Goal: Task Accomplishment & Management: Complete application form

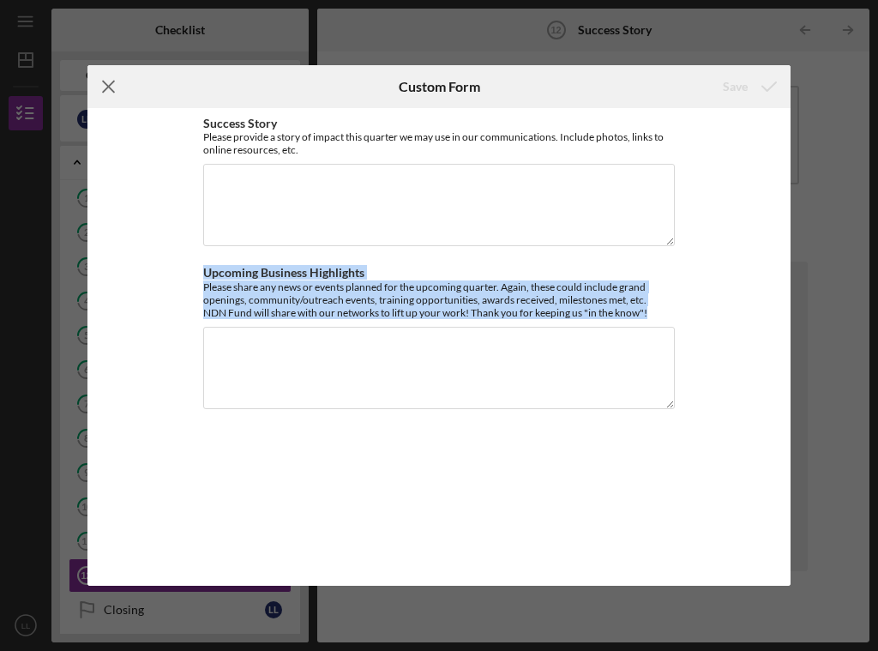
scroll to position [376, 0]
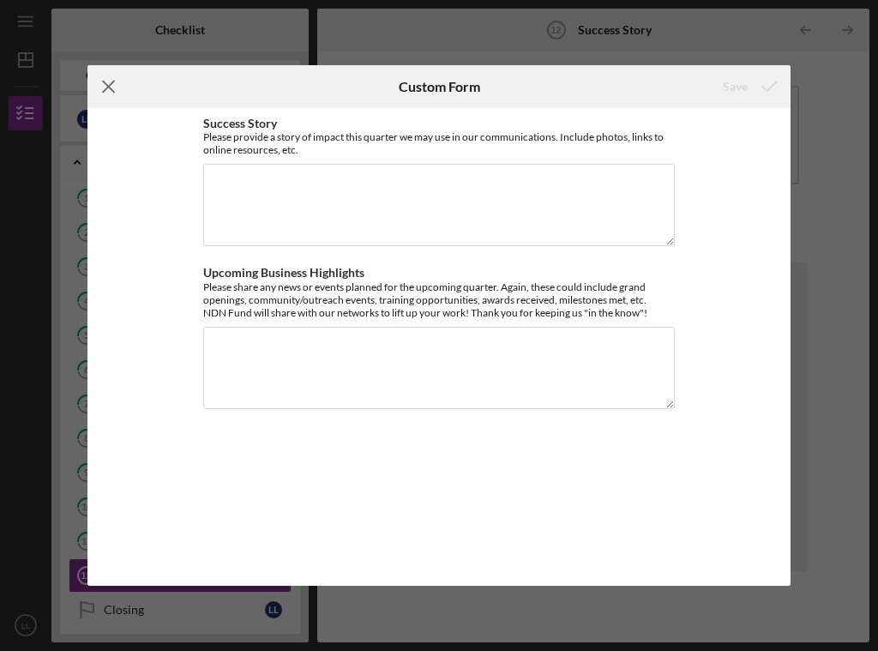
click at [111, 85] on line at bounding box center [109, 86] width 11 height 11
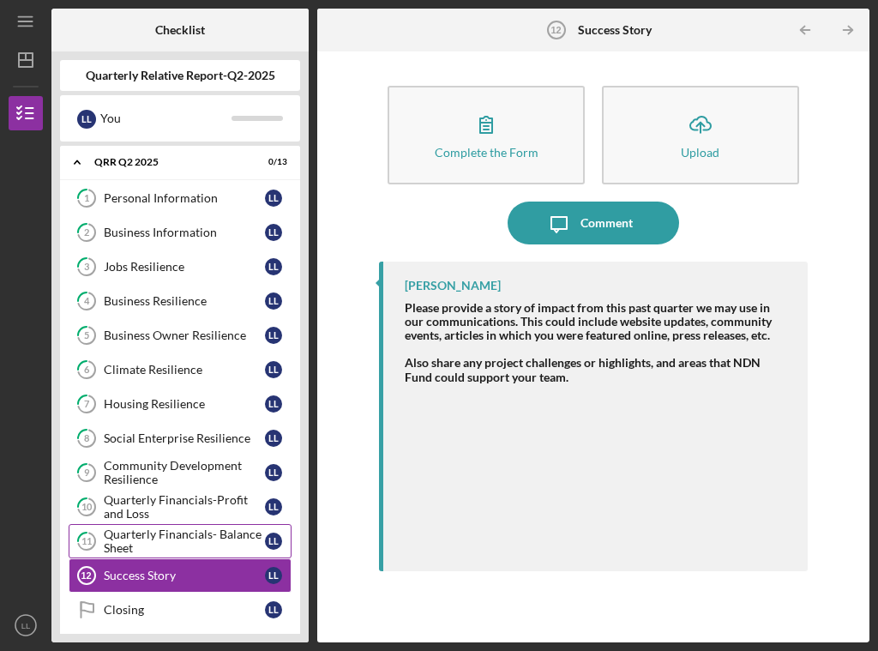
click at [176, 542] on div "Quarterly Financials- Balance Sheet" at bounding box center [184, 540] width 161 height 27
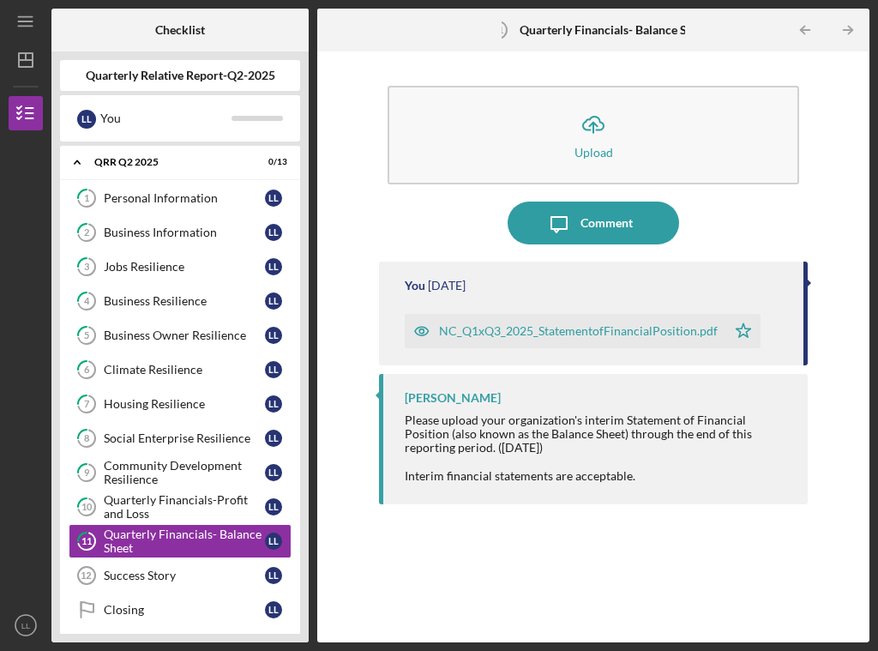
click at [593, 327] on div "NC_Q1xQ3_2025_StatementofFinancialPosition.pdf" at bounding box center [578, 331] width 279 height 14
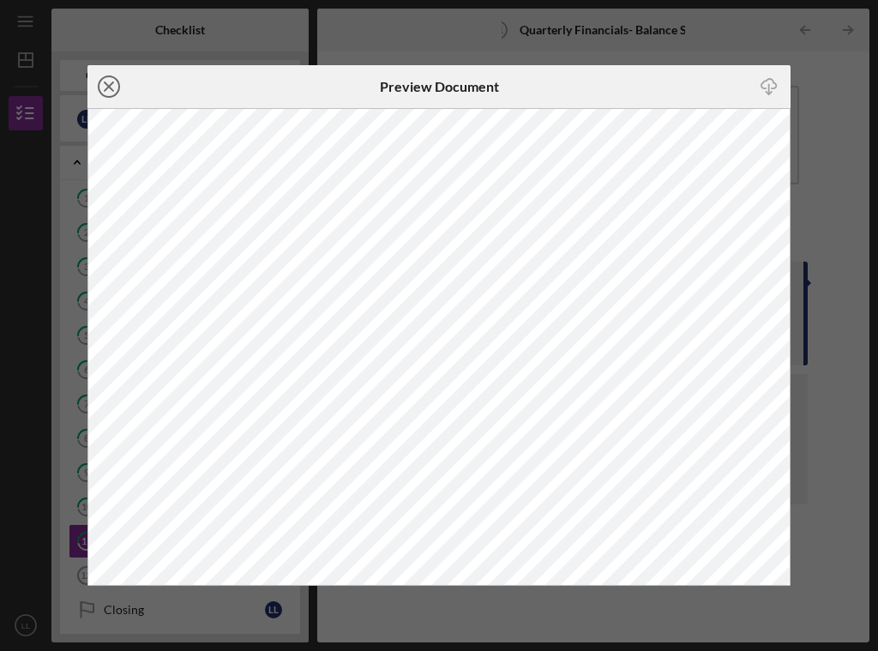
click at [110, 84] on line at bounding box center [109, 86] width 9 height 9
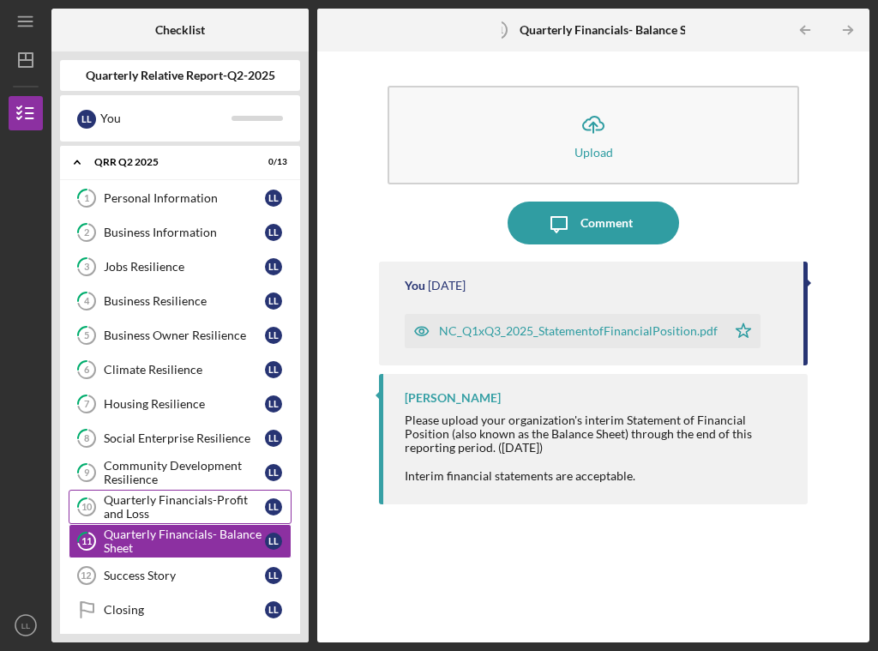
click at [204, 494] on div "Quarterly Financials-Profit and Loss" at bounding box center [184, 506] width 161 height 27
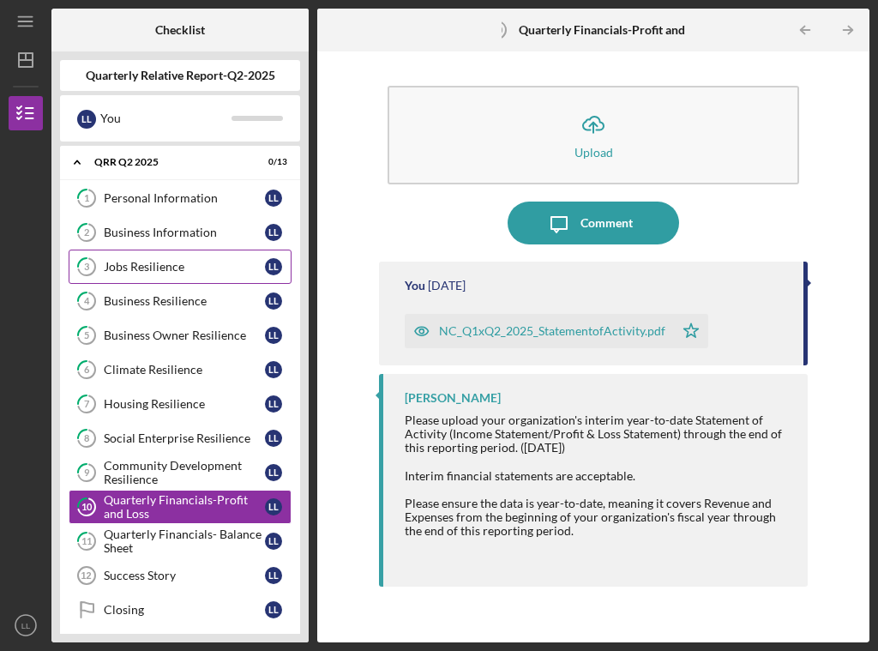
click at [193, 266] on div "Jobs Resilience" at bounding box center [184, 267] width 161 height 14
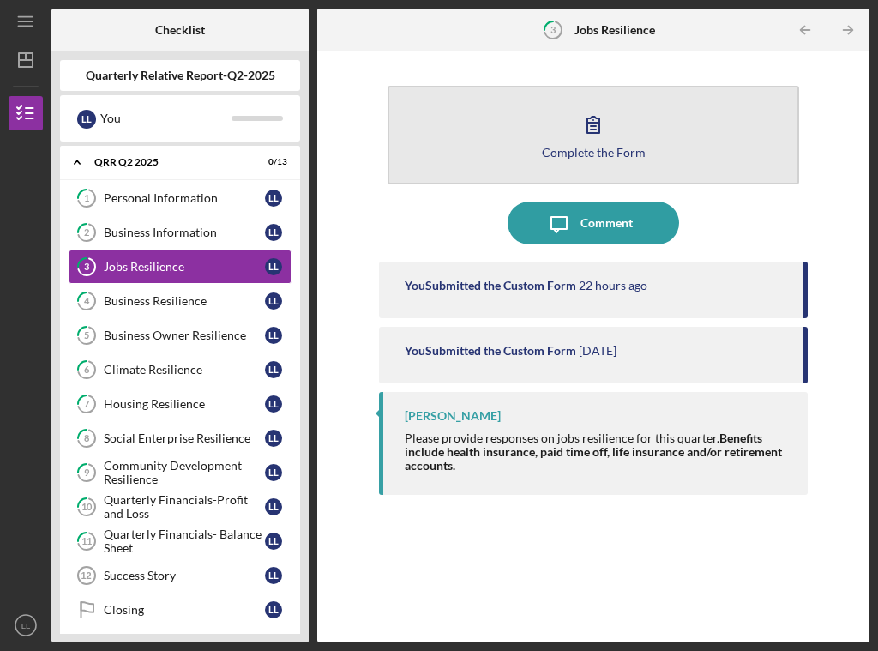
click at [597, 127] on icon "button" at bounding box center [593, 124] width 43 height 43
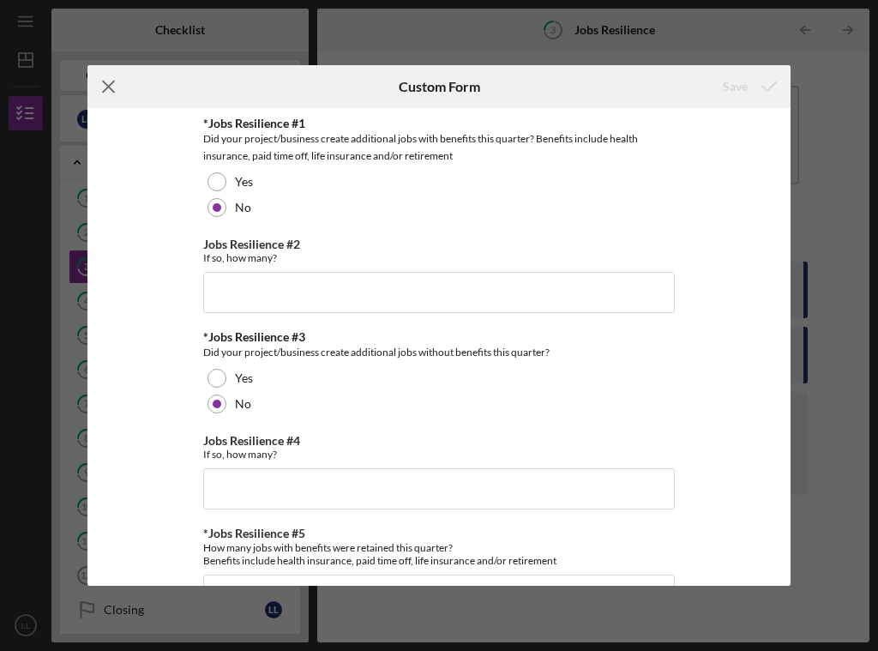
click at [113, 88] on icon "Icon/Menu Close" at bounding box center [108, 86] width 43 height 43
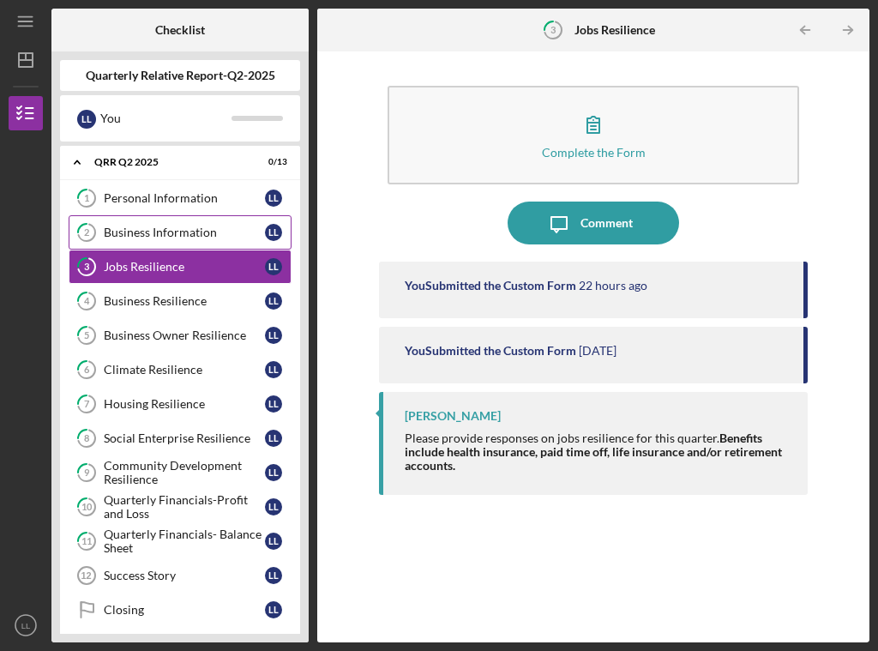
click at [159, 234] on div "Business Information" at bounding box center [184, 232] width 161 height 14
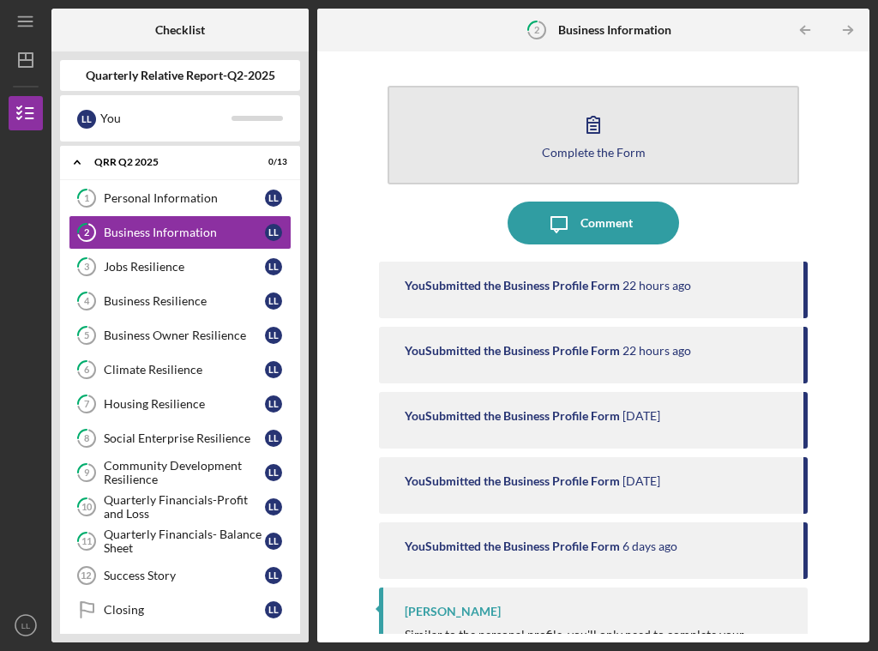
click at [564, 133] on button "Complete the Form Form" at bounding box center [592, 135] width 411 height 99
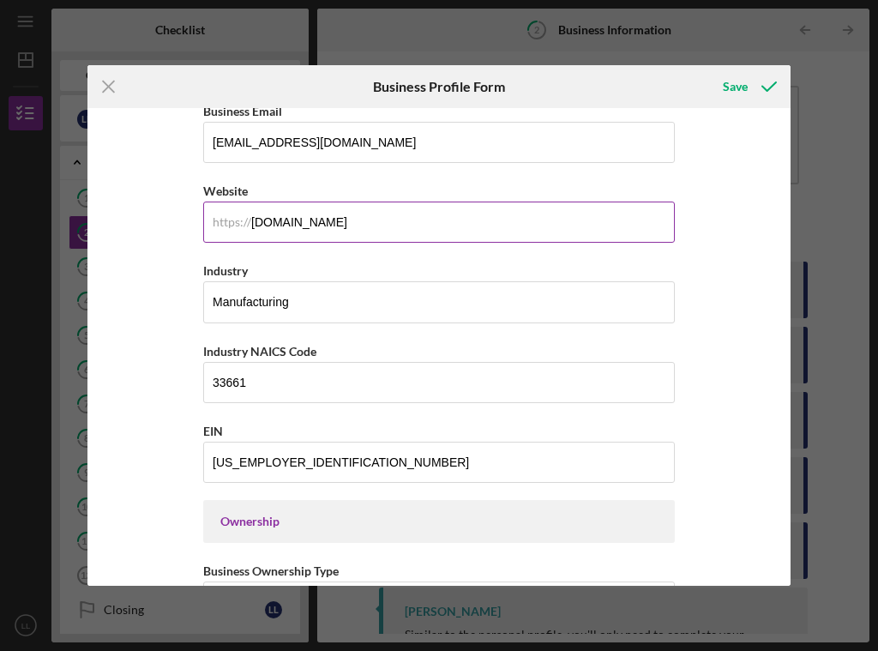
scroll to position [411, 0]
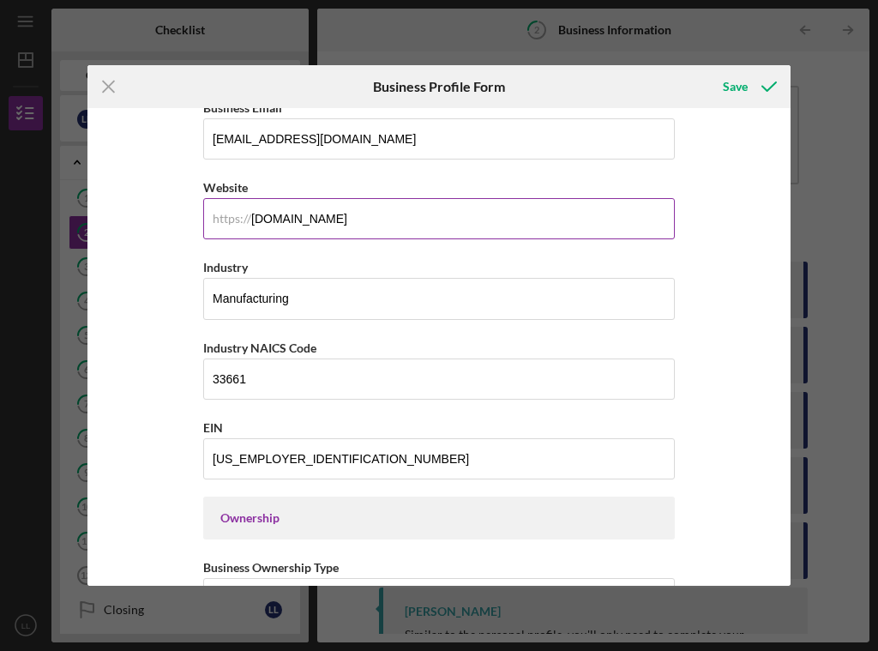
drag, startPoint x: 402, startPoint y: 219, endPoint x: 204, endPoint y: 213, distance: 198.1
click at [204, 213] on input "[DOMAIN_NAME]" at bounding box center [438, 218] width 471 height 41
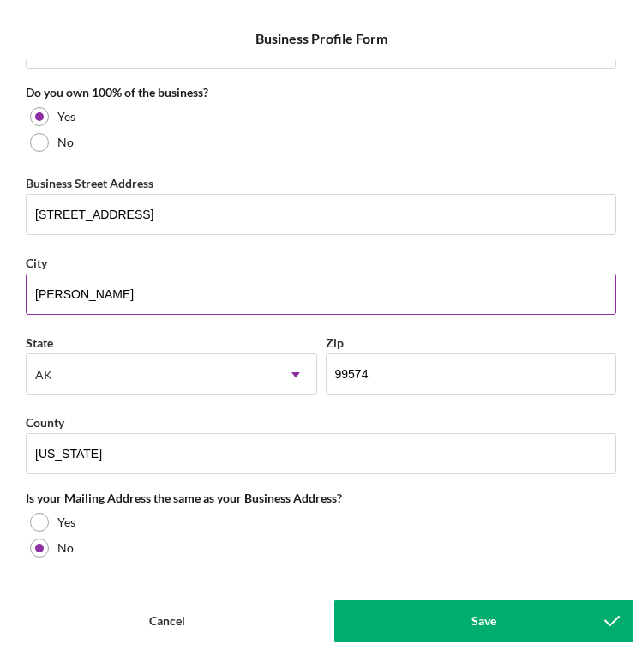
scroll to position [507, 0]
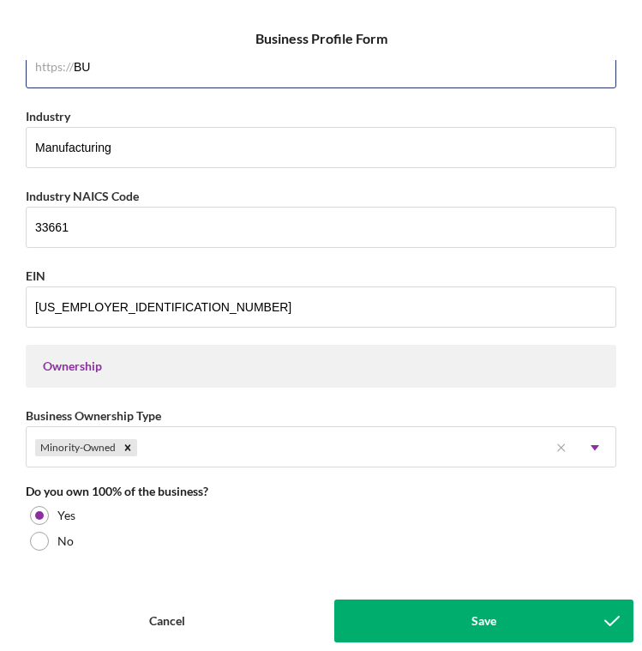
type input "B"
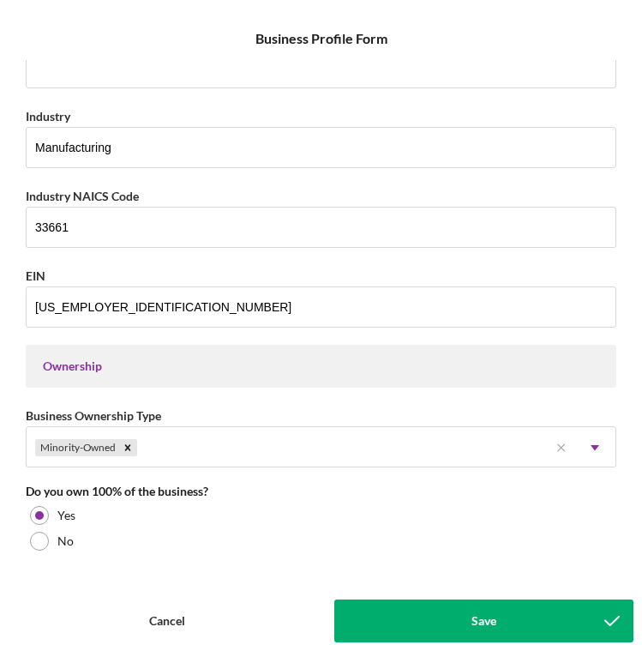
click at [182, 615] on div "Cancel" at bounding box center [167, 620] width 36 height 43
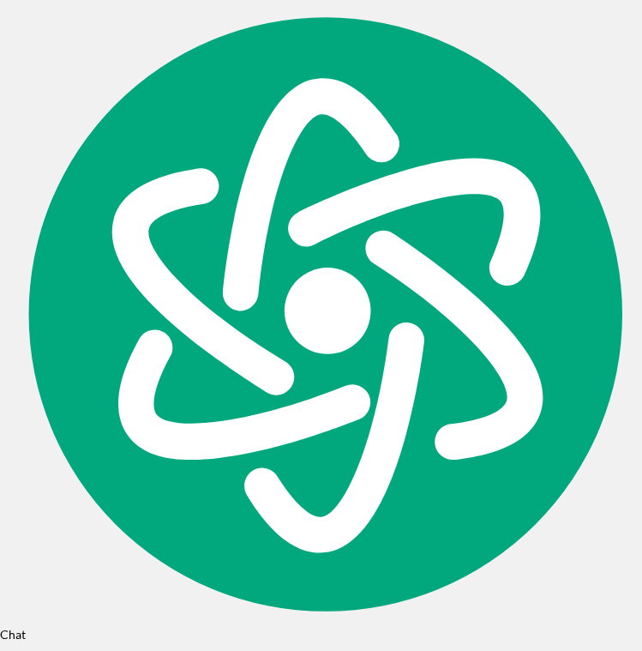
scroll to position [78, 0]
click at [365, 545] on button "Complete the Form Form" at bounding box center [321, 553] width 616 height 60
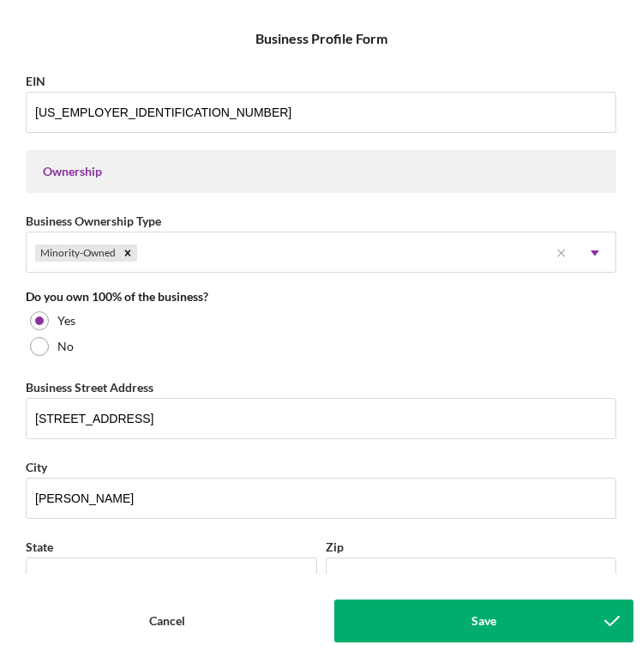
scroll to position [699, 0]
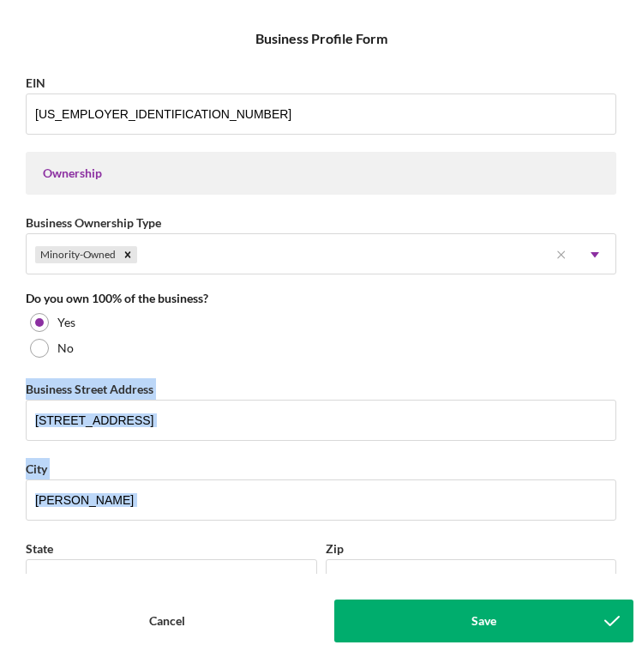
drag, startPoint x: 27, startPoint y: 384, endPoint x: 183, endPoint y: 525, distance: 210.0
click at [183, 525] on div "Business Name Giyah Boat LLC DBA Business Start Date [DATE] Legal Structure LLC…" at bounding box center [321, 316] width 625 height 513
copy div "Business Street Address City"
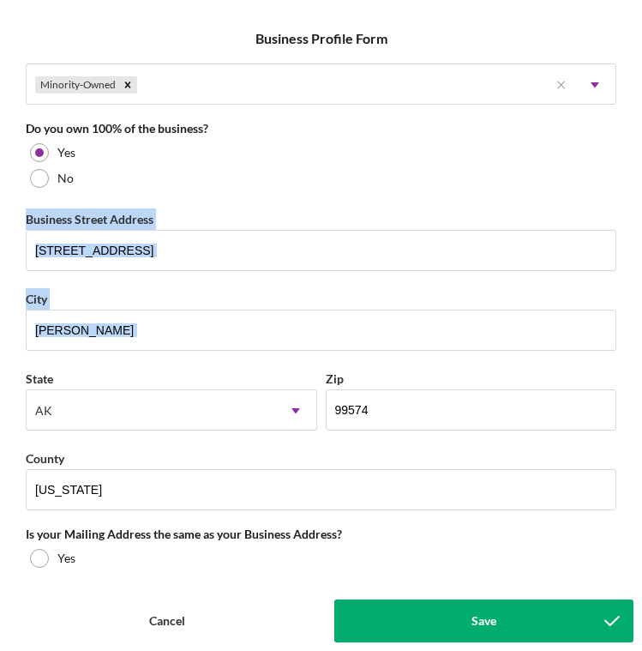
scroll to position [914, 0]
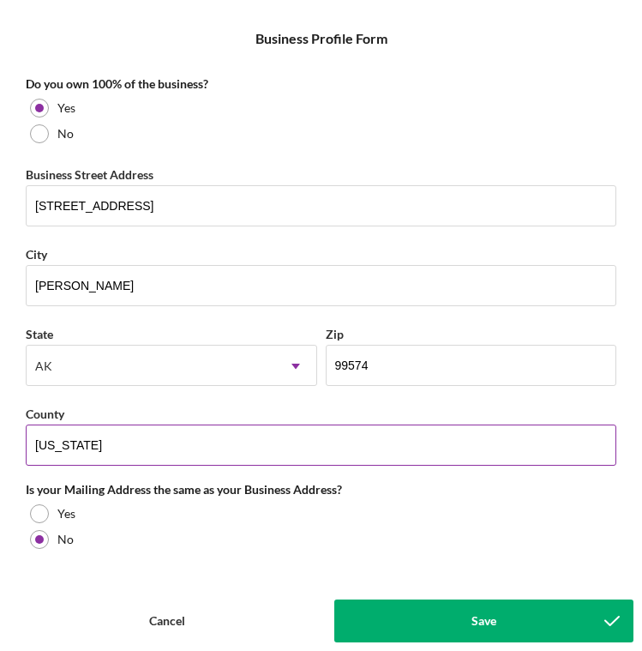
click at [104, 443] on input "[US_STATE]" at bounding box center [321, 444] width 591 height 41
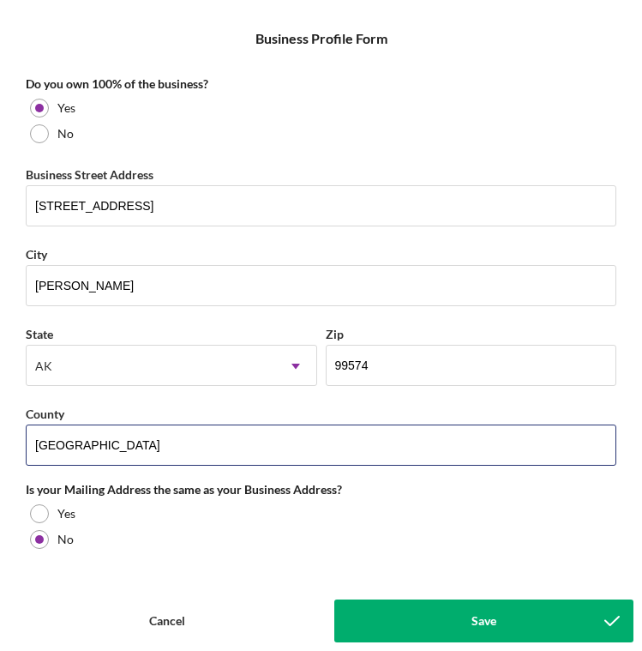
type input "[GEOGRAPHIC_DATA]"
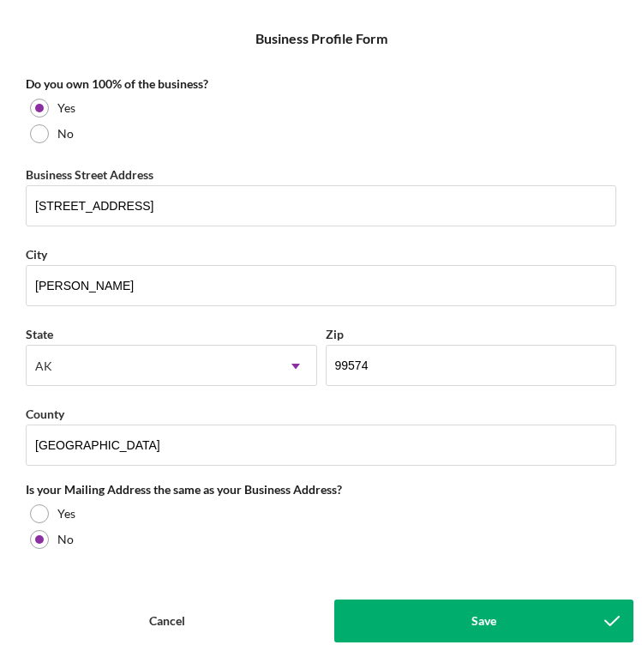
click at [410, 480] on div "Business Name Giyah Boat LLC DBA Business Start Date [DATE] Legal Structure LLC…" at bounding box center [321, 316] width 625 height 513
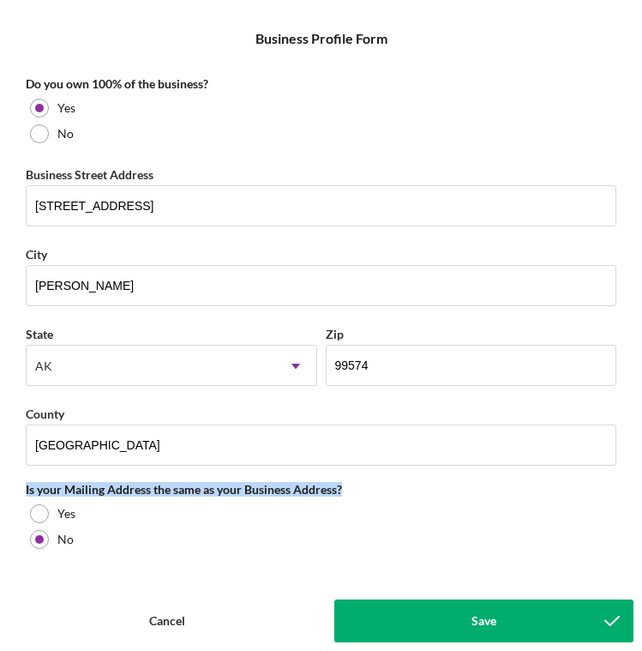
drag, startPoint x: 21, startPoint y: 490, endPoint x: 371, endPoint y: 484, distance: 350.6
click at [371, 484] on div "Business Name Giyah Boat LLC DBA Business Start Date [DATE] Legal Structure LLC…" at bounding box center [321, 316] width 625 height 513
copy div "Is your Mailing Address the same as your Business Address?"
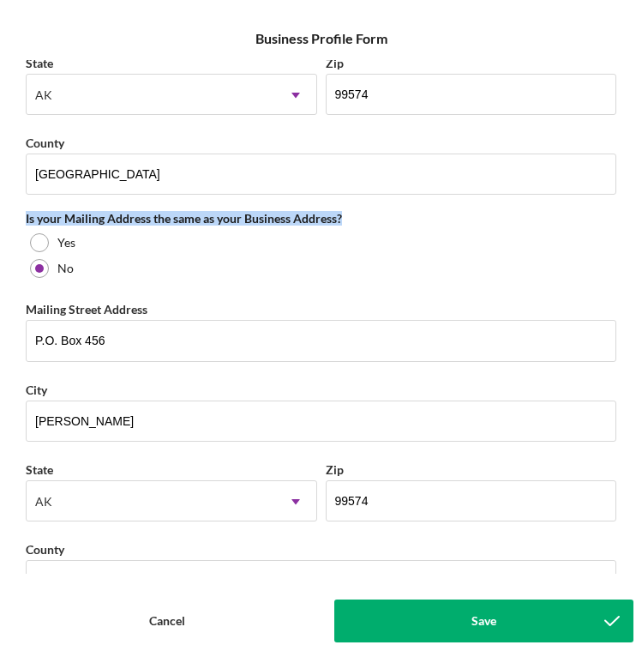
scroll to position [1197, 0]
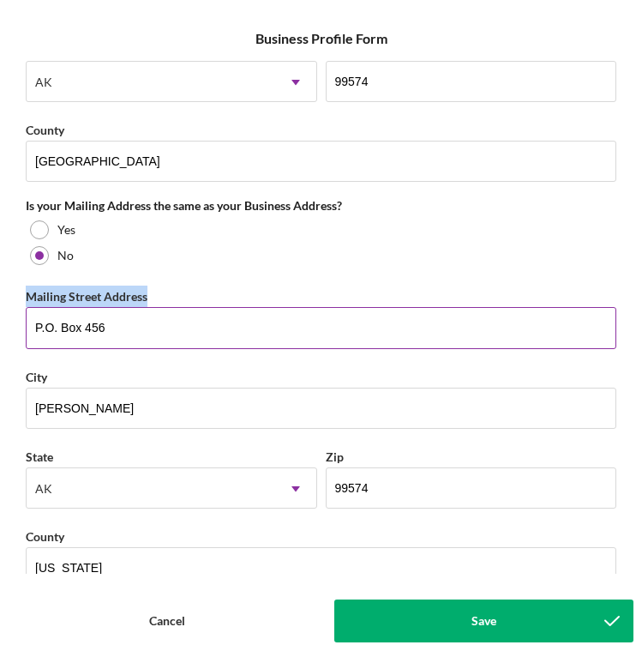
drag, startPoint x: 24, startPoint y: 292, endPoint x: 175, endPoint y: 292, distance: 150.9
click at [175, 292] on div "Business Name Giyah Boat LLC DBA Business Start Date [DATE] Legal Structure LLC…" at bounding box center [321, 316] width 625 height 513
copy label "Mailing Street Address"
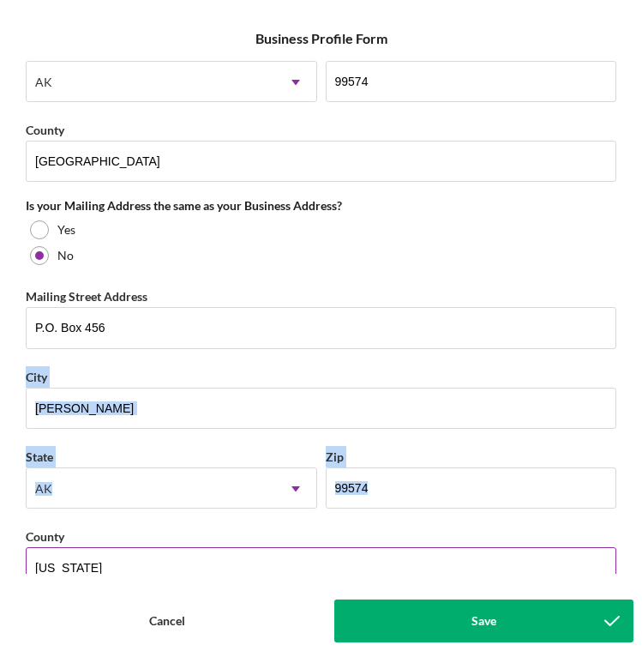
drag, startPoint x: 27, startPoint y: 373, endPoint x: 408, endPoint y: 549, distance: 420.3
click at [408, 549] on div "Business Name Giyah Boat LLC DBA Business Start Date [DATE] Legal Structure LLC…" at bounding box center [321, 316] width 625 height 513
copy div "City State [US_STATE] Icon/Dropdown Arrow Zip"
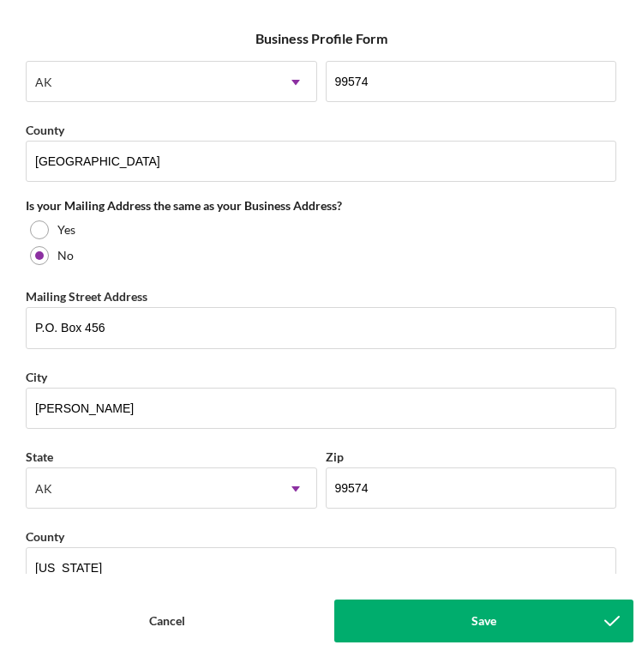
click at [84, 576] on form "Icon/Menu Close Business Profile Form Save Business Name Giyah Boat LLC DBA Bus…" at bounding box center [321, 325] width 642 height 651
click at [93, 577] on form "Icon/Menu Close Business Profile Form Save Business Name Giyah Boat LLC DBA Bus…" at bounding box center [321, 325] width 642 height 651
click at [81, 568] on input "[US_STATE]" at bounding box center [321, 567] width 591 height 41
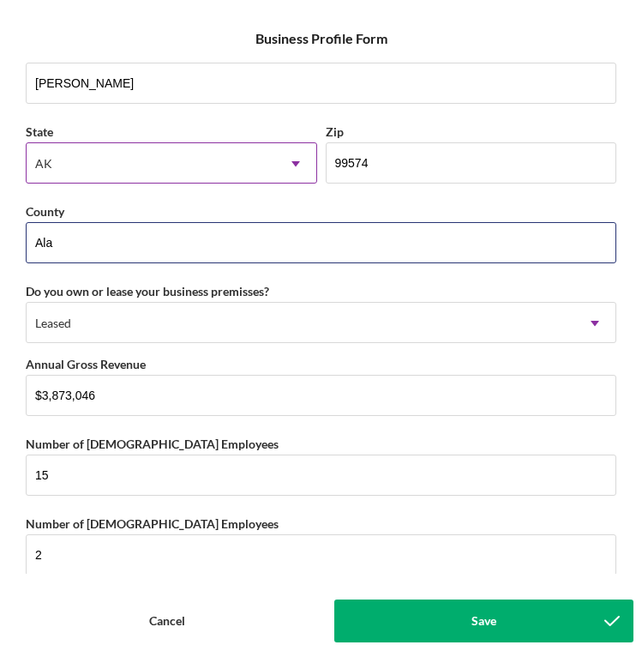
scroll to position [1558, 0]
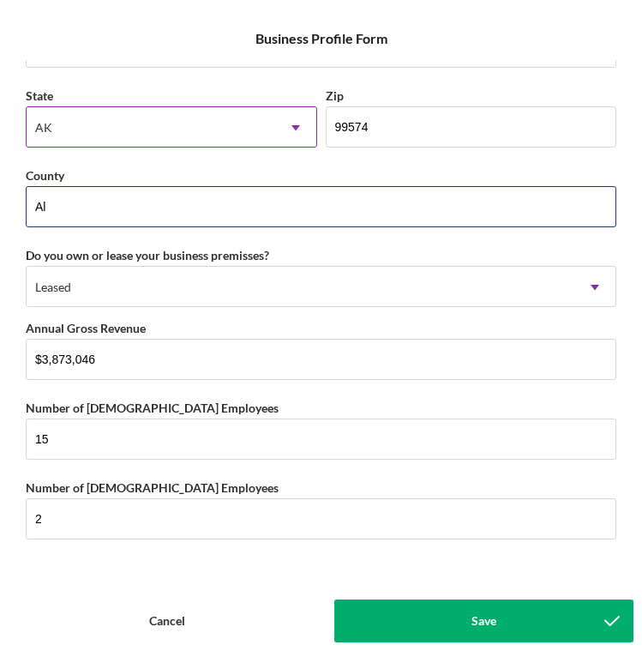
type input "A"
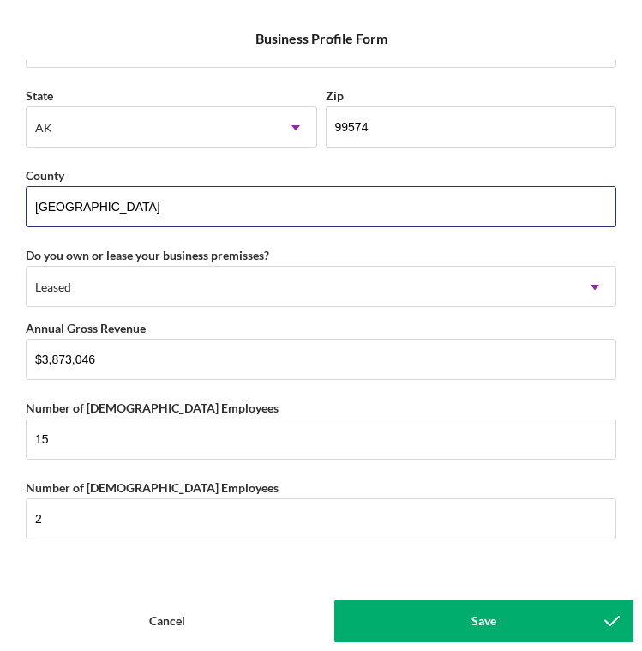
type input "[GEOGRAPHIC_DATA]"
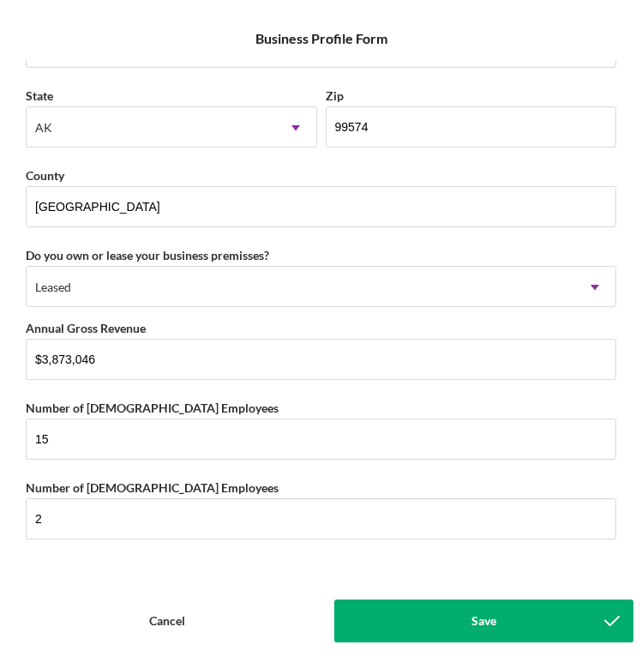
click at [154, 236] on div "Business Name Giyah Boat LLC DBA Business Start Date [DATE] Legal Structure LLC…" at bounding box center [321, 316] width 625 height 513
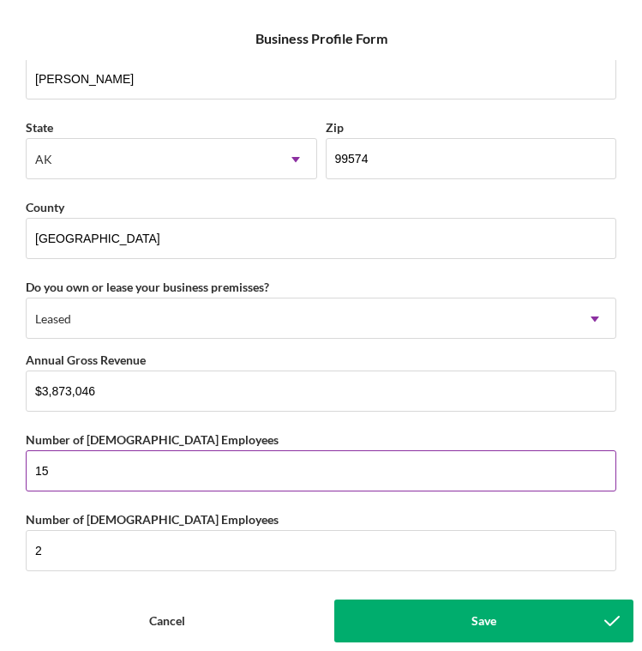
scroll to position [1540, 0]
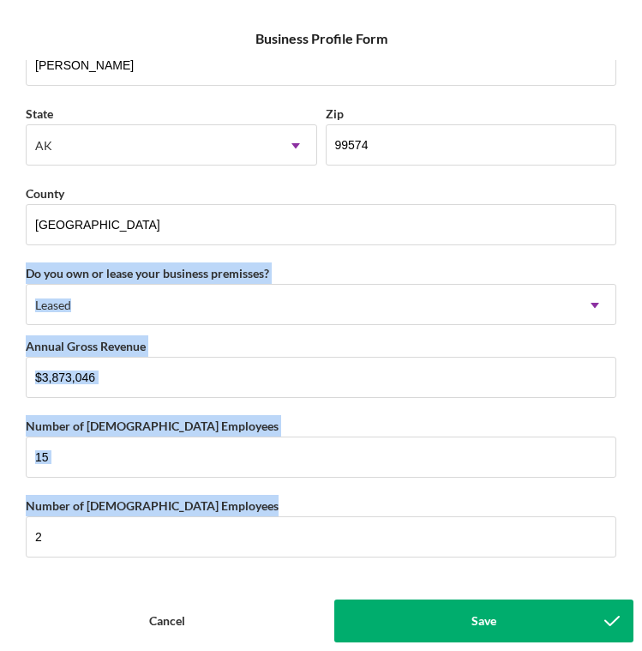
drag, startPoint x: 25, startPoint y: 271, endPoint x: 254, endPoint y: 557, distance: 366.5
click at [254, 557] on div "Business Name Giyah Boat LLC DBA Business Start Date [DATE] Legal Structure LLC…" at bounding box center [321, 316] width 625 height 513
copy div "Do you own or lease your business premisses? Leased Icon/Dropdown Arrow Annual …"
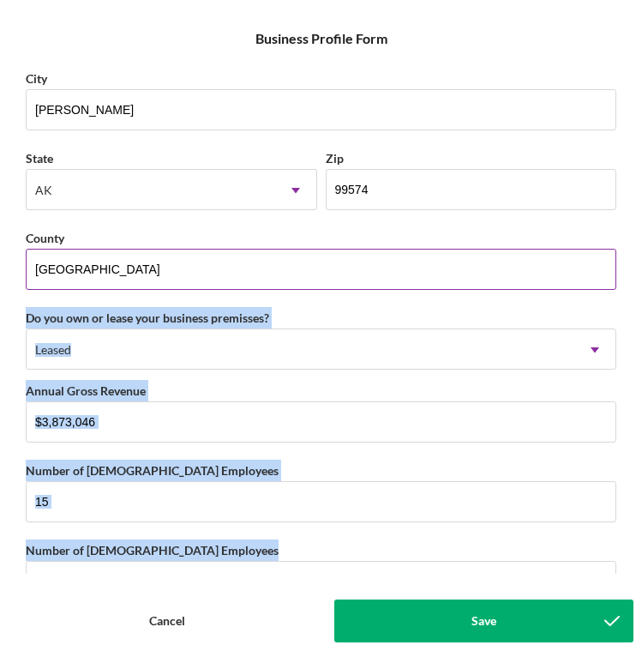
scroll to position [1502, 0]
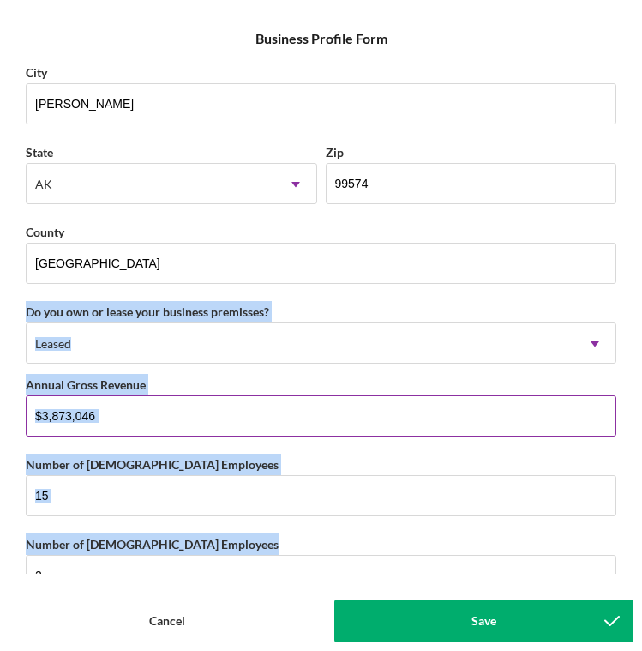
click at [137, 419] on input "$3,873,046" at bounding box center [321, 415] width 591 height 41
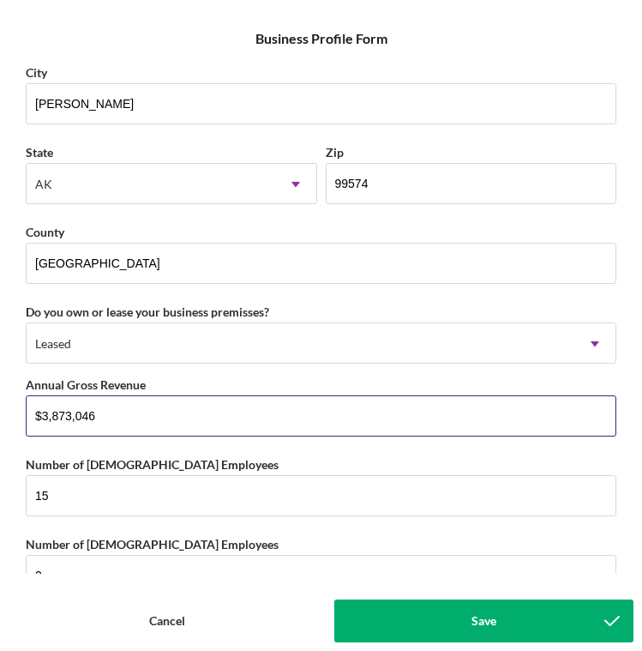
drag, startPoint x: 117, startPoint y: 419, endPoint x: 21, endPoint y: 414, distance: 96.1
click at [21, 414] on div "Business Name Giyah Boat LLC DBA Business Start Date [DATE] Legal Structure LLC…" at bounding box center [321, 316] width 625 height 513
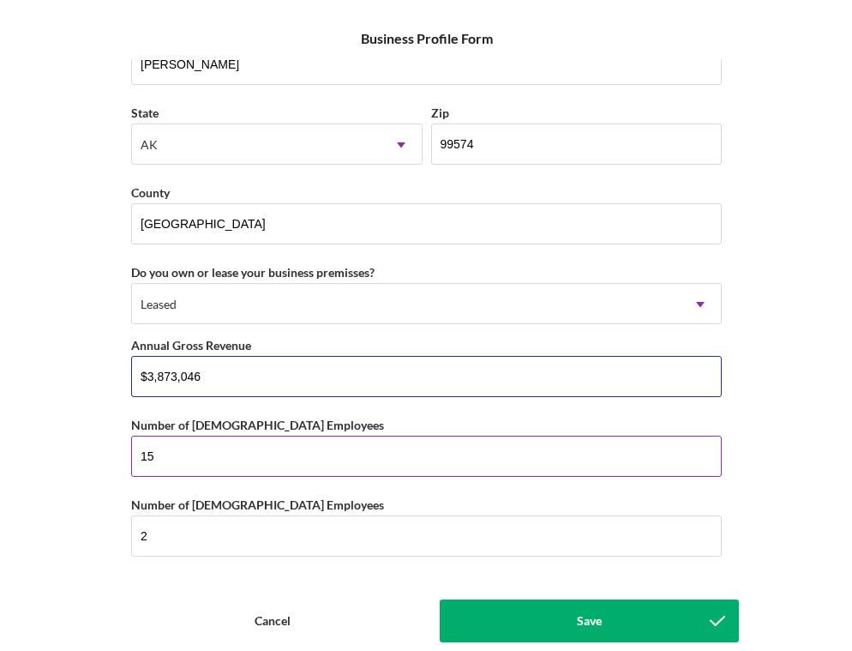
scroll to position [1558, 0]
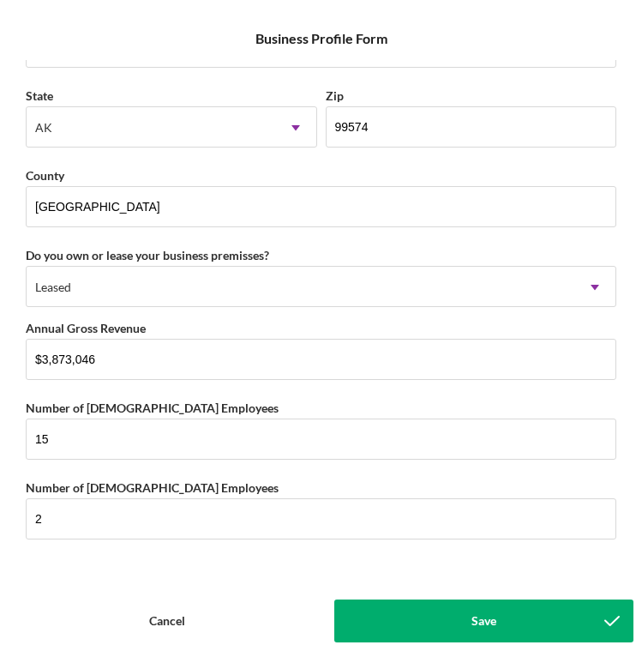
click at [158, 624] on div "Cancel" at bounding box center [167, 620] width 36 height 43
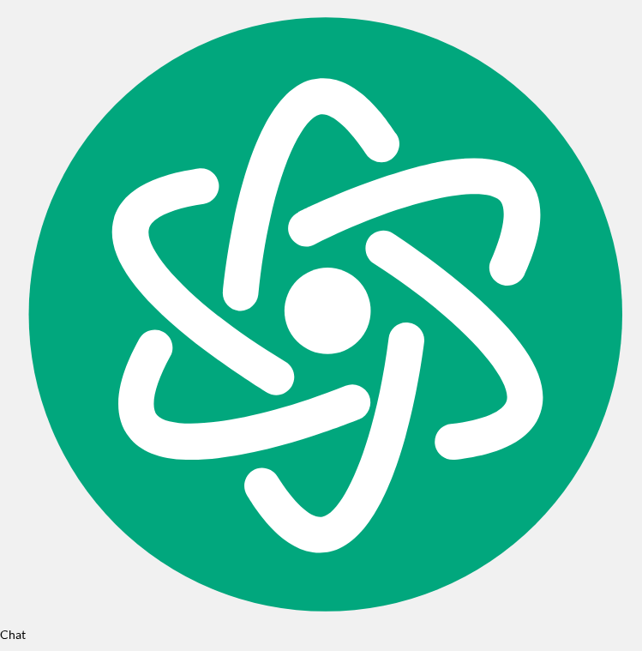
click at [27, 30] on icon "Icon/Menu" at bounding box center [30, 30] width 39 height 39
click at [27, 30] on div "Projects" at bounding box center [321, 30] width 625 height 43
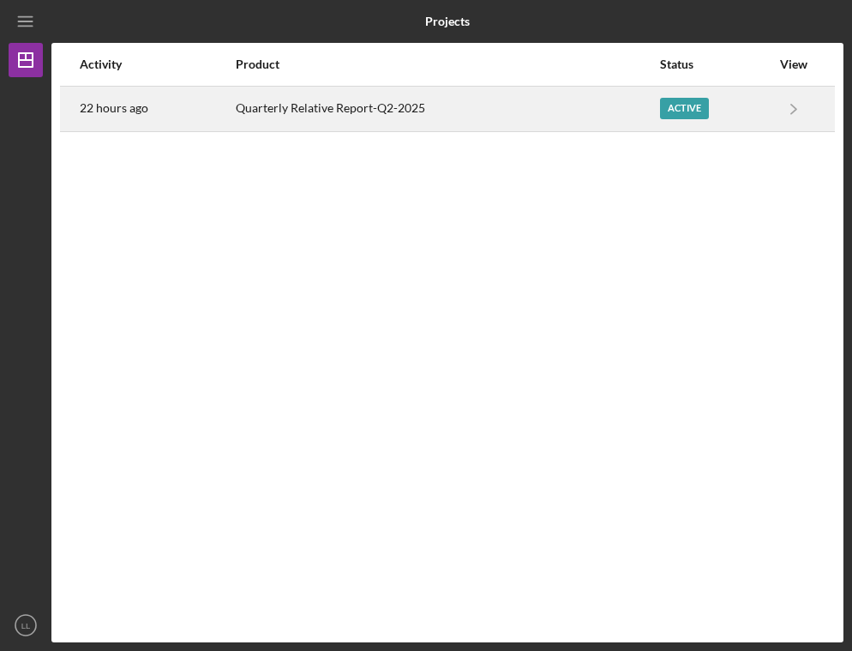
click at [345, 105] on div "Quarterly Relative Report-Q2-2025" at bounding box center [447, 108] width 423 height 43
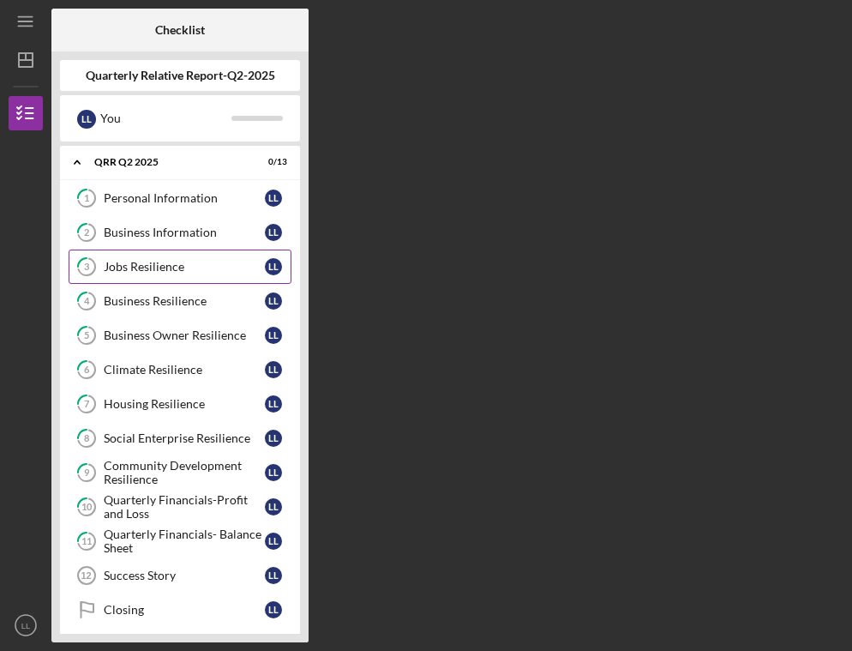
click at [153, 263] on div "Jobs Resilience" at bounding box center [184, 267] width 161 height 14
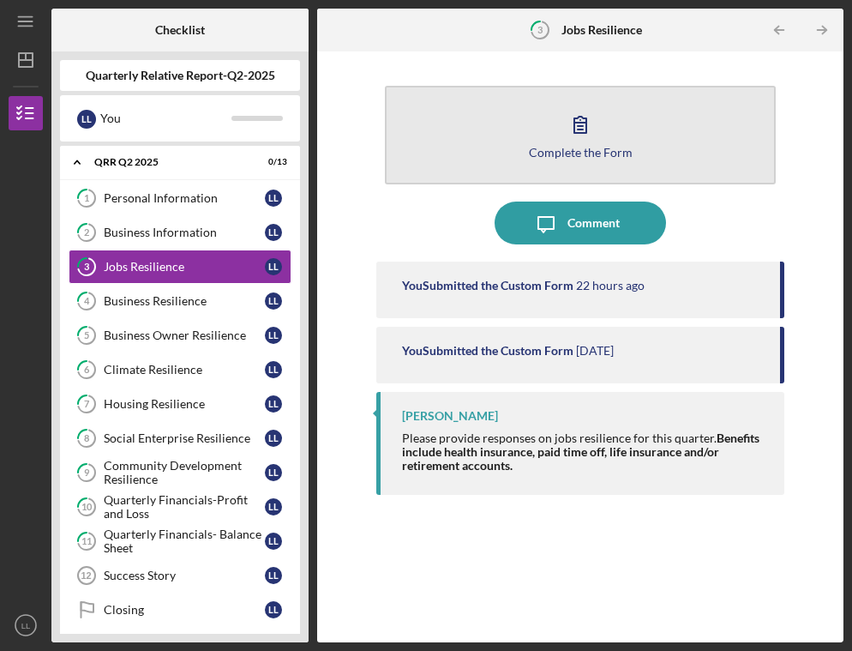
click at [579, 156] on div "Complete the Form" at bounding box center [581, 152] width 104 height 13
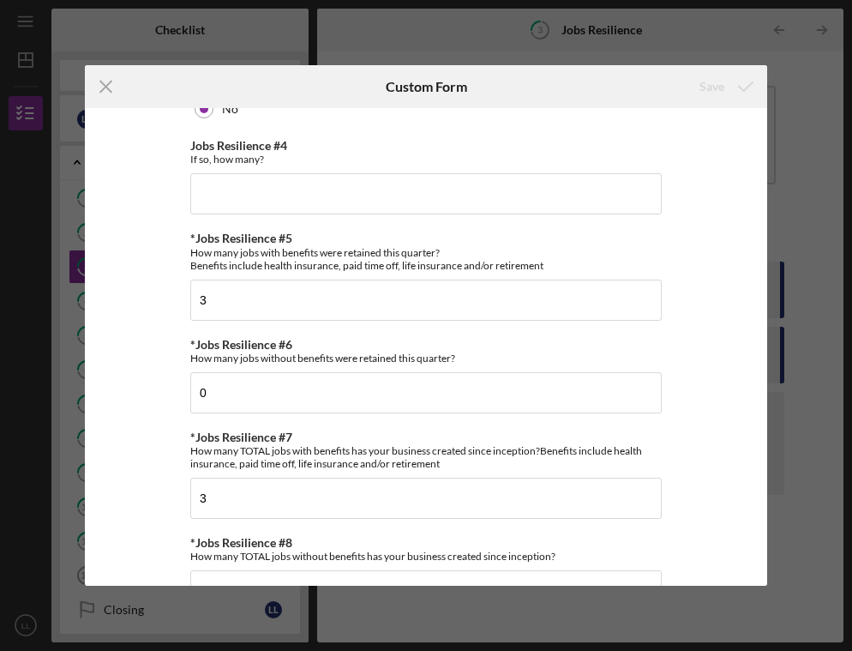
scroll to position [346, 0]
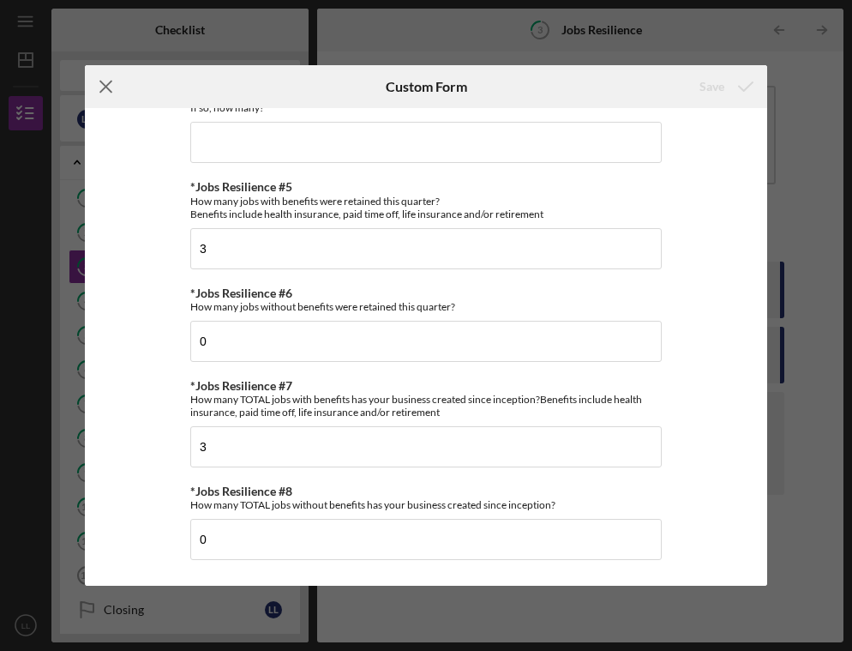
click at [110, 87] on icon "Icon/Menu Close" at bounding box center [106, 86] width 43 height 43
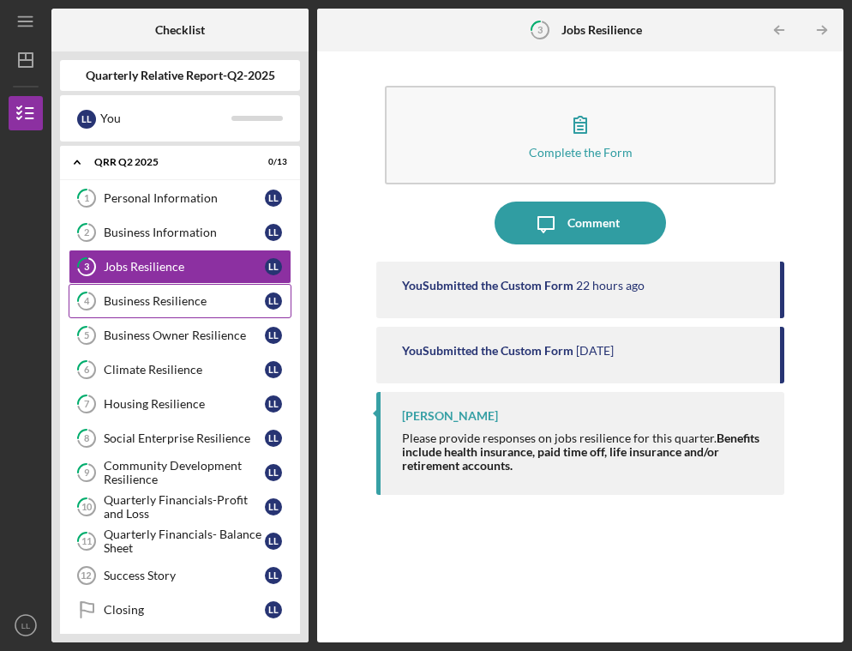
click at [172, 292] on link "4 Business Resilience L L" at bounding box center [180, 301] width 223 height 34
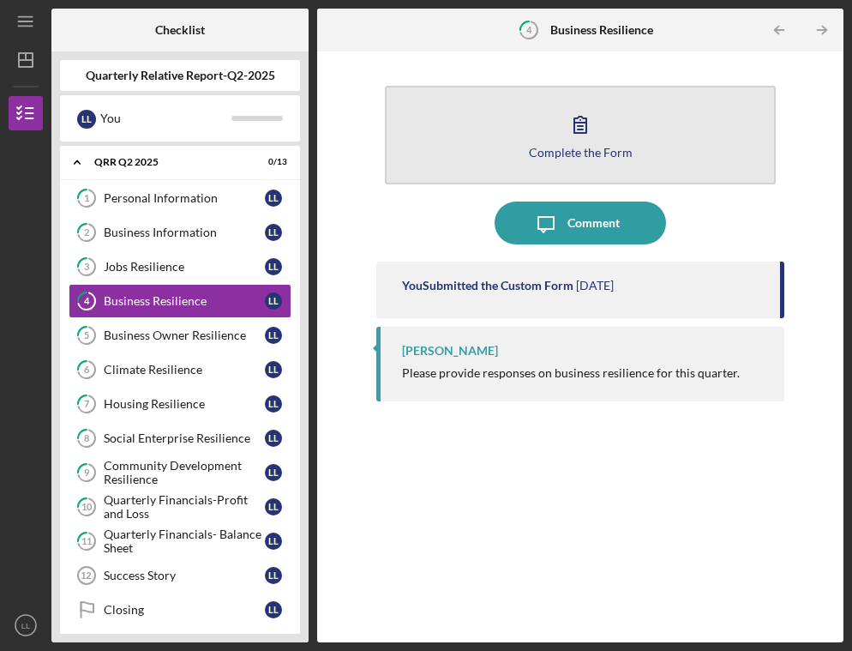
click at [590, 127] on icon "button" at bounding box center [580, 124] width 43 height 43
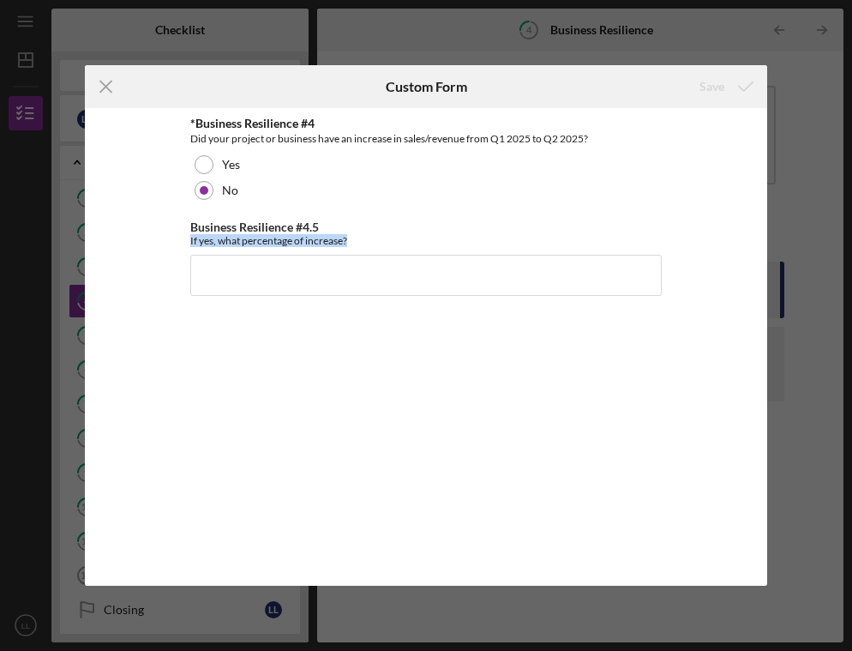
drag, startPoint x: 355, startPoint y: 237, endPoint x: 183, endPoint y: 239, distance: 171.4
click at [183, 239] on div "*Business Resilience #4 Did your project or business have an increase in sales/…" at bounding box center [425, 346] width 681 height 477
copy div "If yes, what percentage of increase?"
click at [105, 85] on line at bounding box center [106, 86] width 11 height 11
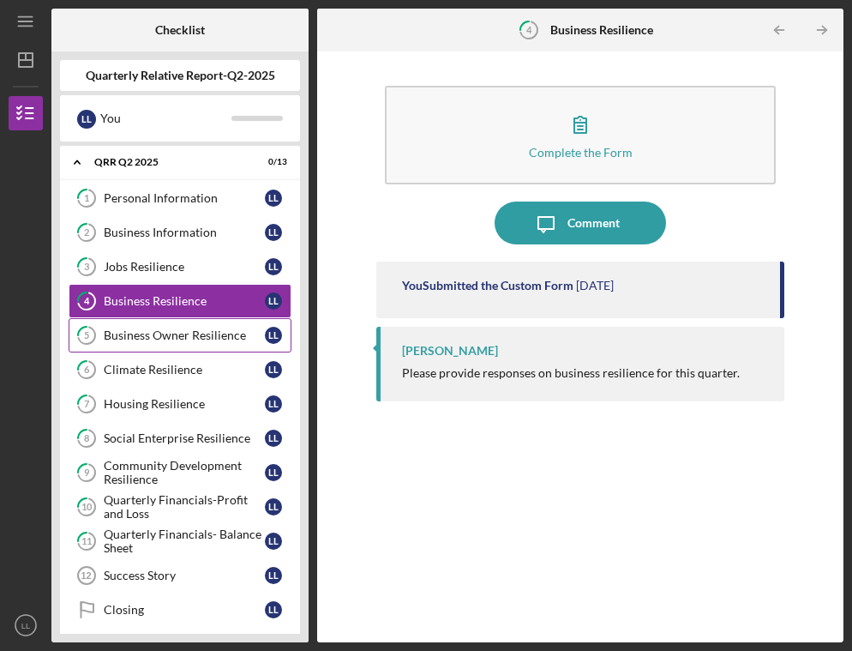
click at [198, 331] on div "Business Owner Resilience" at bounding box center [184, 335] width 161 height 14
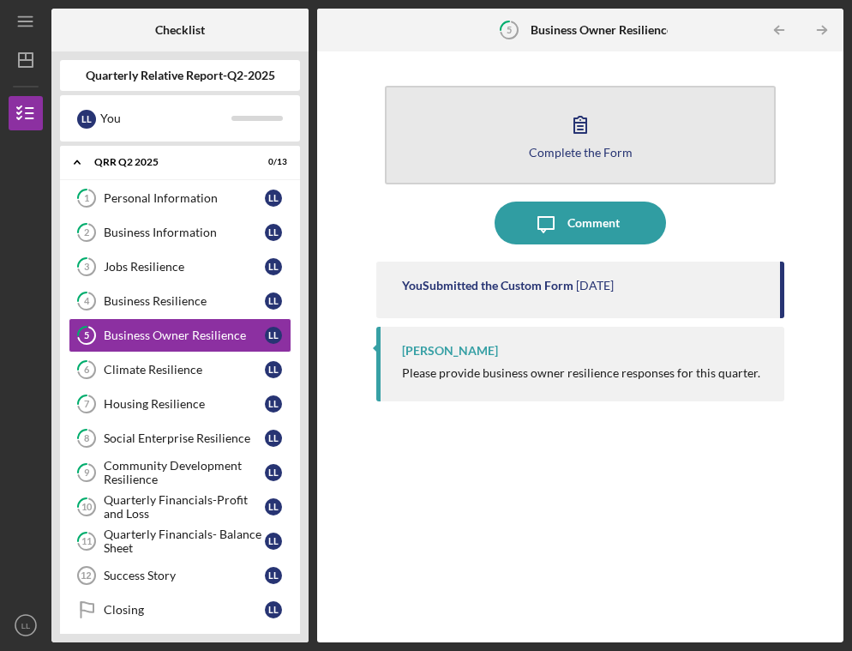
click at [592, 123] on icon "button" at bounding box center [580, 124] width 43 height 43
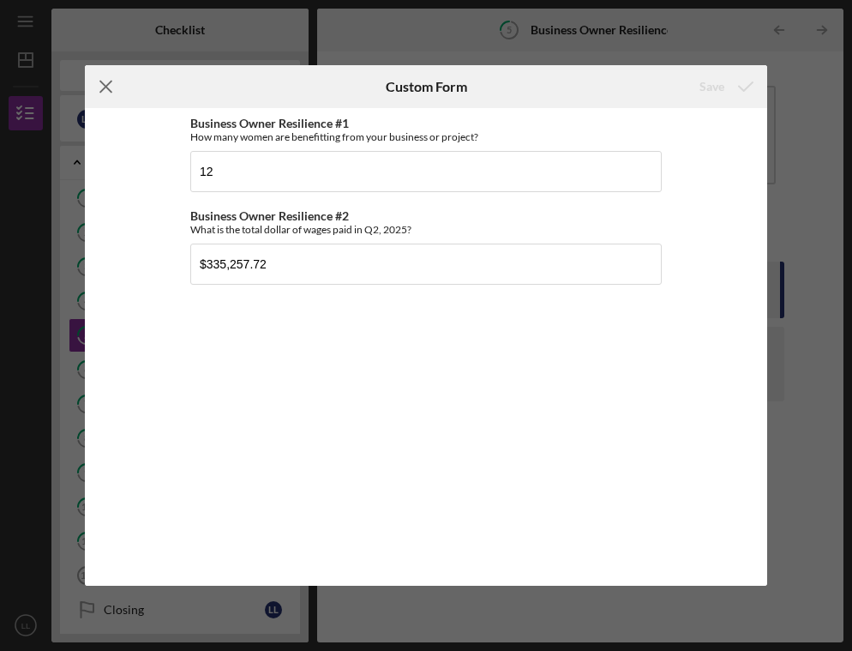
click at [102, 79] on icon "Icon/Menu Close" at bounding box center [106, 86] width 43 height 43
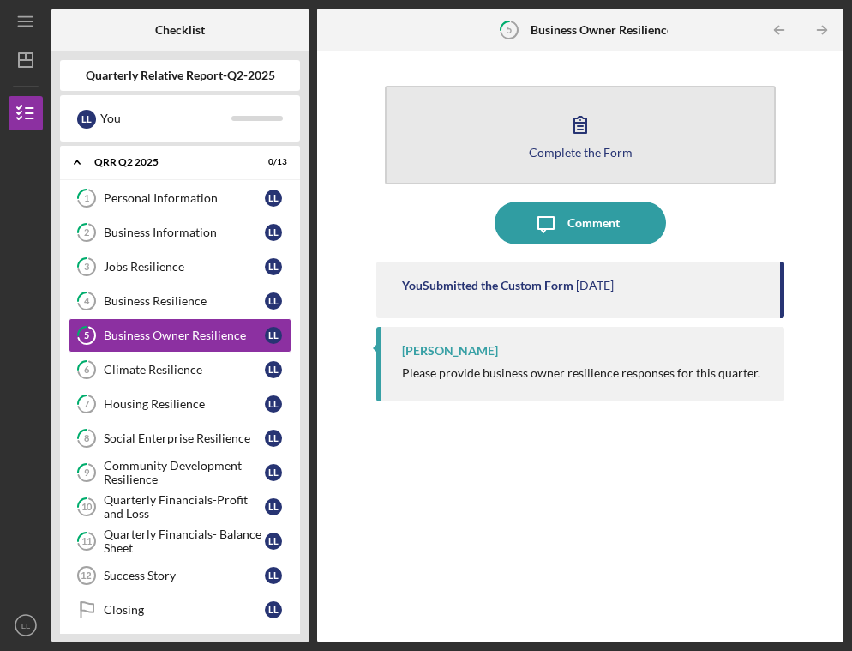
click at [613, 143] on button "Complete the Form Form" at bounding box center [580, 135] width 390 height 99
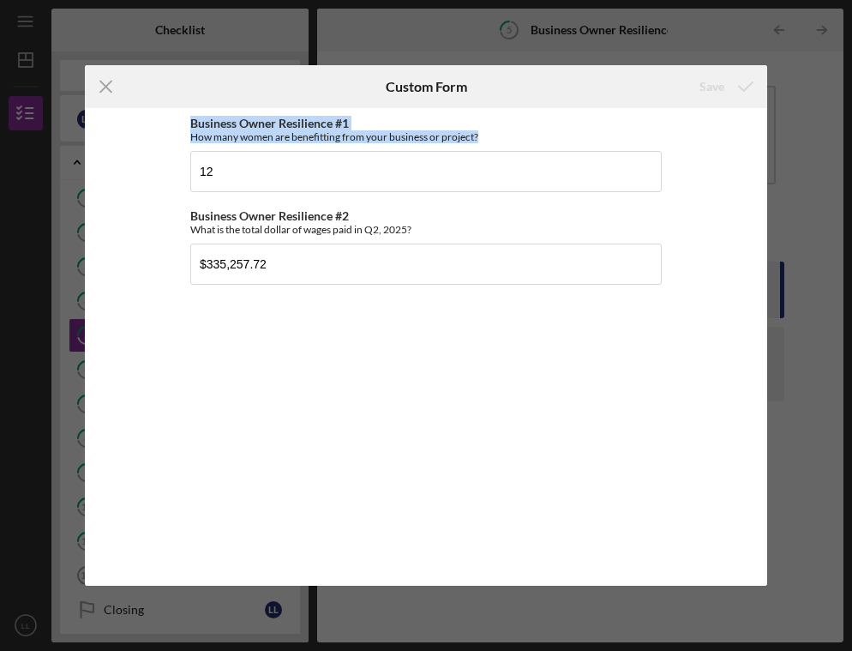
drag, startPoint x: 481, startPoint y: 135, endPoint x: 182, endPoint y: 121, distance: 299.5
click at [182, 121] on div "Business Owner Resilience #1 How many women are benefitting from your business …" at bounding box center [425, 346] width 681 height 477
copy div "Business Owner Resilience #1 How many women are benefitting from your business …"
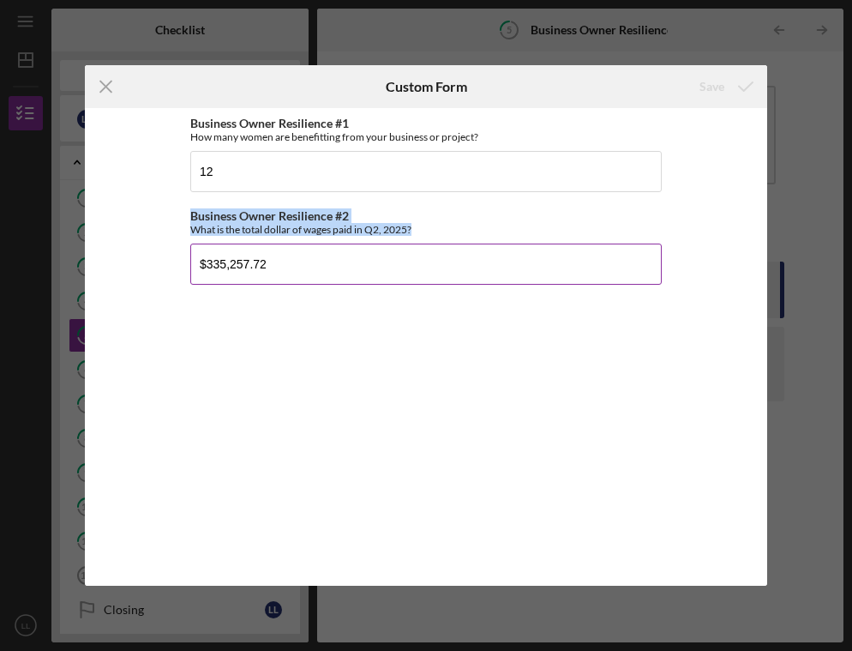
drag, startPoint x: 186, startPoint y: 209, endPoint x: 417, endPoint y: 225, distance: 232.0
click at [417, 225] on div "Business Owner Resilience #1 How many women are benefitting from your business …" at bounding box center [425, 346] width 681 height 477
copy div "Business Owner Resilience #2 What is the total dollar of wages paid in Q2, 2025?"
click at [272, 261] on input "$335,257.72" at bounding box center [425, 263] width 471 height 41
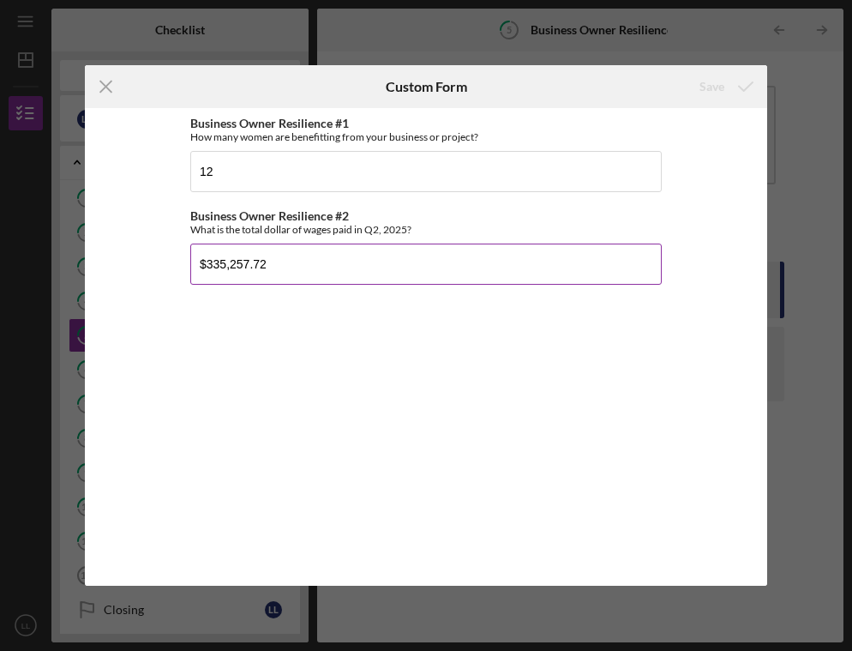
click at [272, 261] on input "$335,257.72" at bounding box center [425, 263] width 471 height 41
click at [105, 84] on line at bounding box center [106, 86] width 11 height 11
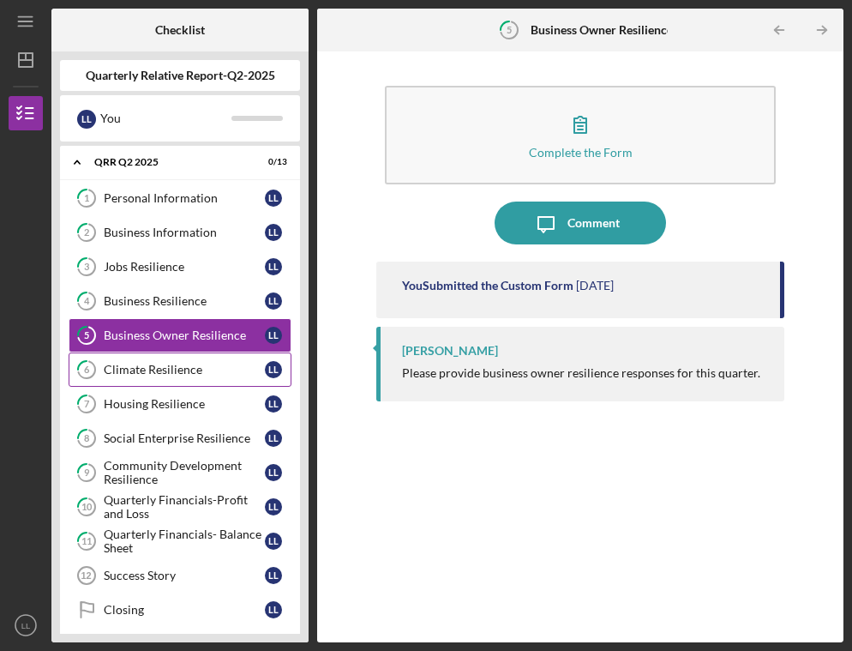
click at [149, 366] on div "Climate Resilience" at bounding box center [184, 370] width 161 height 14
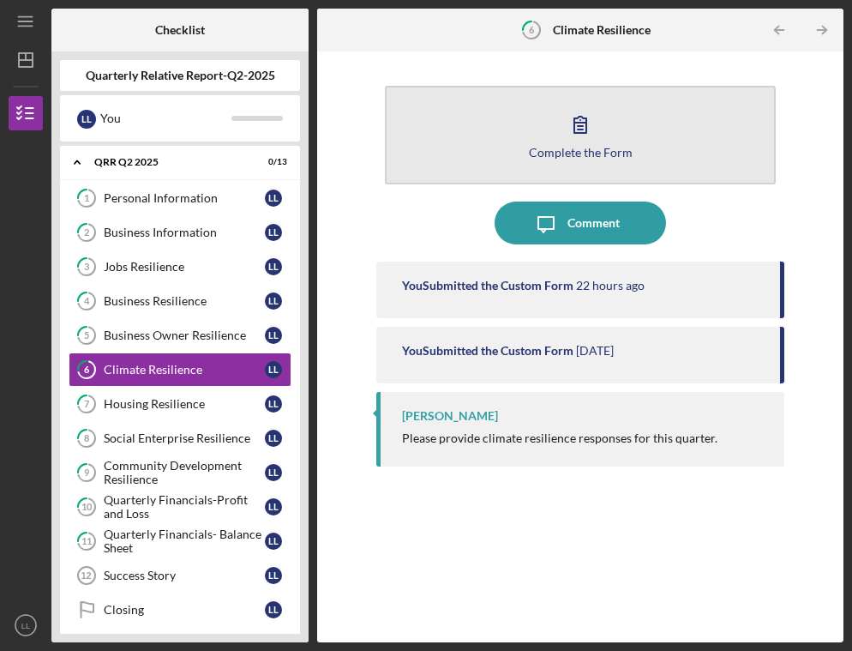
click at [581, 129] on icon "button" at bounding box center [580, 125] width 12 height 16
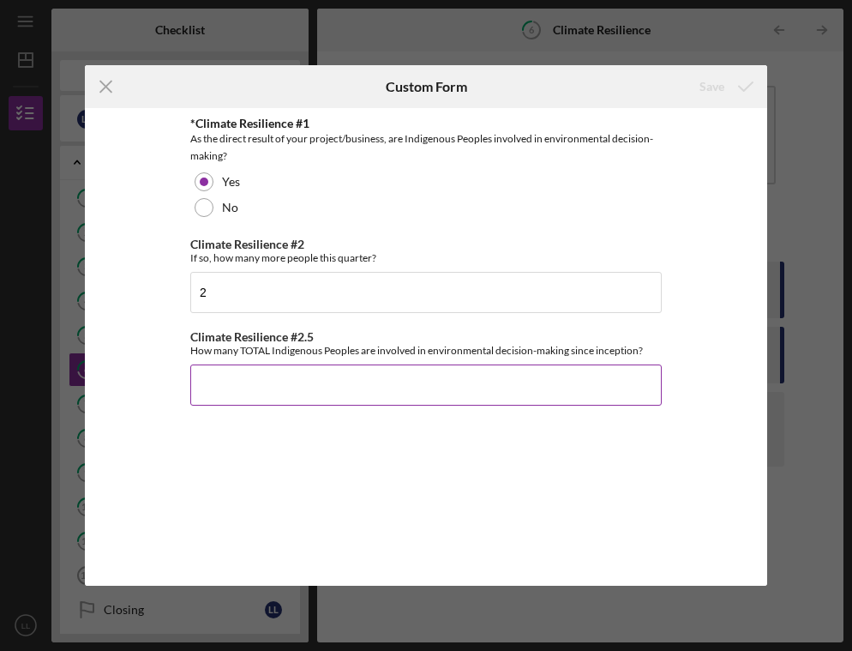
click at [537, 374] on input "Climate Resilience #2.5" at bounding box center [425, 384] width 471 height 41
type input "2"
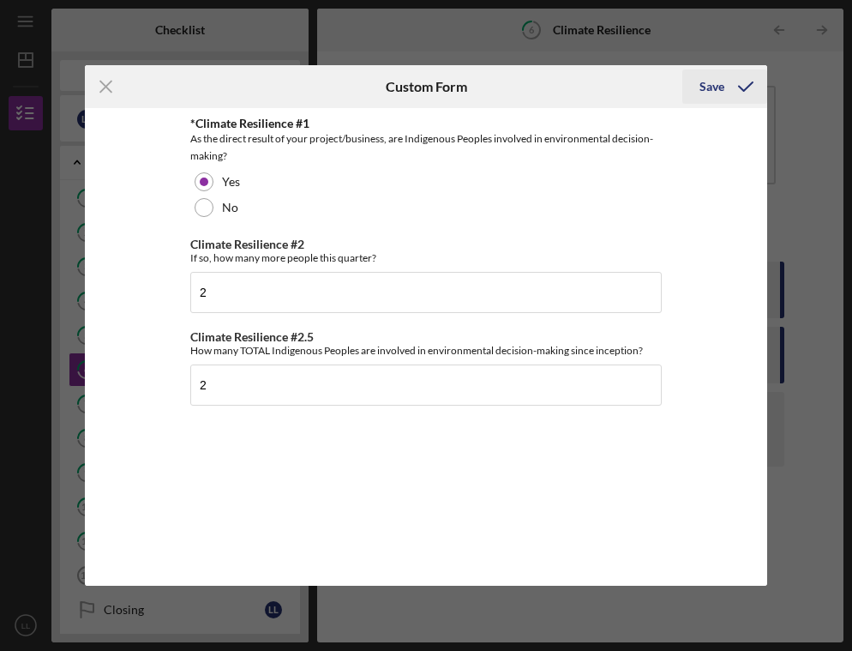
click at [744, 88] on polyline "submit" at bounding box center [746, 86] width 14 height 9
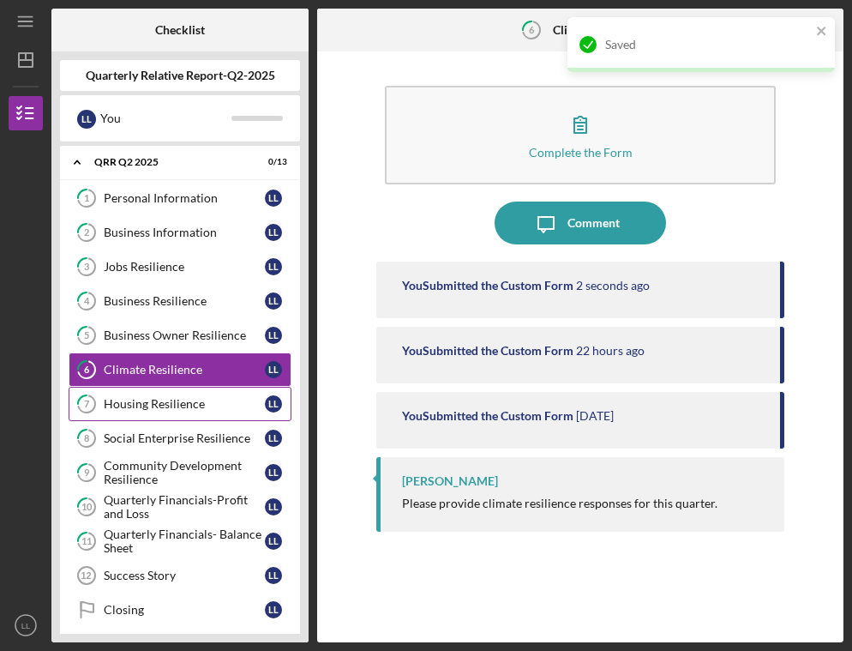
click at [151, 400] on div "Housing Resilience" at bounding box center [184, 404] width 161 height 14
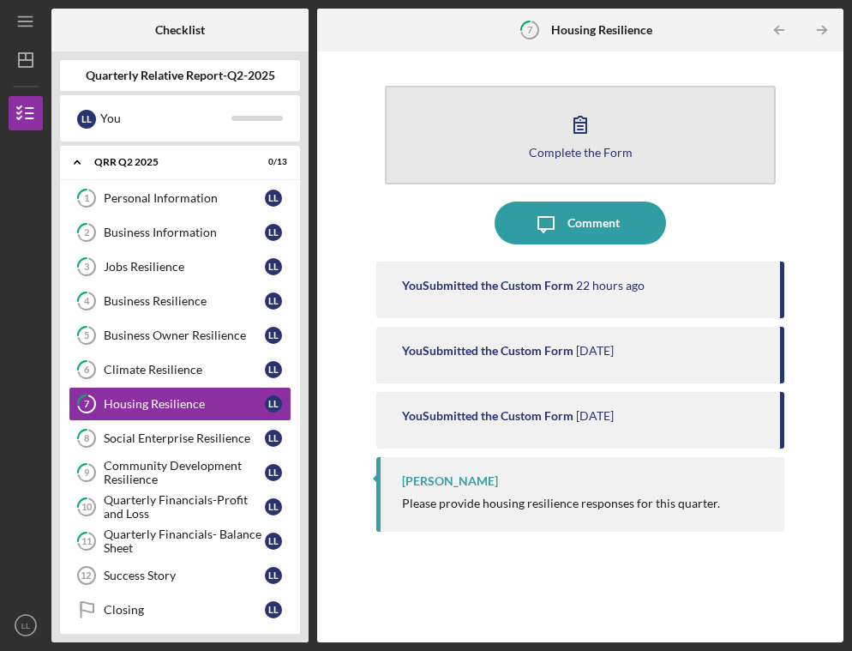
click at [591, 126] on icon "button" at bounding box center [580, 124] width 43 height 43
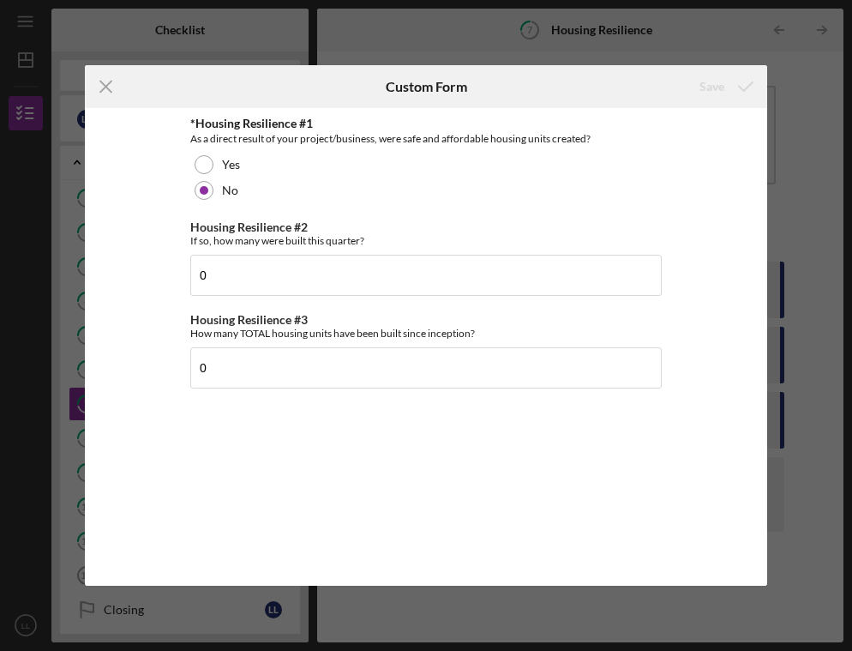
scroll to position [282, 0]
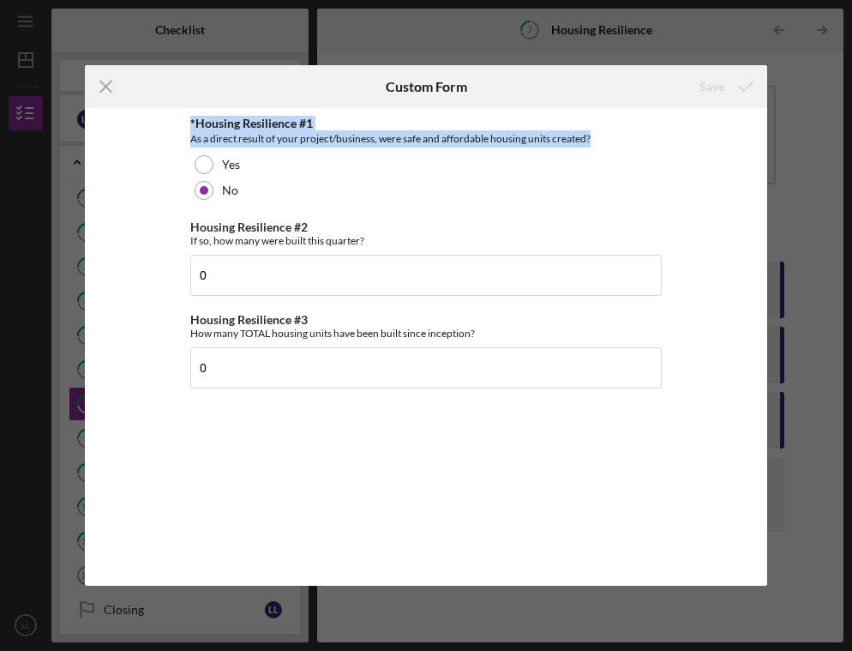
drag, startPoint x: 188, startPoint y: 120, endPoint x: 615, endPoint y: 143, distance: 427.5
click at [615, 143] on div "*Housing Resilience #1 As a direct result of your project/business, were safe a…" at bounding box center [425, 346] width 681 height 477
copy div "*Housing Resilience #1 As a direct result of your project/business, were safe a…"
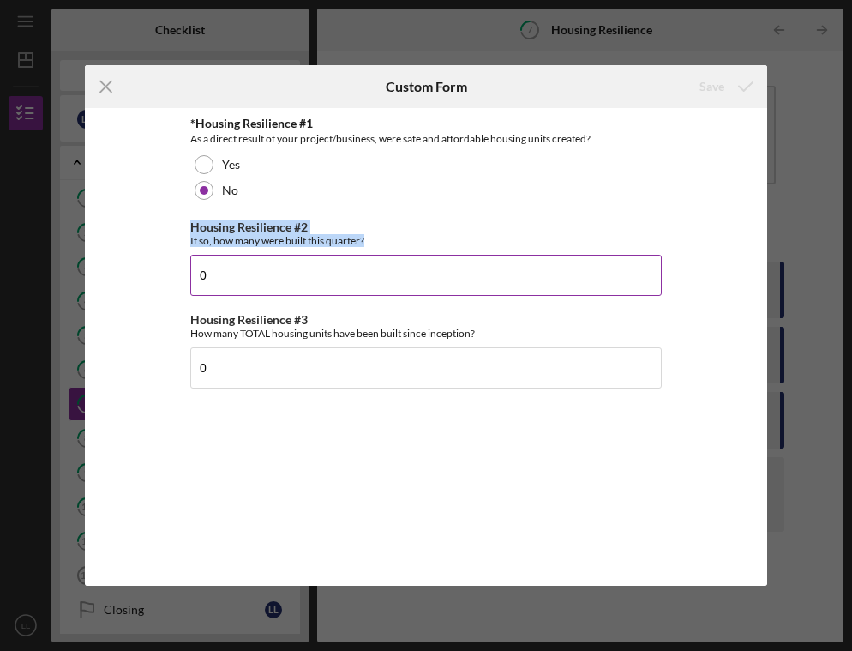
drag, startPoint x: 186, startPoint y: 225, endPoint x: 373, endPoint y: 243, distance: 187.7
click at [373, 243] on div "*Housing Resilience #1 As a direct result of your project/business, were safe a…" at bounding box center [425, 346] width 681 height 477
copy div "Housing Resilience #2 If so, how many were built this quarter?"
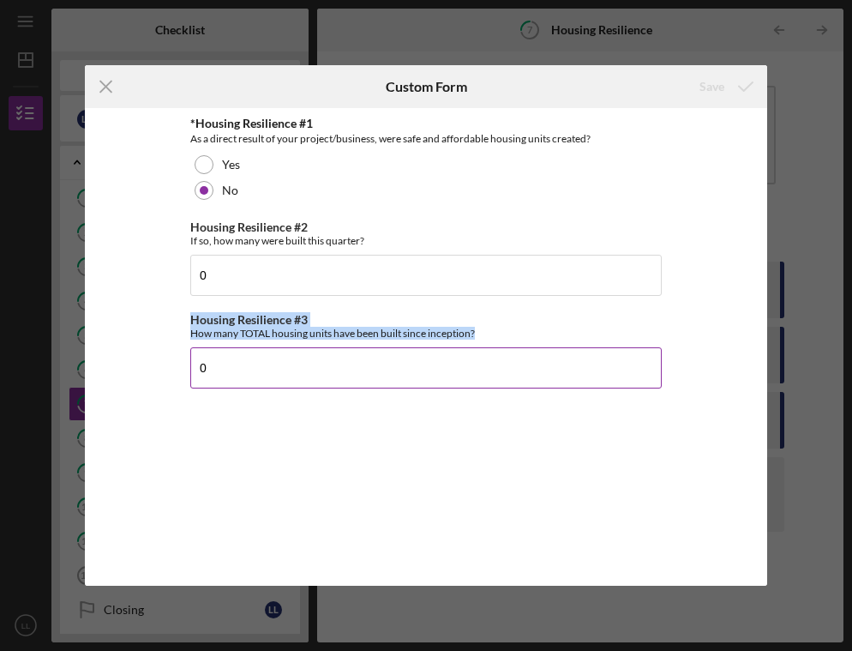
drag, startPoint x: 189, startPoint y: 318, endPoint x: 503, endPoint y: 330, distance: 314.8
click at [503, 330] on div "*Housing Resilience #1 As a direct result of your project/business, were safe a…" at bounding box center [425, 346] width 681 height 477
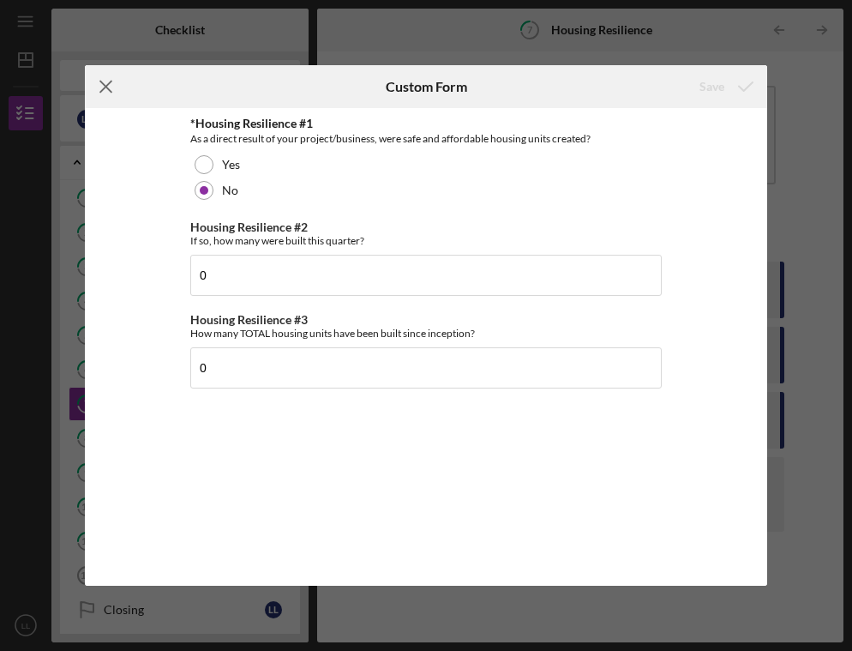
click at [110, 89] on line at bounding box center [106, 86] width 11 height 11
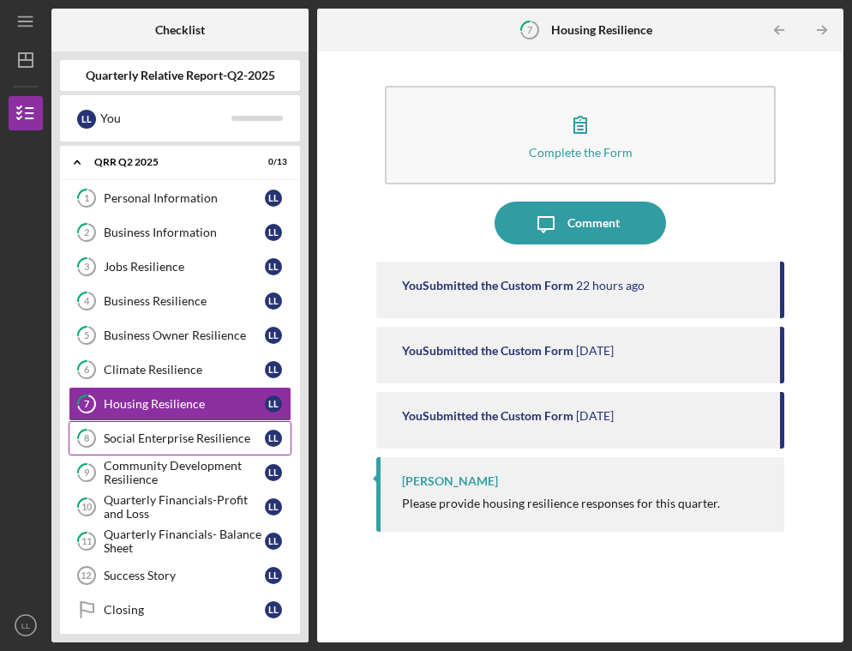
click at [181, 429] on link "8 Social Enterprise Resilience L L" at bounding box center [180, 438] width 223 height 34
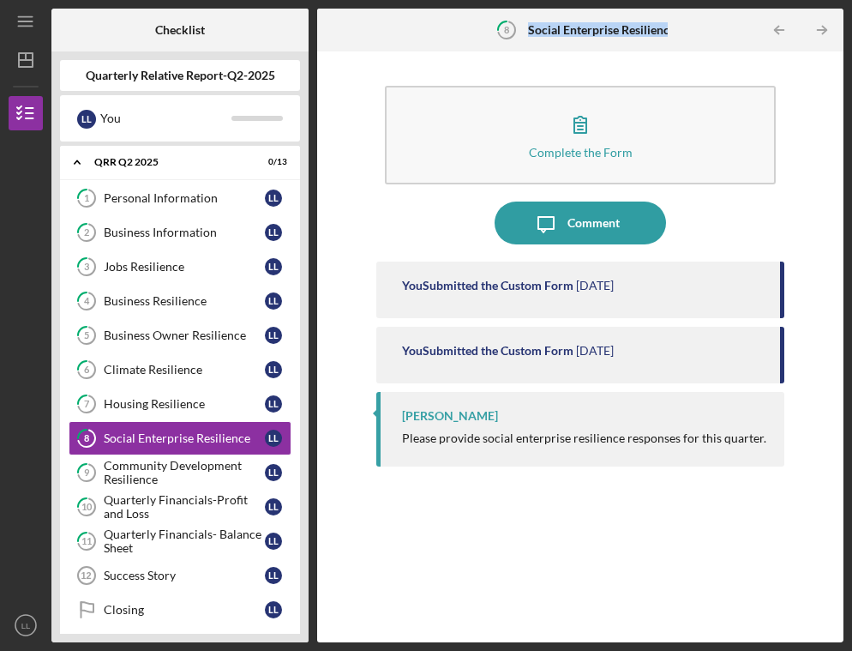
drag, startPoint x: 527, startPoint y: 30, endPoint x: 684, endPoint y: 40, distance: 157.2
click at [684, 40] on div "8 Social Enterprise Resilience Icon/Table Pagination Arrow Icon/Table Paginatio…" at bounding box center [580, 30] width 526 height 43
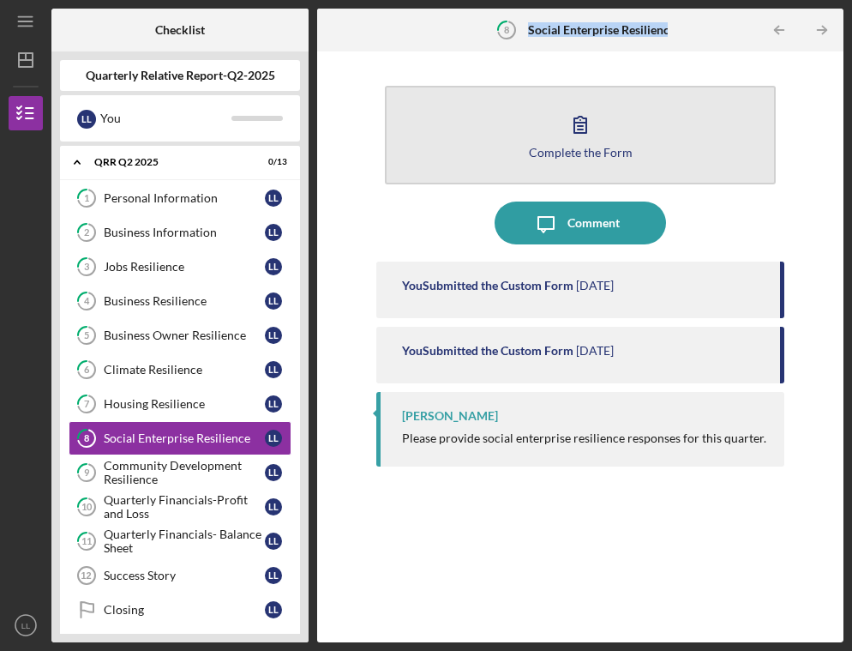
click at [577, 129] on icon "button" at bounding box center [580, 125] width 12 height 16
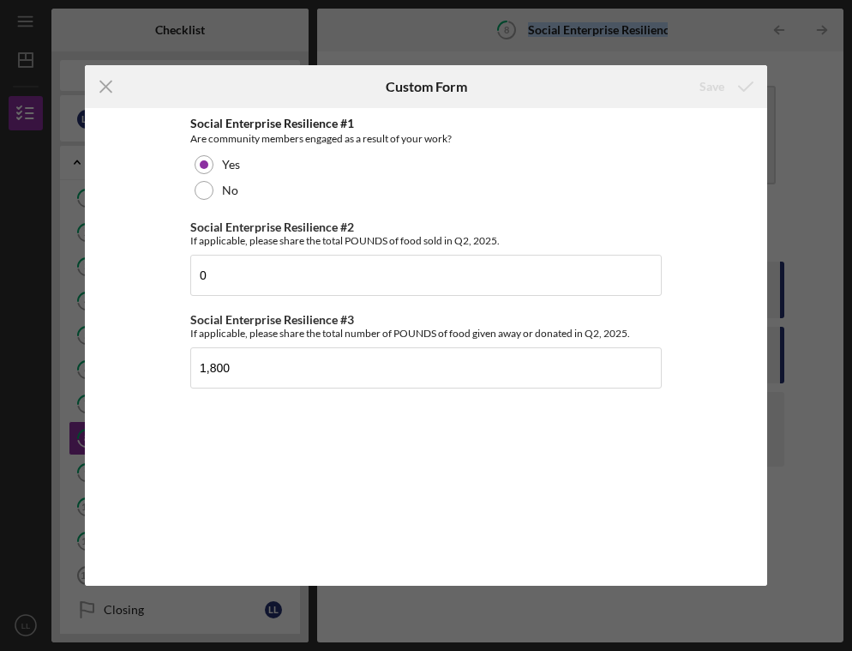
click at [577, 129] on div "Social Enterprise Resilience #1" at bounding box center [425, 124] width 471 height 14
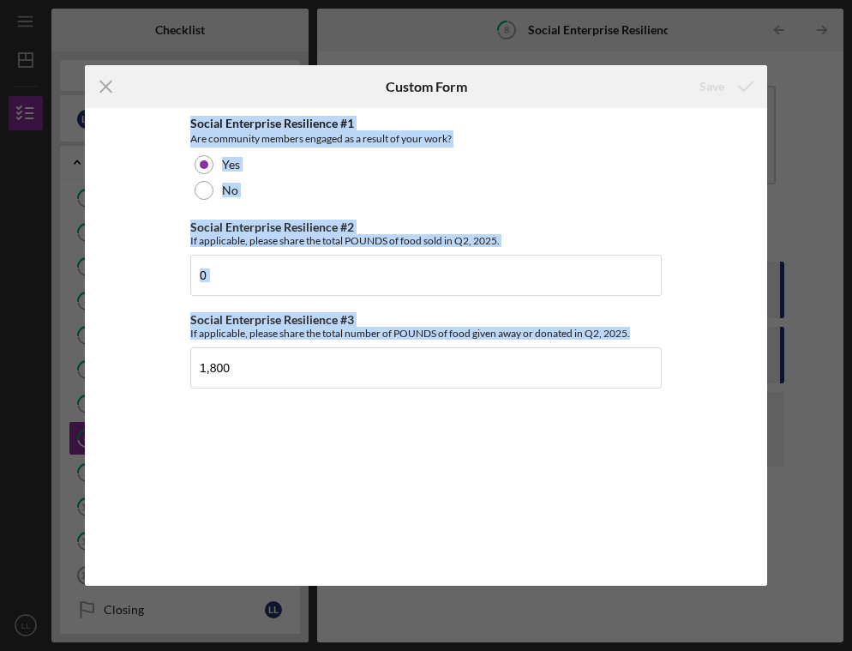
drag, startPoint x: 189, startPoint y: 120, endPoint x: 507, endPoint y: 416, distance: 434.9
click at [505, 424] on div "Social Enterprise Resilience #1 Are community members engaged as a result of yo…" at bounding box center [425, 346] width 681 height 477
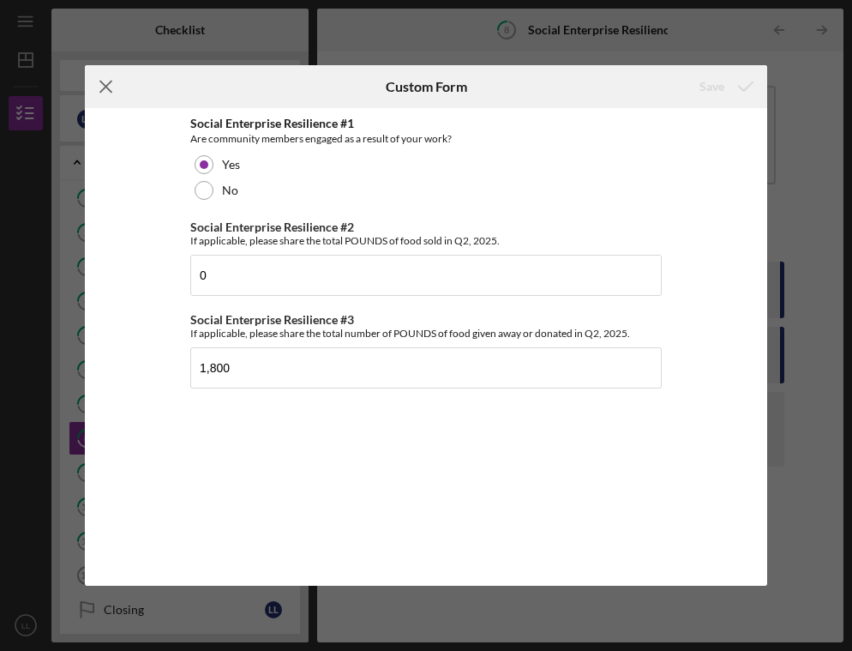
click at [105, 87] on line at bounding box center [106, 86] width 11 height 11
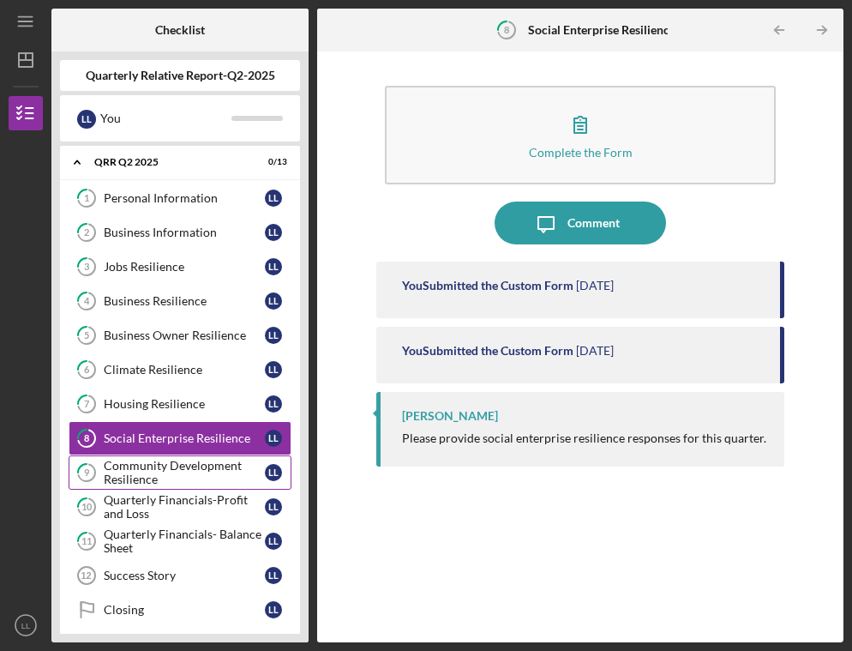
click at [163, 465] on div "Community Development Resilience" at bounding box center [184, 472] width 161 height 27
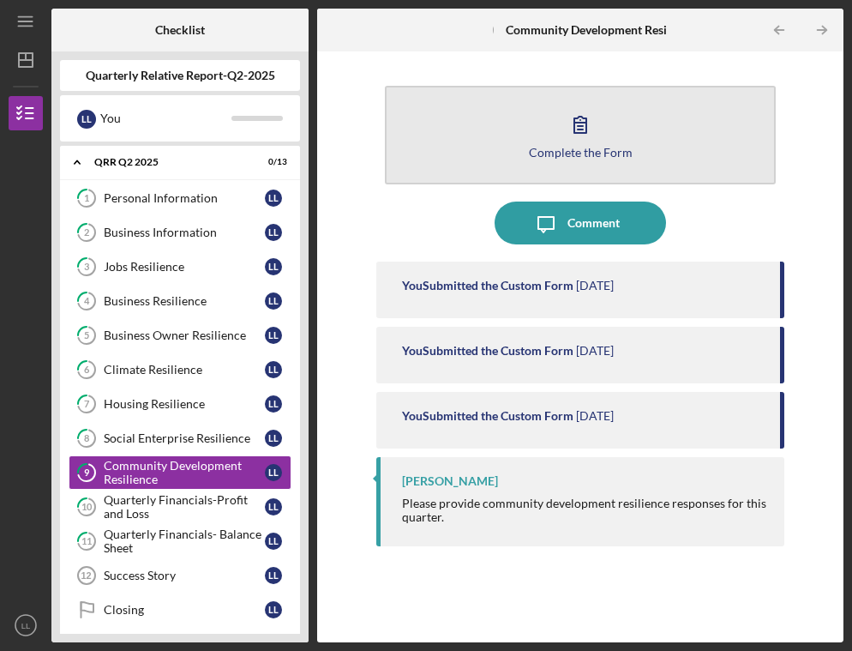
click at [613, 117] on button "Complete the Form Form" at bounding box center [580, 135] width 390 height 99
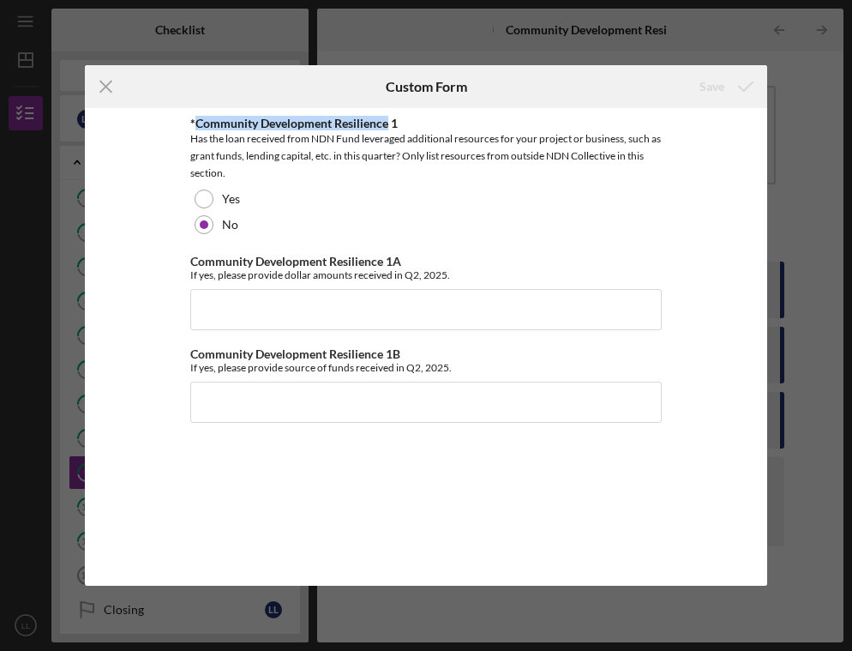
drag, startPoint x: 195, startPoint y: 125, endPoint x: 388, endPoint y: 124, distance: 192.9
click at [388, 124] on div "*Community Development Resilience 1" at bounding box center [425, 124] width 471 height 14
drag, startPoint x: 190, startPoint y: 122, endPoint x: 409, endPoint y: 122, distance: 218.6
click at [409, 122] on div "*Community Development Resilience 1" at bounding box center [425, 124] width 471 height 14
click at [104, 83] on line at bounding box center [106, 86] width 11 height 11
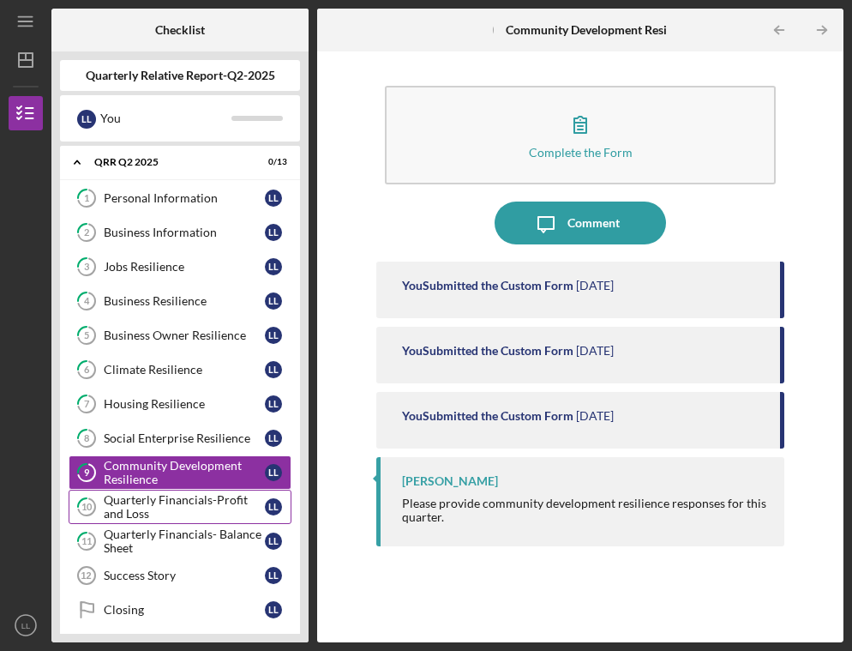
click at [184, 501] on div "Quarterly Financials-Profit and Loss" at bounding box center [184, 506] width 161 height 27
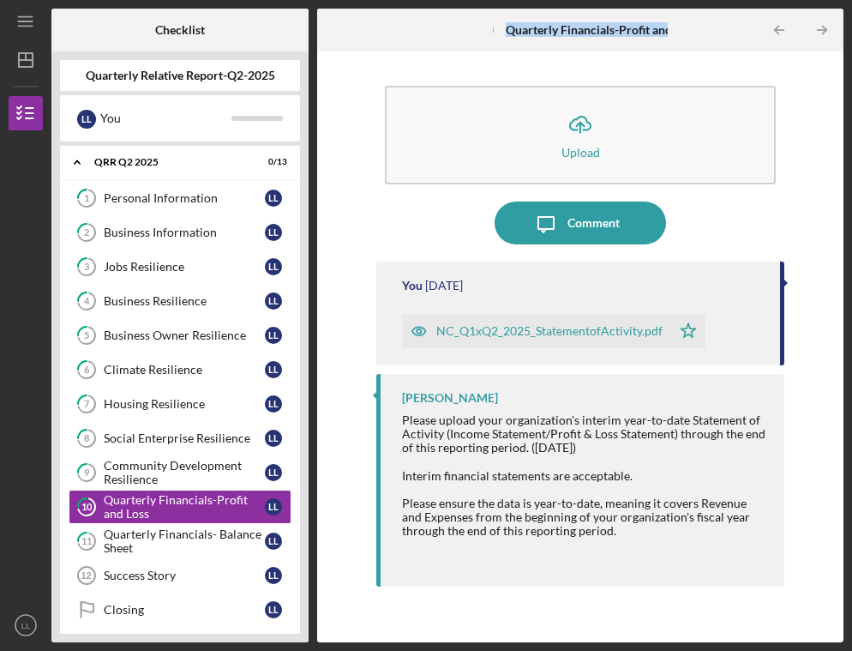
drag, startPoint x: 509, startPoint y: 27, endPoint x: 685, endPoint y: 30, distance: 175.7
click at [685, 30] on div "10 Quarterly Financials-Profit and Loss Icon/Table Pagination Arrow Icon/Table …" at bounding box center [580, 30] width 526 height 43
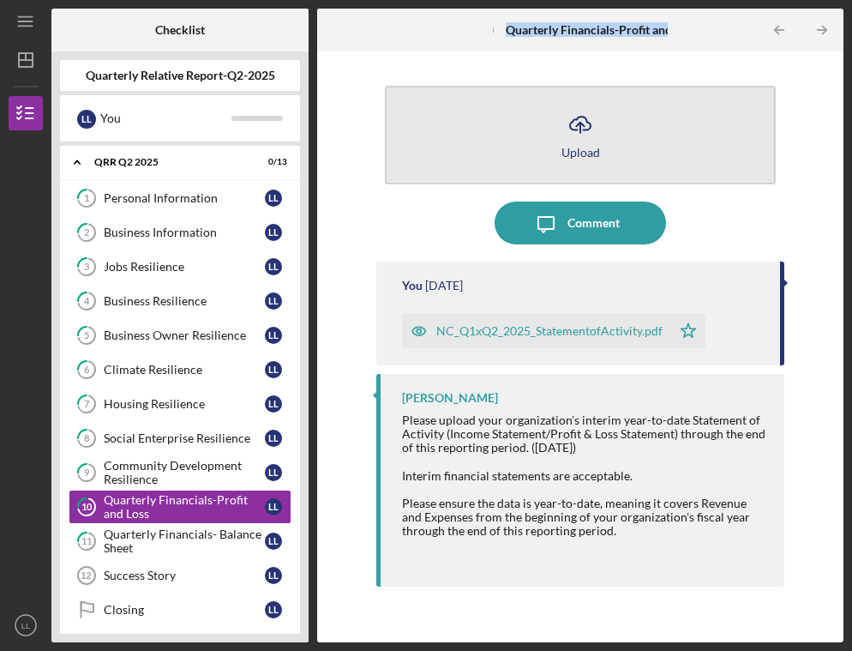
click at [591, 146] on div "Upload" at bounding box center [580, 152] width 39 height 13
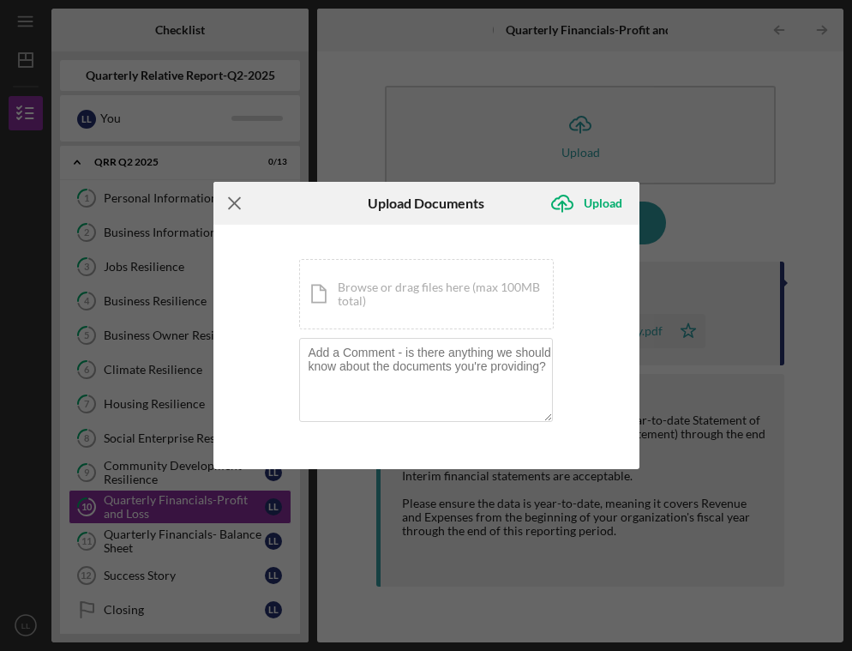
click at [233, 202] on line at bounding box center [234, 202] width 11 height 11
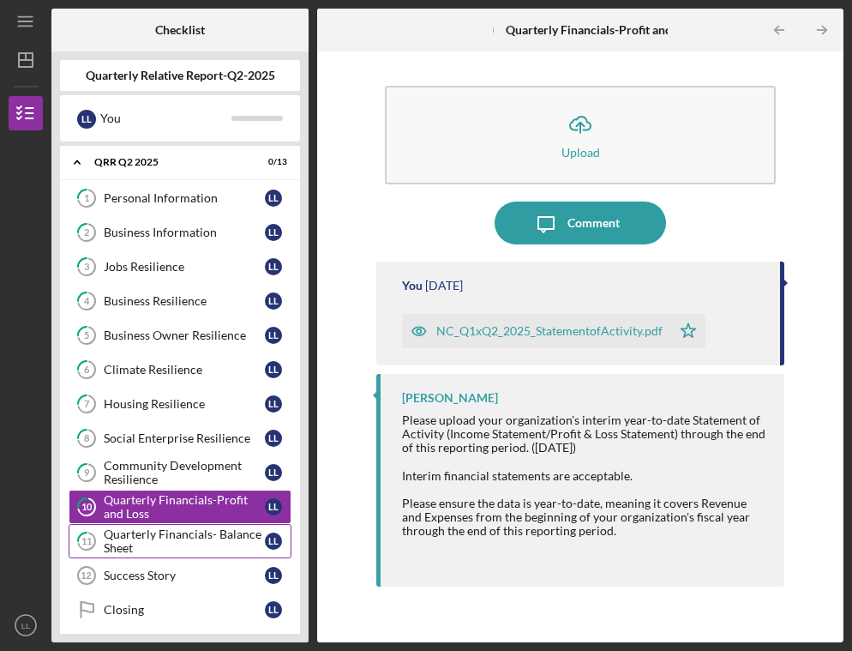
click at [207, 537] on div "Quarterly Financials- Balance Sheet" at bounding box center [184, 540] width 161 height 27
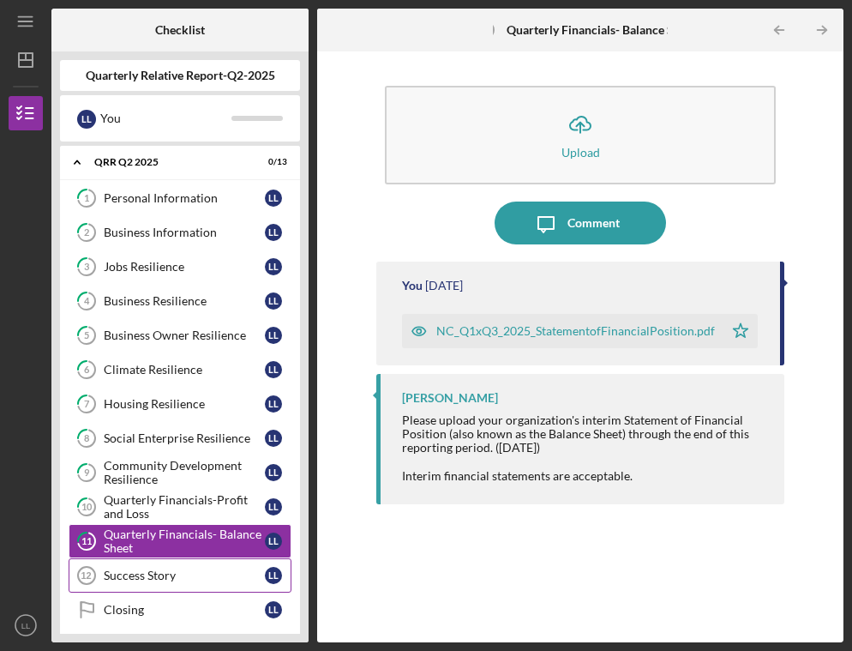
click at [189, 575] on div "Success Story" at bounding box center [184, 575] width 161 height 14
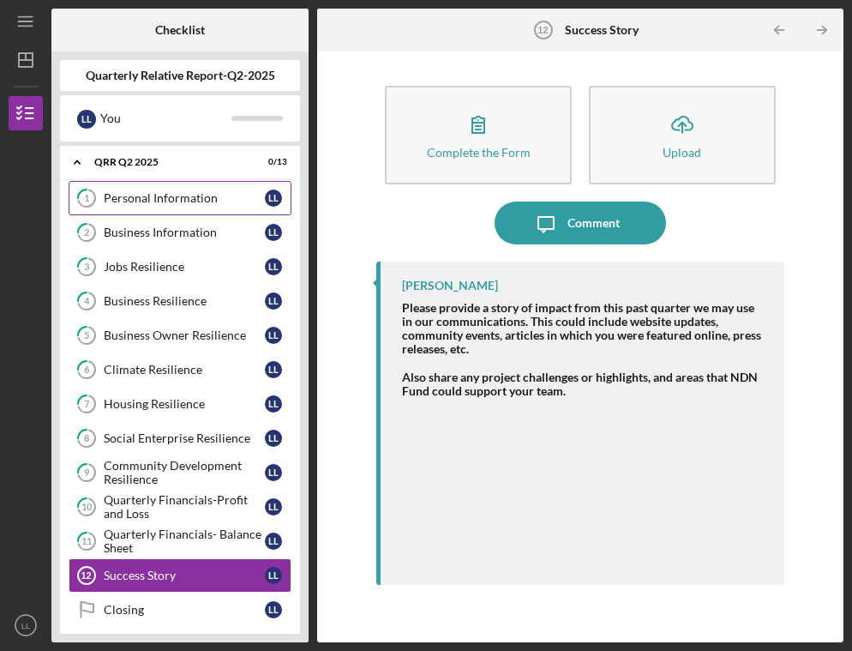
click at [184, 206] on link "1 Personal Information L L" at bounding box center [180, 198] width 223 height 34
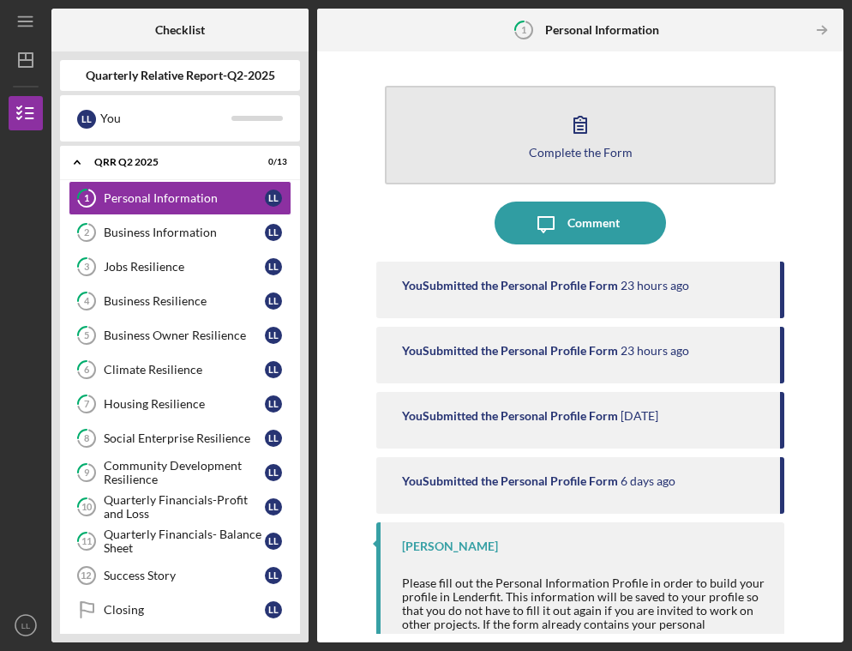
click at [576, 139] on icon "button" at bounding box center [580, 124] width 43 height 43
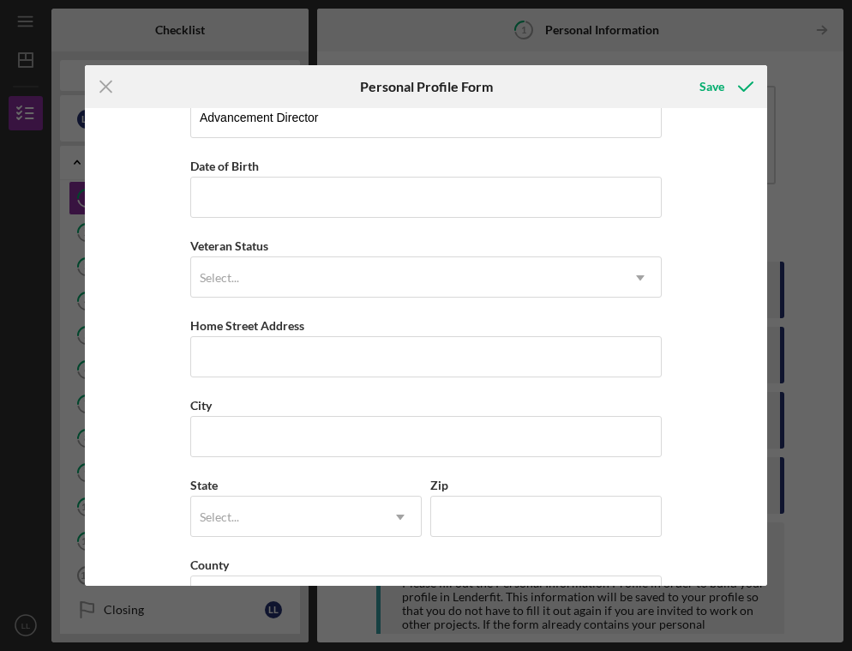
scroll to position [177, 0]
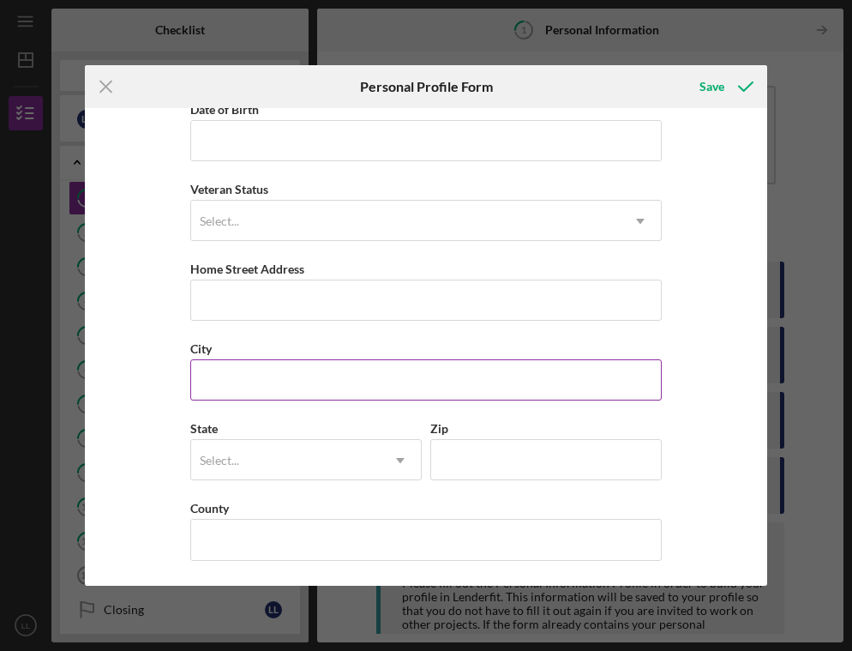
click at [501, 392] on input "City" at bounding box center [425, 379] width 471 height 41
type input "Anc"
click at [103, 85] on icon "Icon/Menu Close" at bounding box center [106, 86] width 43 height 43
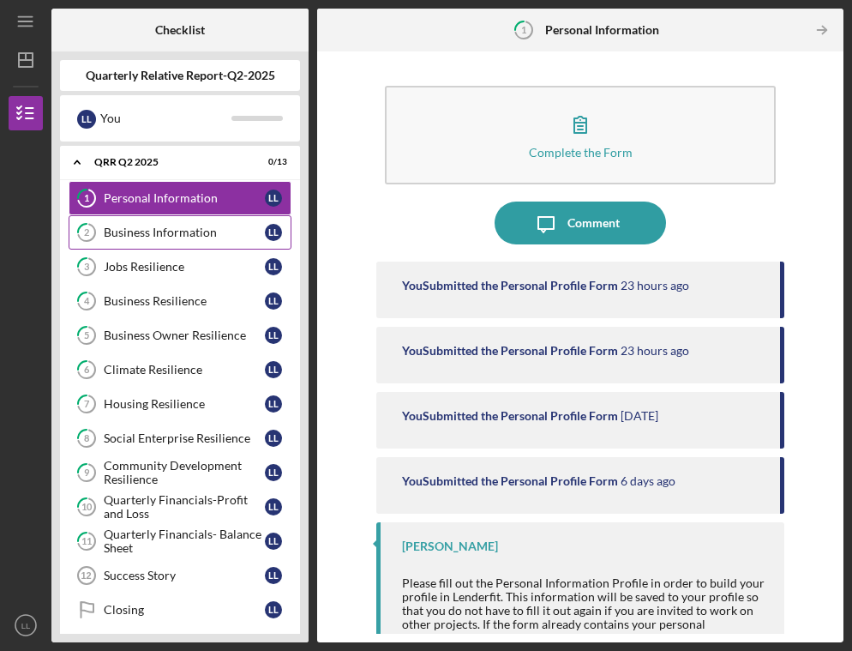
click at [190, 231] on div "Business Information" at bounding box center [184, 232] width 161 height 14
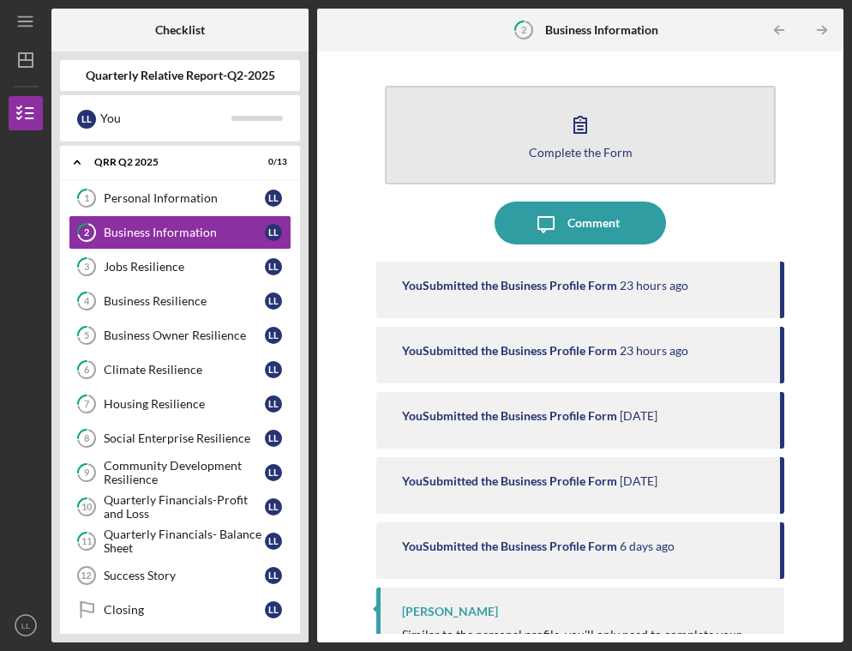
click at [585, 119] on icon "button" at bounding box center [580, 124] width 43 height 43
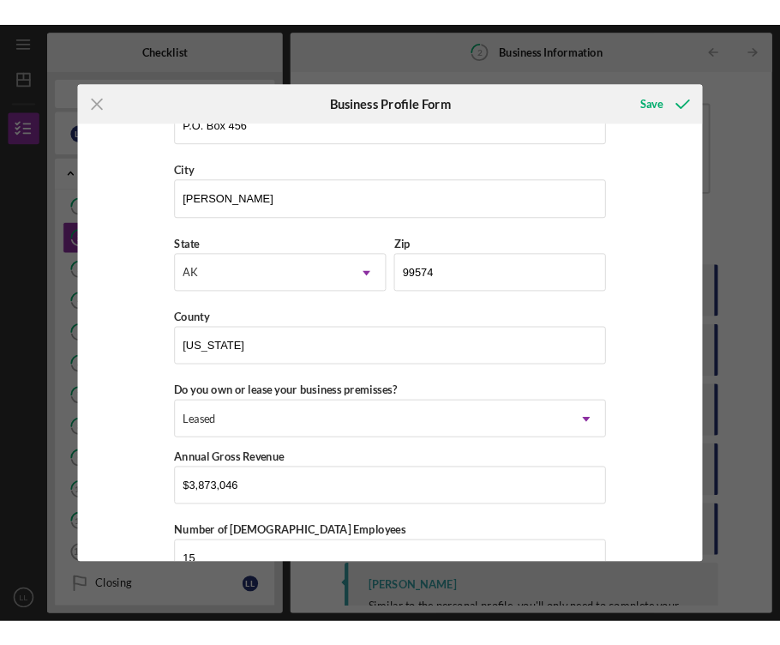
scroll to position [1594, 0]
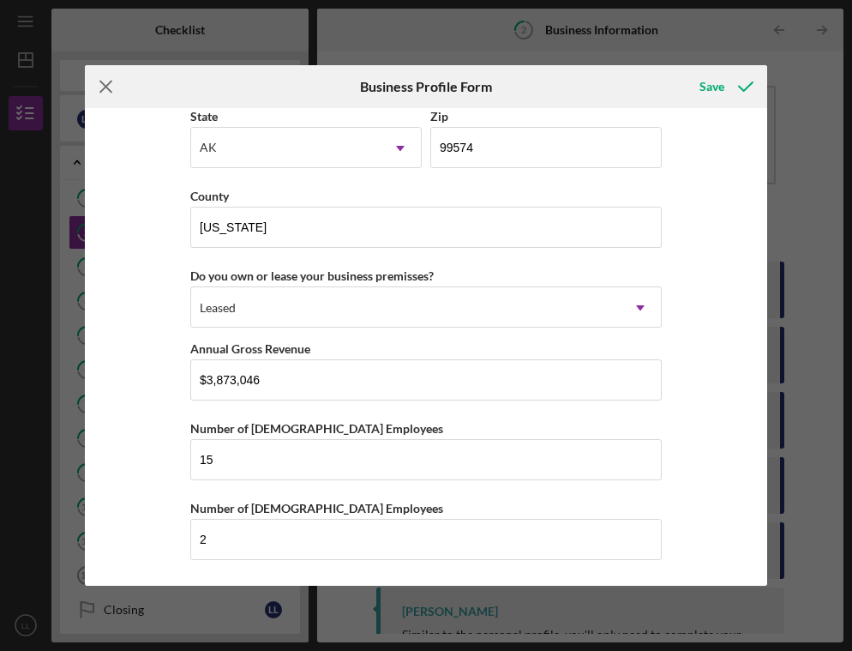
click at [101, 91] on line at bounding box center [106, 86] width 11 height 11
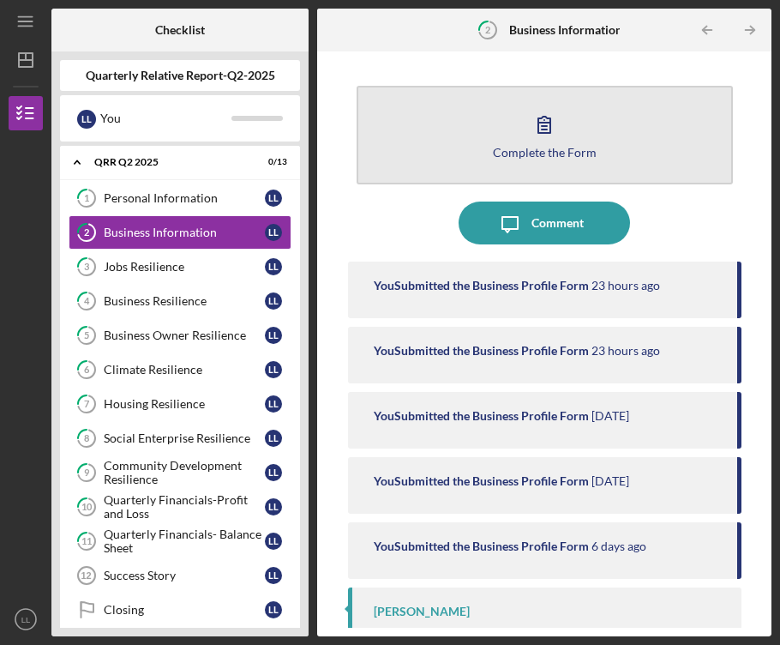
click at [551, 128] on icon "button" at bounding box center [544, 124] width 43 height 43
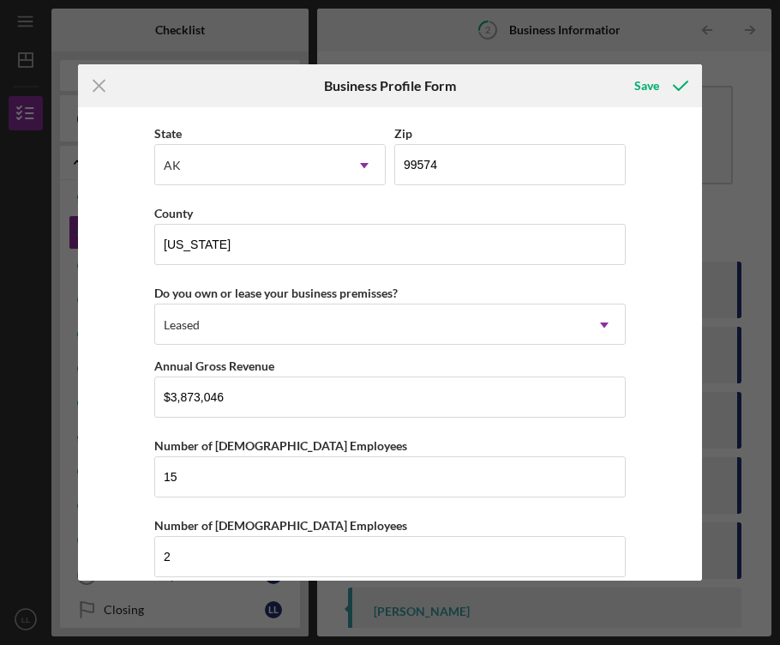
scroll to position [1599, 0]
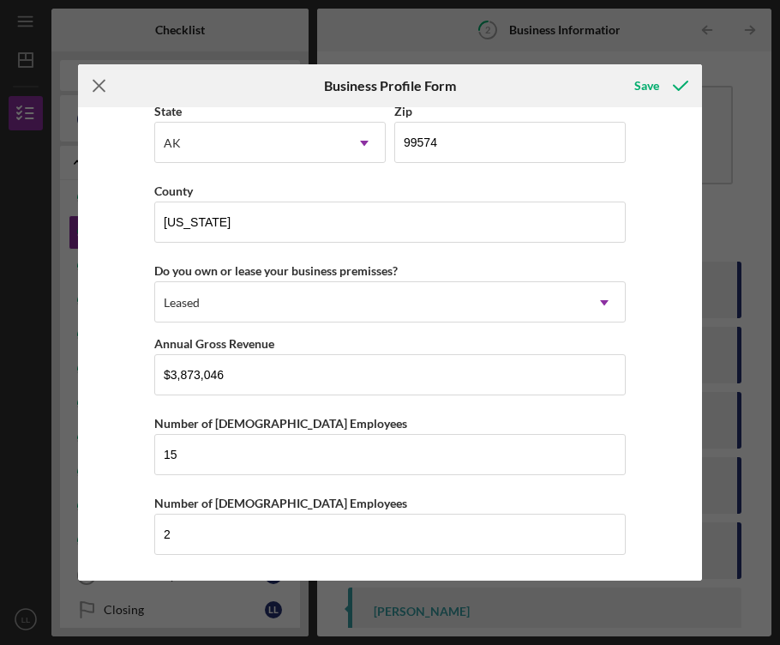
click at [96, 87] on icon "Icon/Menu Close" at bounding box center [99, 85] width 43 height 43
click at [96, 87] on div "Quarterly Relative Report-Q2-2025" at bounding box center [180, 75] width 240 height 31
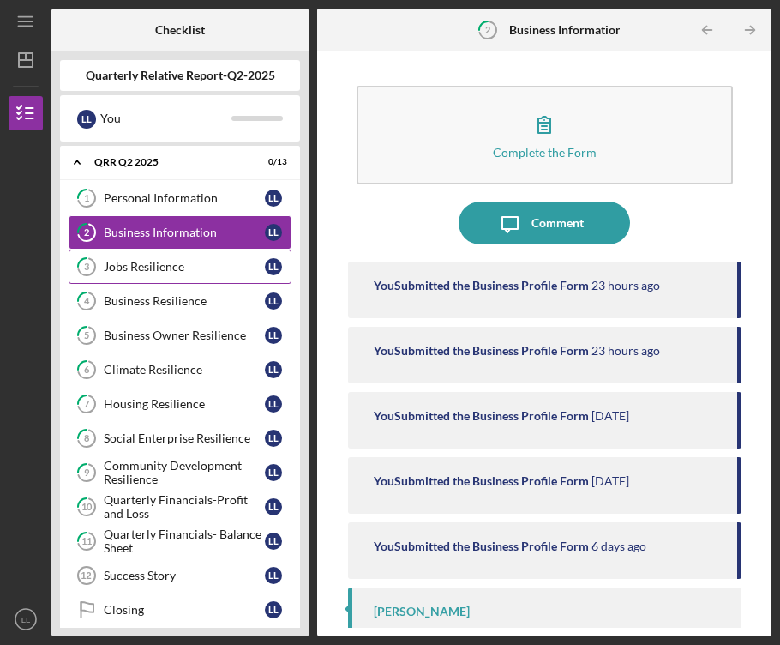
click at [170, 263] on div "Jobs Resilience" at bounding box center [184, 267] width 161 height 14
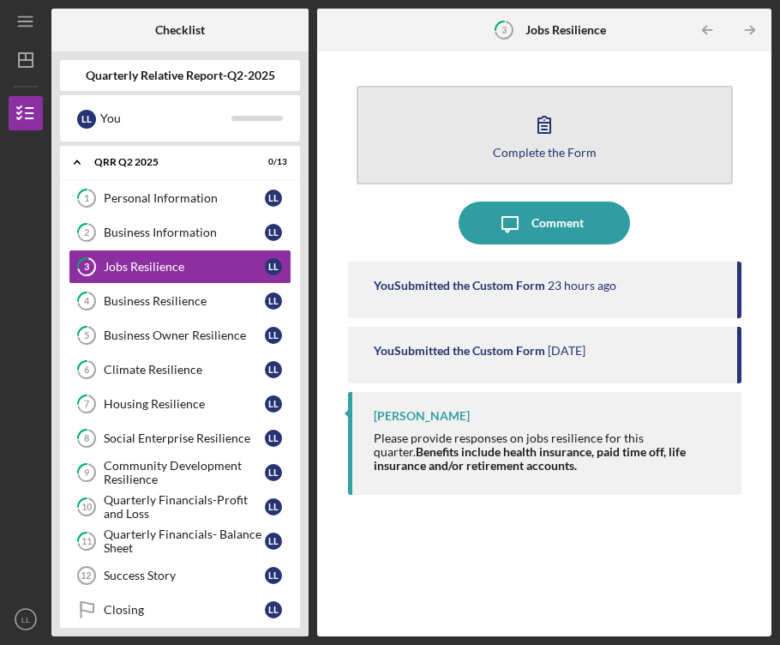
click at [561, 146] on div "Complete the Form" at bounding box center [545, 152] width 104 height 13
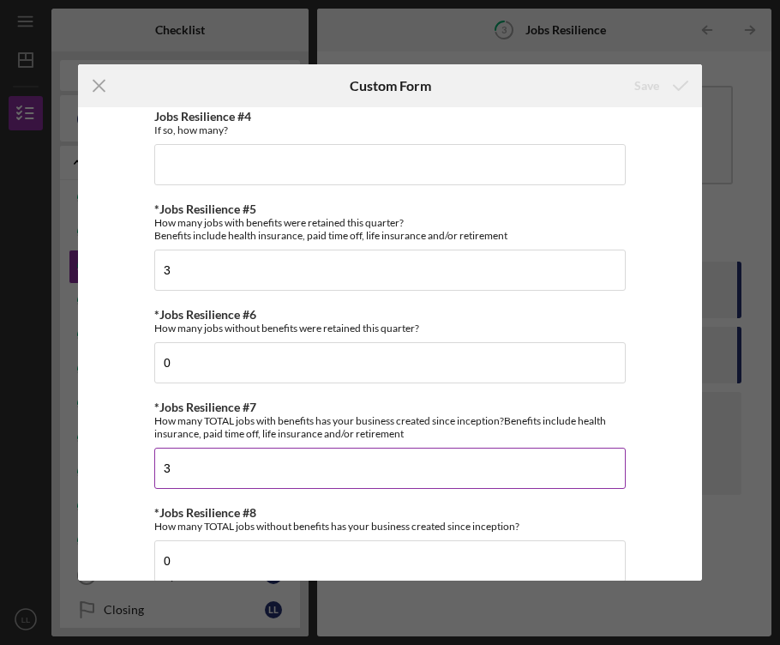
scroll to position [351, 0]
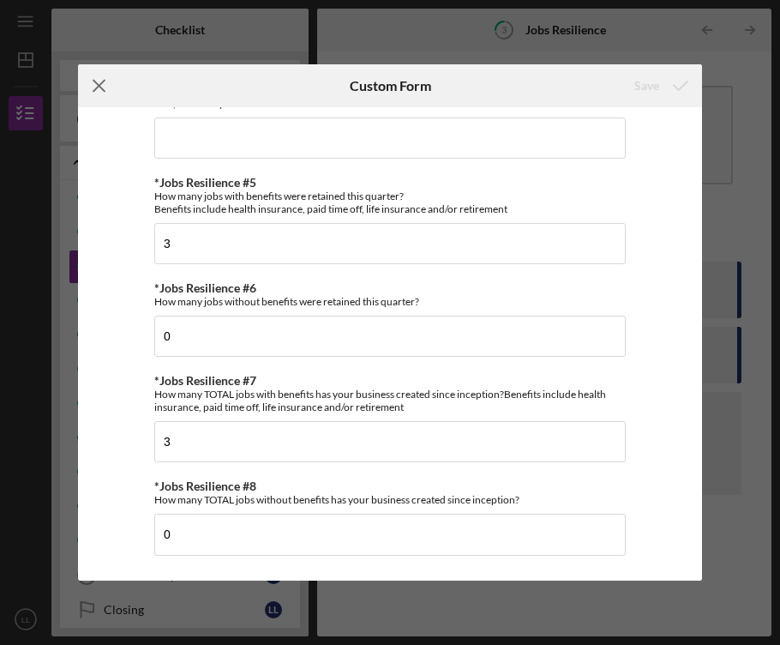
click at [92, 83] on icon "Icon/Menu Close" at bounding box center [99, 85] width 43 height 43
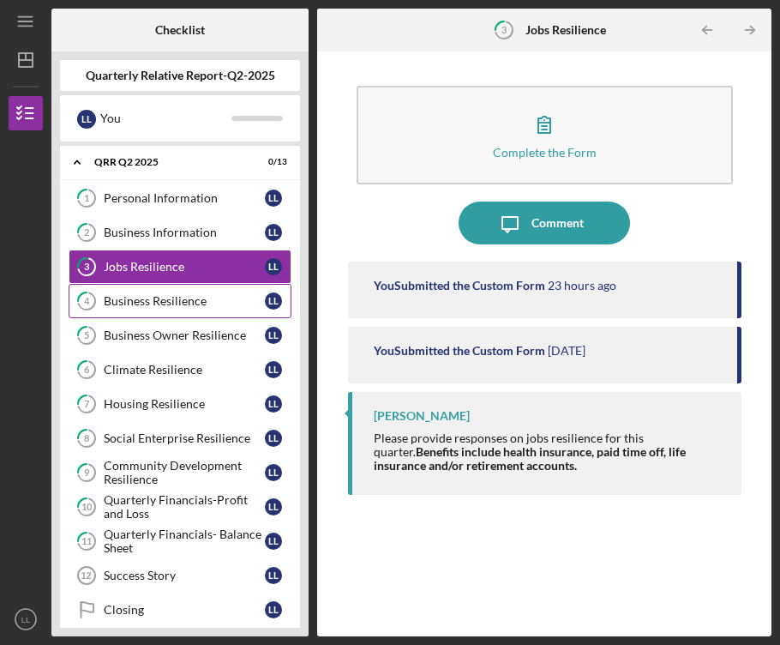
click at [179, 295] on div "Business Resilience" at bounding box center [184, 301] width 161 height 14
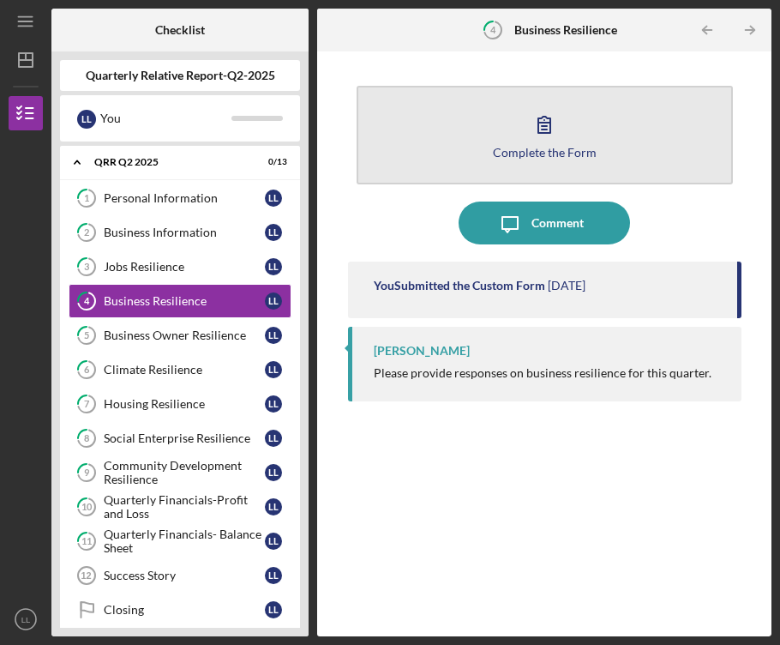
click at [547, 136] on icon "button" at bounding box center [544, 124] width 43 height 43
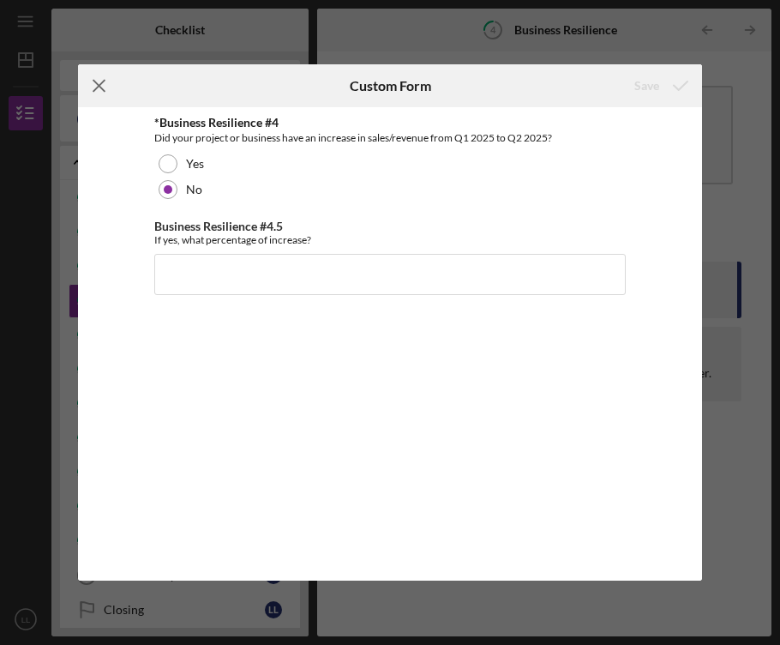
click at [99, 87] on line at bounding box center [98, 86] width 11 height 11
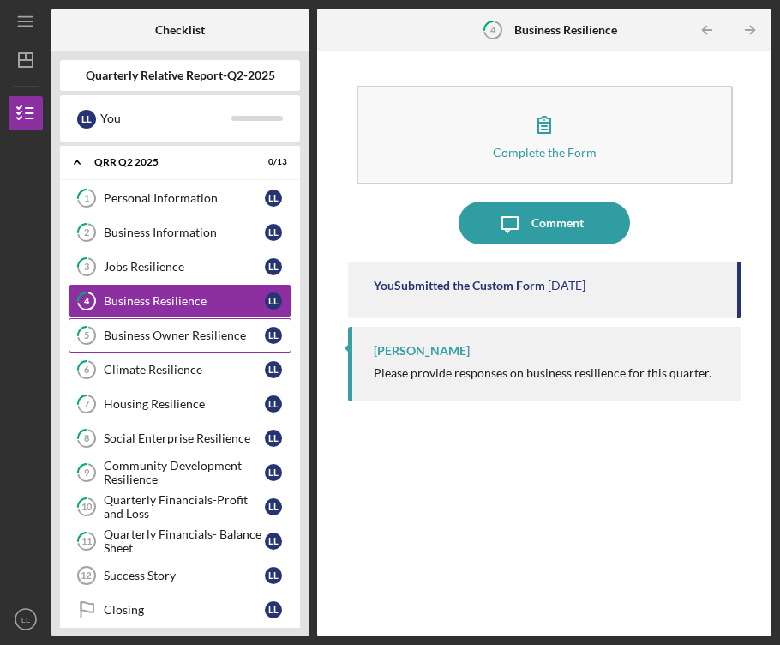
click at [175, 328] on div "Business Owner Resilience" at bounding box center [184, 335] width 161 height 14
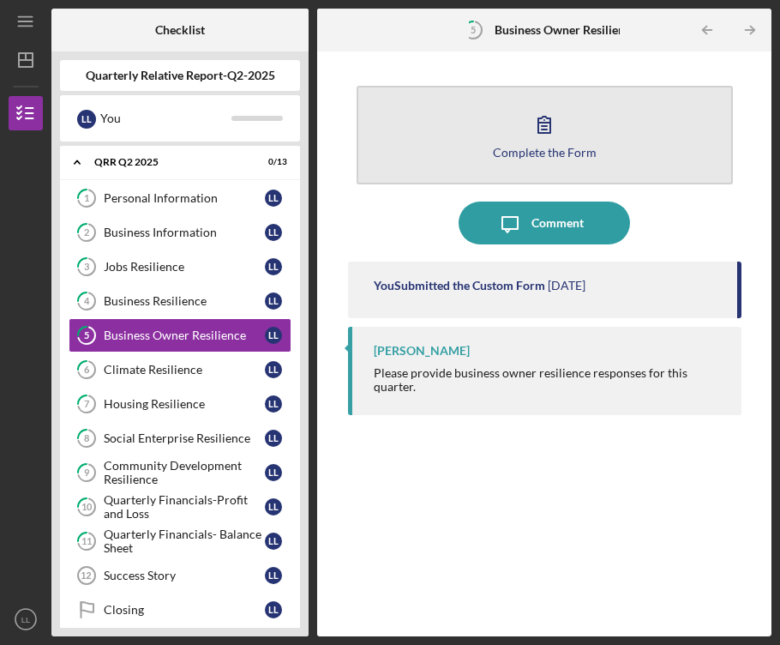
click at [539, 132] on icon "button" at bounding box center [544, 125] width 12 height 16
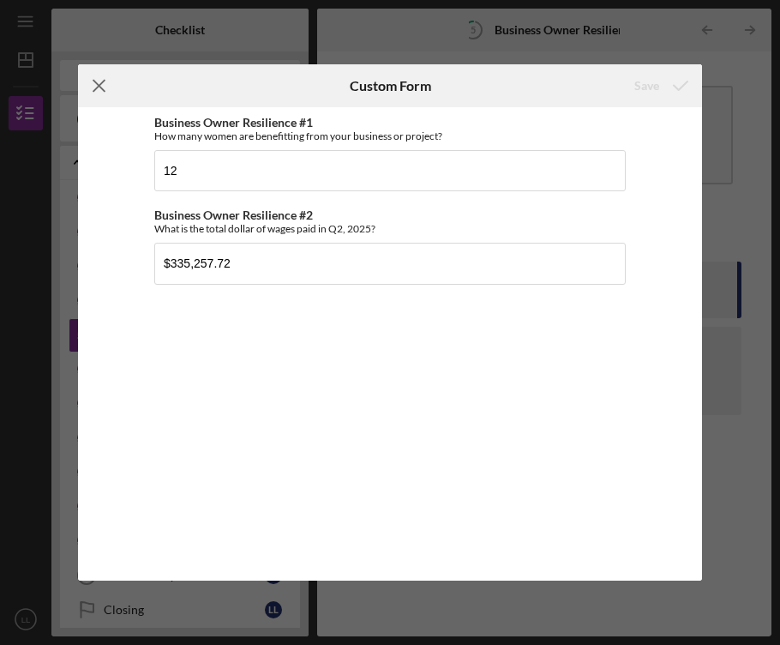
click at [99, 90] on icon "Icon/Menu Close" at bounding box center [99, 85] width 43 height 43
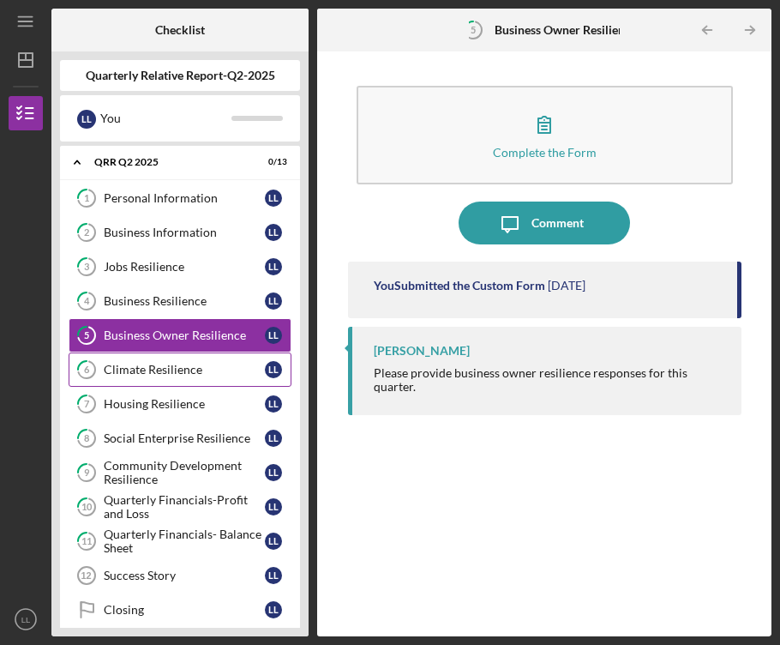
click at [152, 377] on link "6 Climate Resilience L L" at bounding box center [180, 369] width 223 height 34
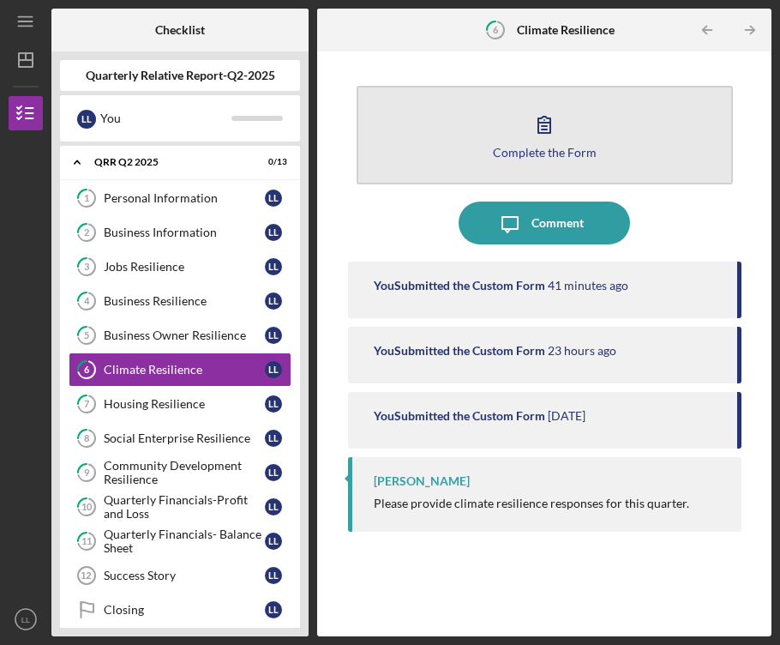
click at [523, 122] on icon "button" at bounding box center [544, 124] width 43 height 43
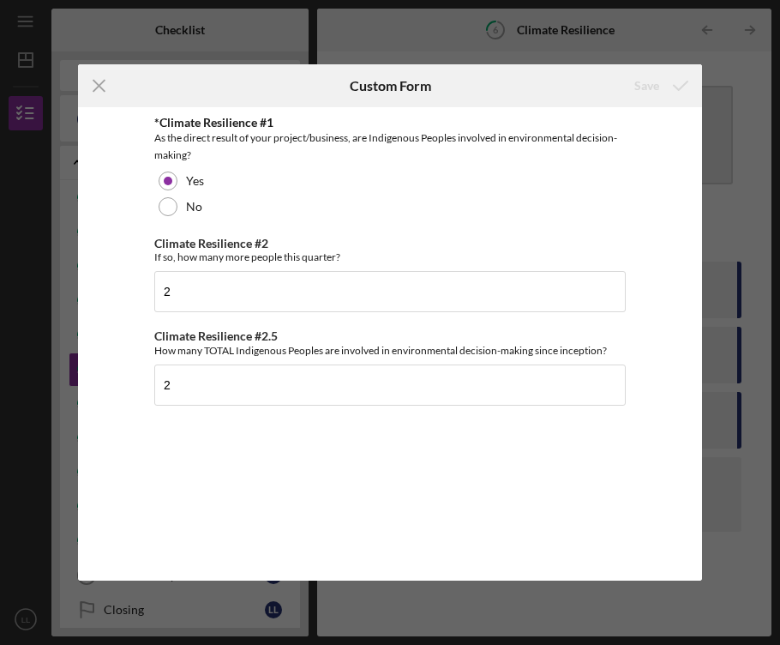
click at [523, 122] on div "*Climate Resilience #1" at bounding box center [389, 123] width 471 height 14
click at [100, 85] on icon "Icon/Menu Close" at bounding box center [99, 85] width 43 height 43
click at [100, 85] on div "Quarterly Relative Report-Q2-2025" at bounding box center [180, 75] width 240 height 31
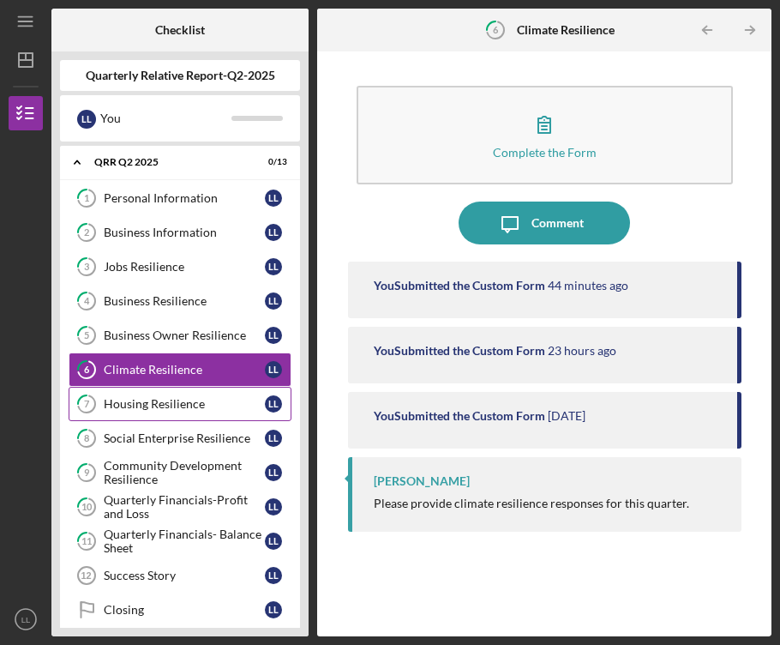
click at [198, 403] on div "Housing Resilience" at bounding box center [184, 404] width 161 height 14
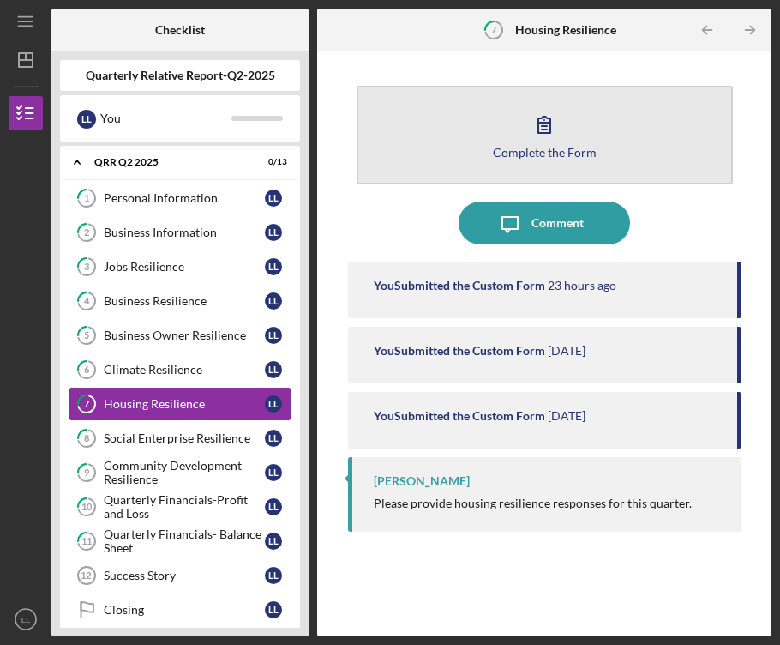
click at [558, 140] on icon "button" at bounding box center [544, 124] width 43 height 43
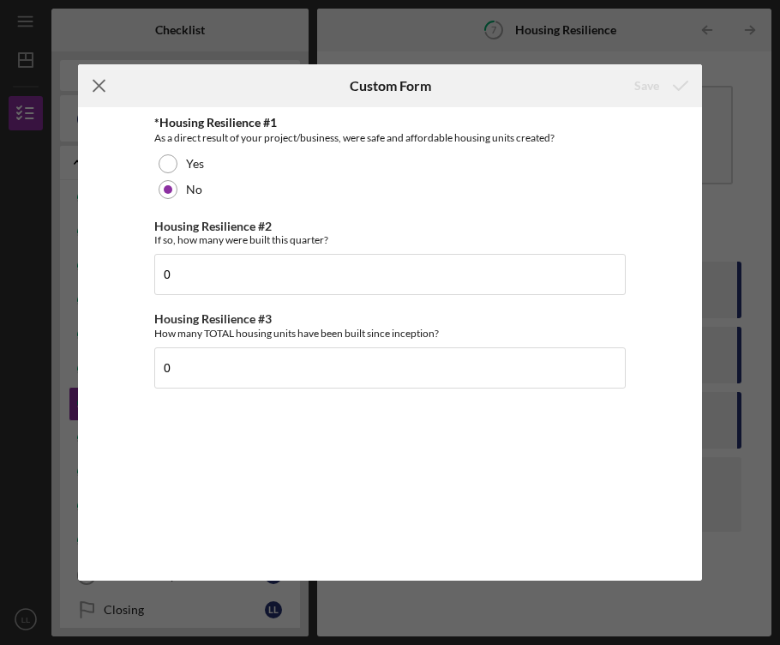
click at [104, 84] on icon "Icon/Menu Close" at bounding box center [99, 85] width 43 height 43
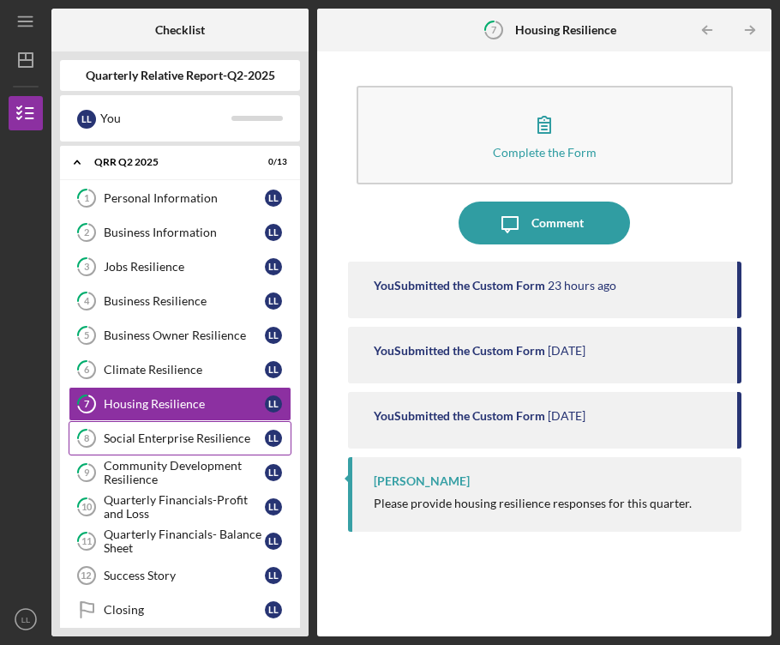
click at [141, 437] on div "Social Enterprise Resilience" at bounding box center [184, 438] width 161 height 14
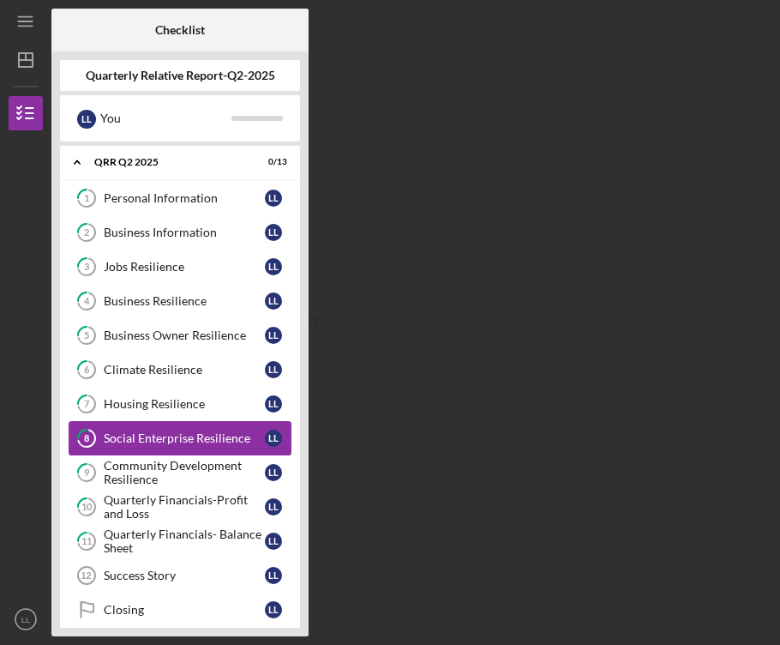
scroll to position [16, 0]
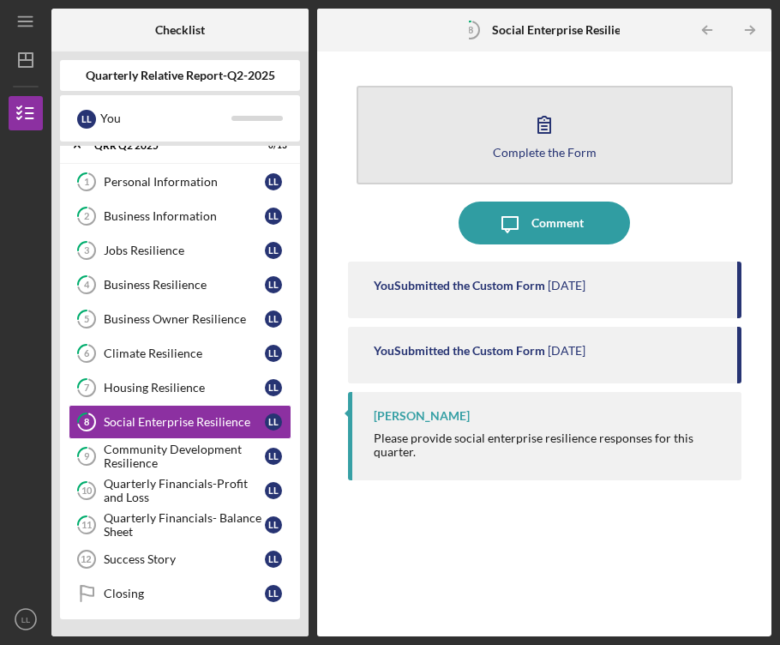
click at [555, 136] on icon "button" at bounding box center [544, 124] width 43 height 43
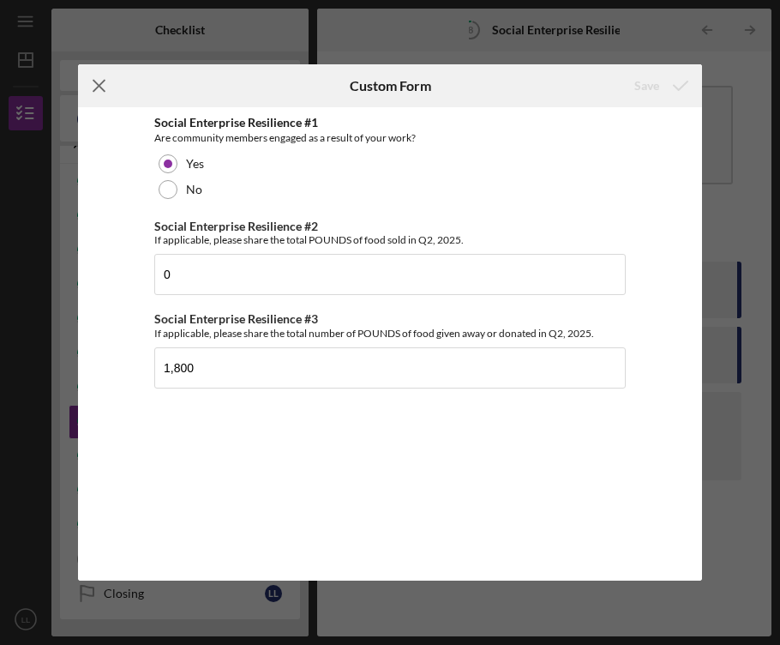
click at [95, 85] on icon "Icon/Menu Close" at bounding box center [99, 85] width 43 height 43
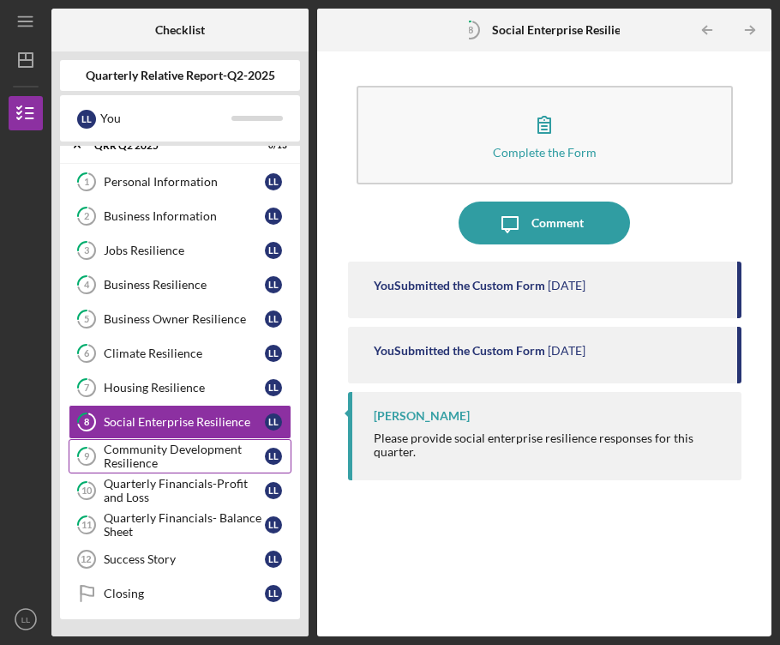
click at [183, 452] on div "Community Development Resilience" at bounding box center [184, 455] width 161 height 27
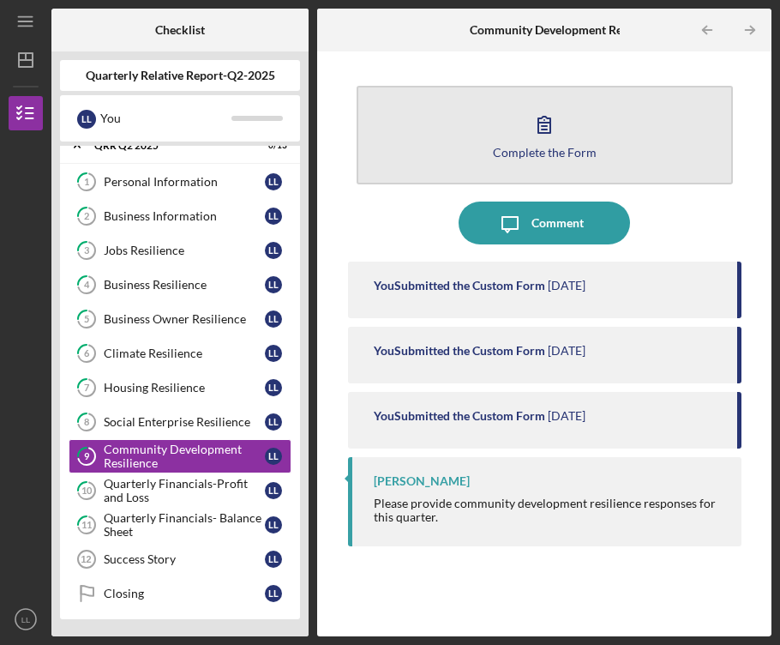
click at [539, 140] on icon "button" at bounding box center [544, 124] width 43 height 43
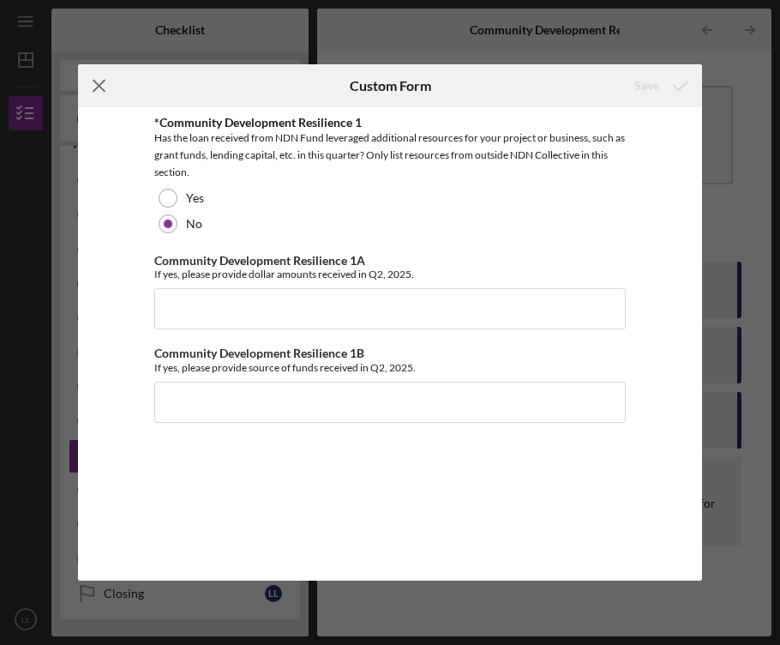
click at [103, 91] on icon "Icon/Menu Close" at bounding box center [99, 85] width 43 height 43
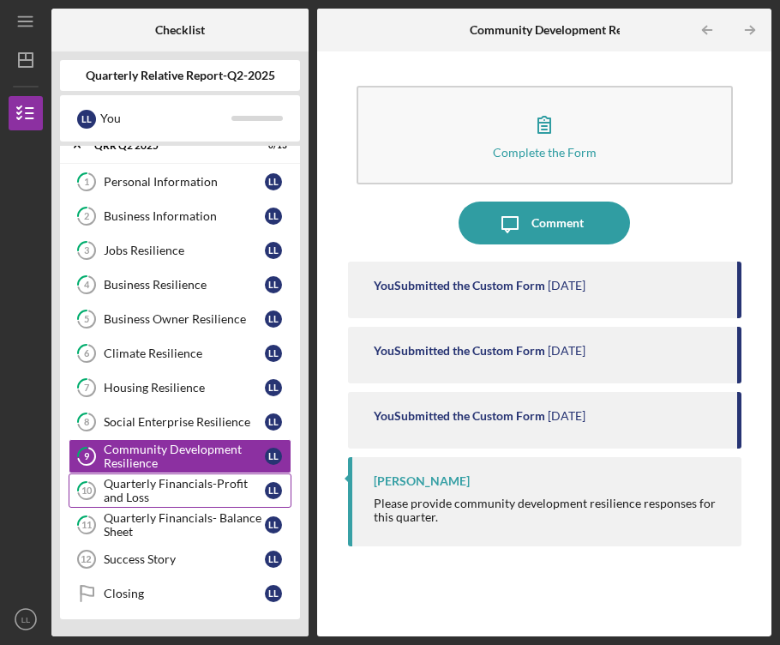
click at [221, 486] on div "Quarterly Financials-Profit and Loss" at bounding box center [184, 490] width 161 height 27
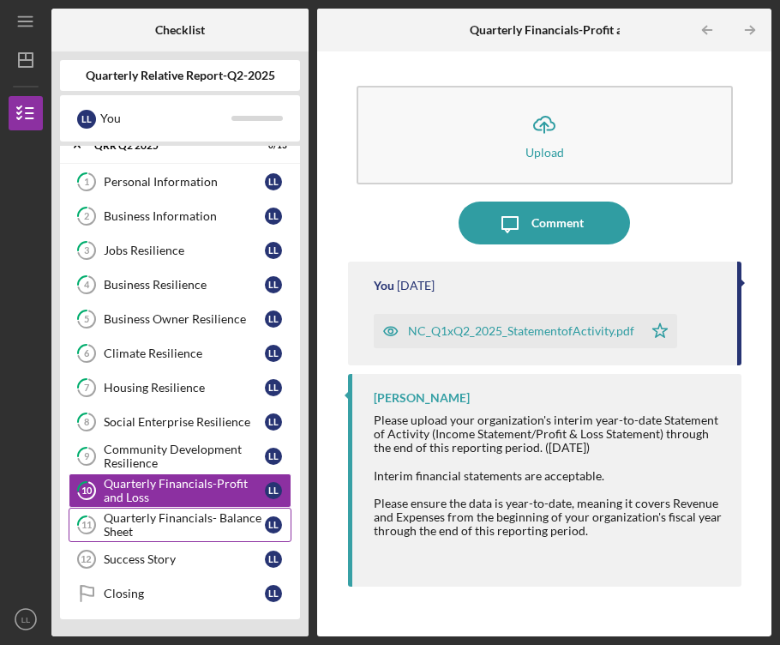
click at [218, 522] on div "Quarterly Financials- Balance Sheet" at bounding box center [184, 524] width 161 height 27
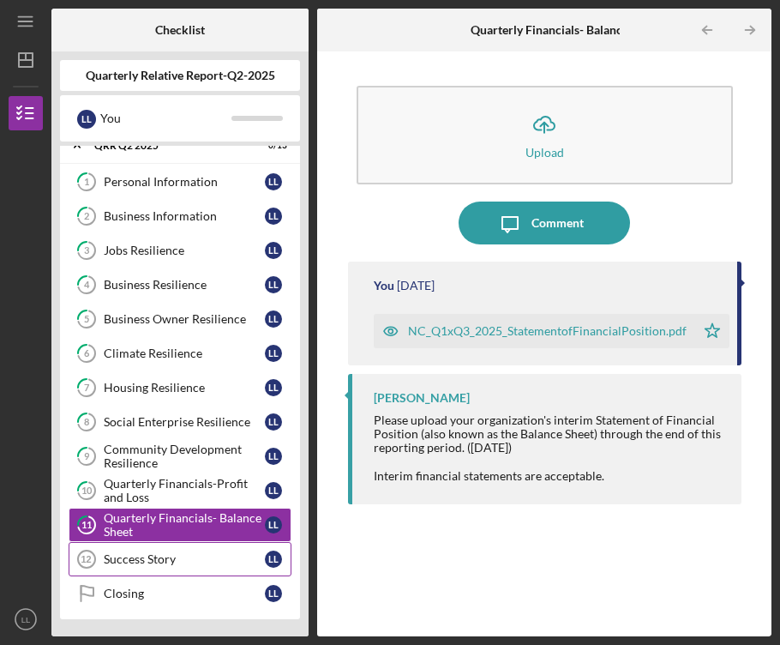
click at [198, 558] on div "Success Story" at bounding box center [184, 559] width 161 height 14
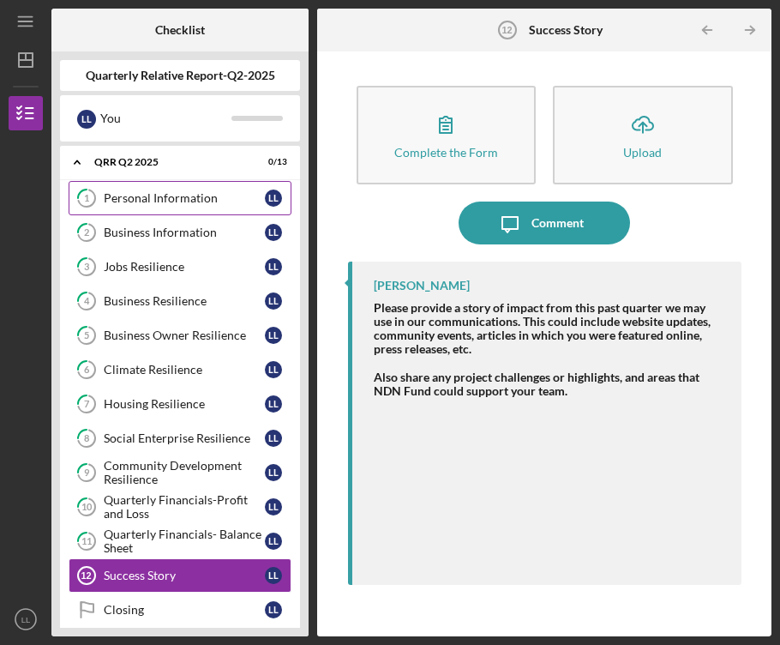
click at [179, 201] on div "Personal Information" at bounding box center [184, 198] width 161 height 14
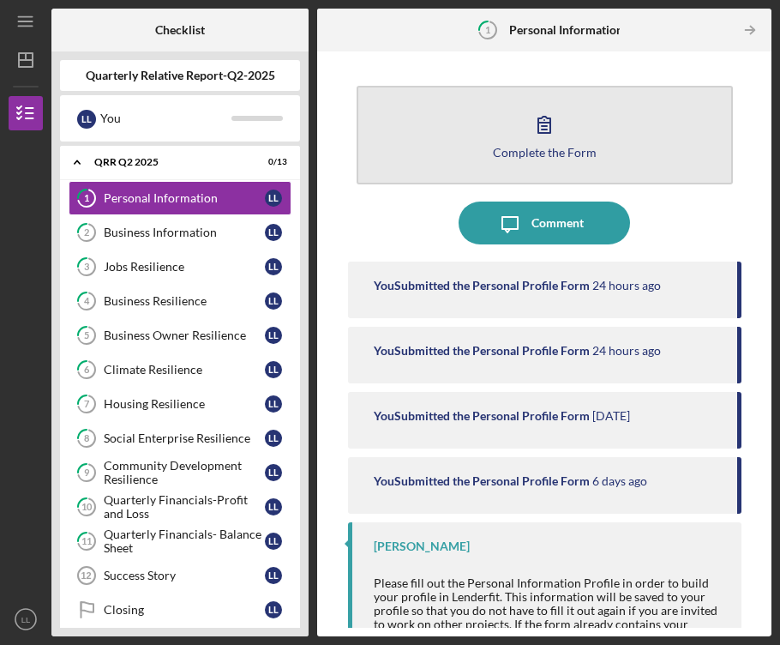
click at [538, 133] on icon "button" at bounding box center [544, 125] width 12 height 16
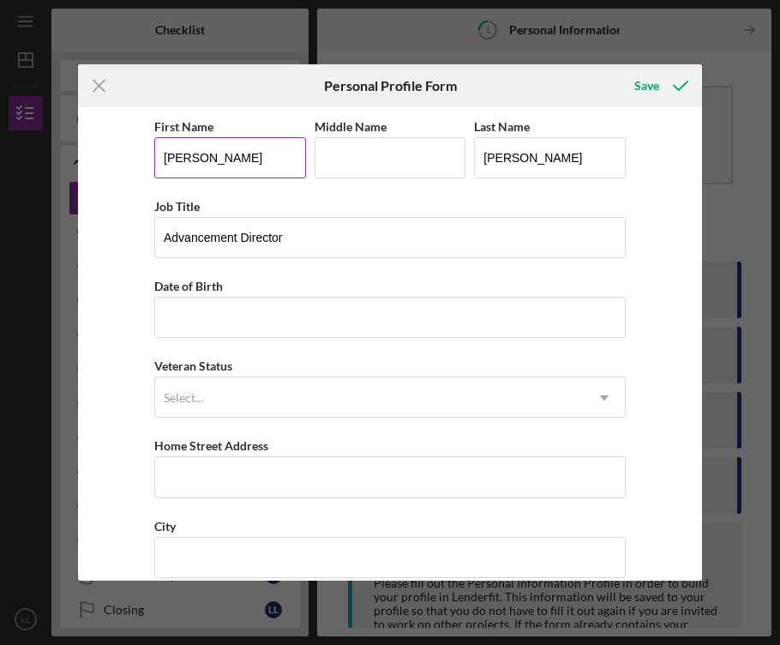
click at [166, 157] on input "[PERSON_NAME]" at bounding box center [230, 157] width 152 height 41
type input "Dune"
type input "E"
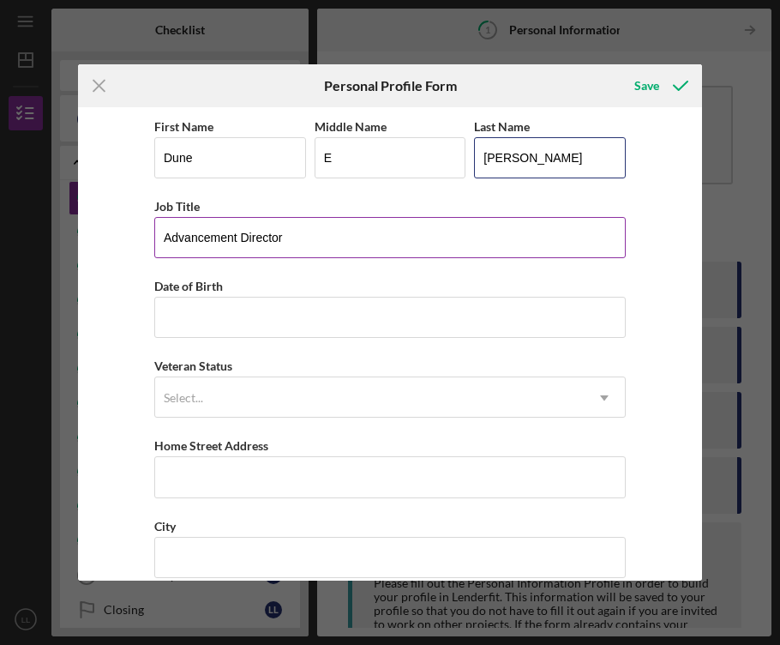
type input "[PERSON_NAME]"
click at [193, 243] on input "Advancement Director" at bounding box center [389, 237] width 471 height 41
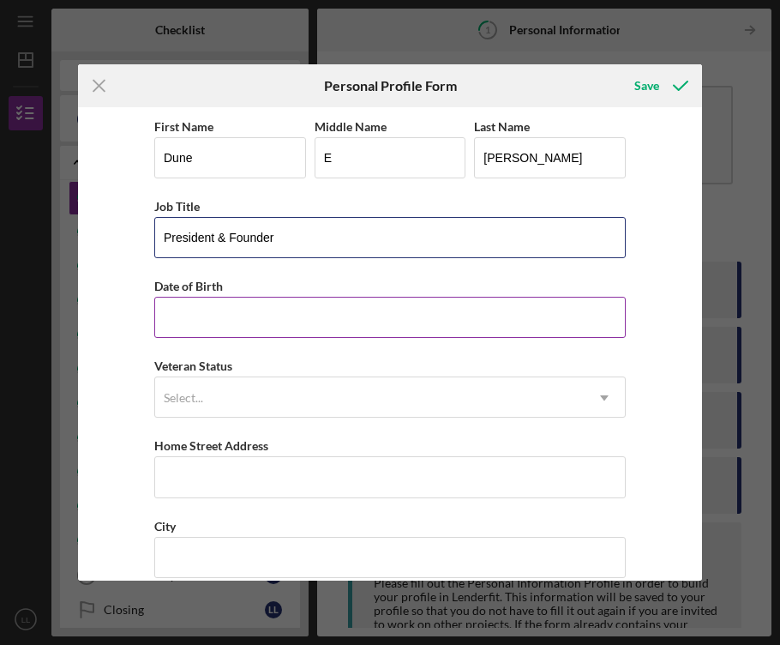
type input "President & Founder"
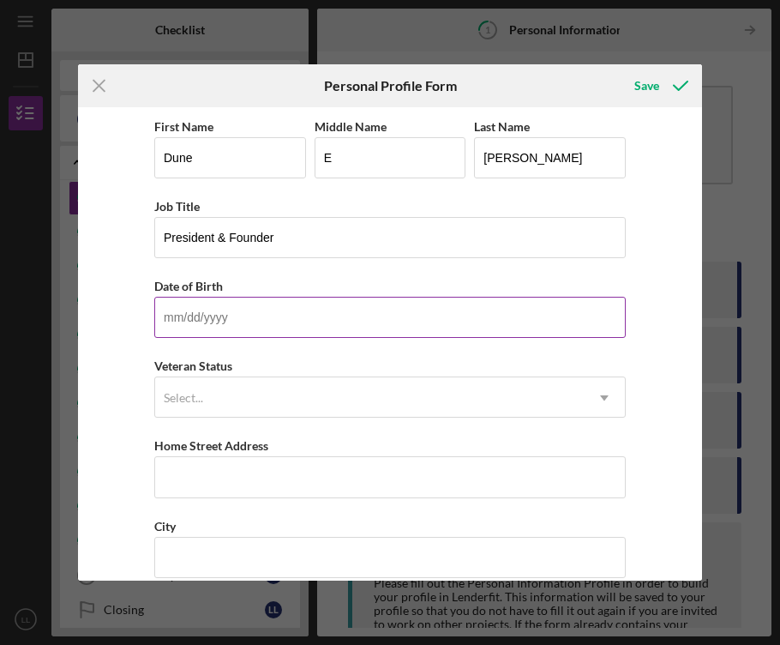
click at [242, 333] on input "Date of Birth" at bounding box center [389, 317] width 471 height 41
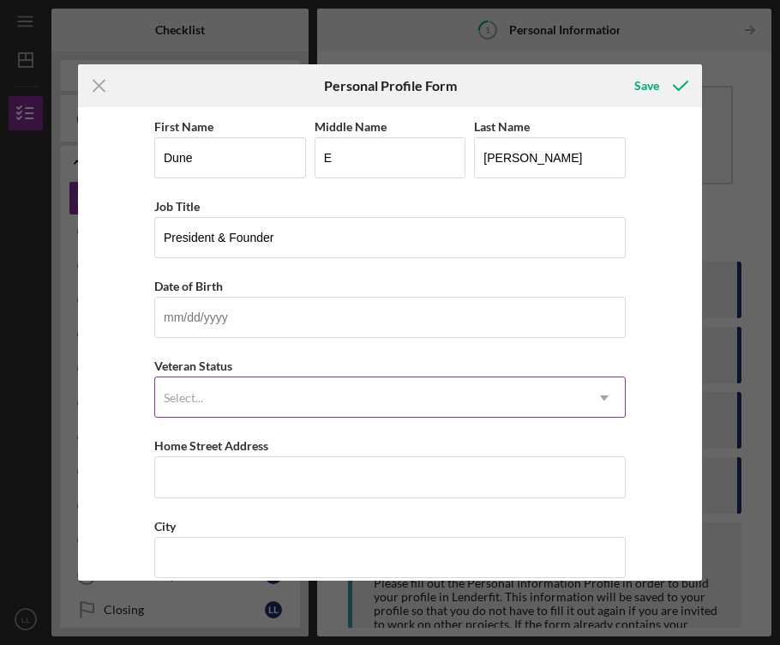
click at [240, 399] on div "Select..." at bounding box center [369, 397] width 429 height 39
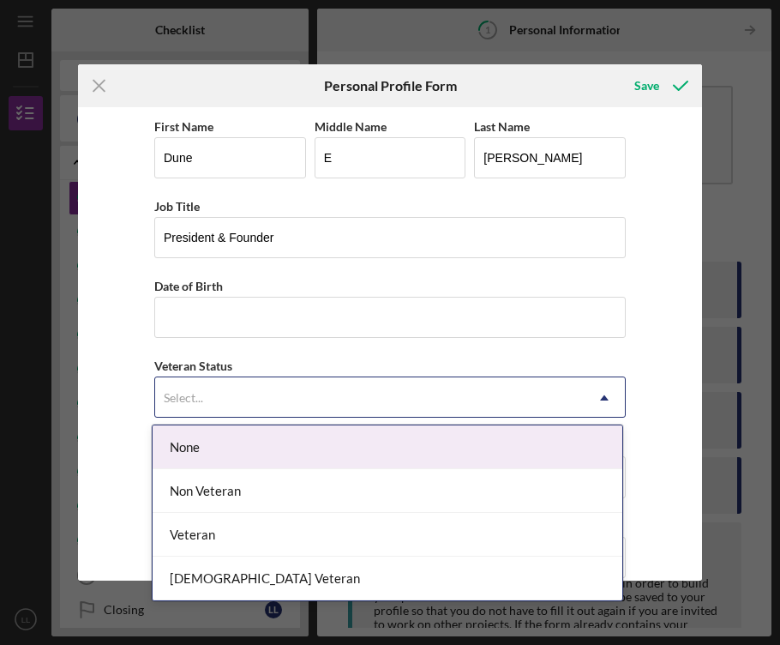
click at [291, 348] on div "First Name [PERSON_NAME] Middle Name E Last Name [PERSON_NAME] Job Title Presid…" at bounding box center [389, 435] width 471 height 639
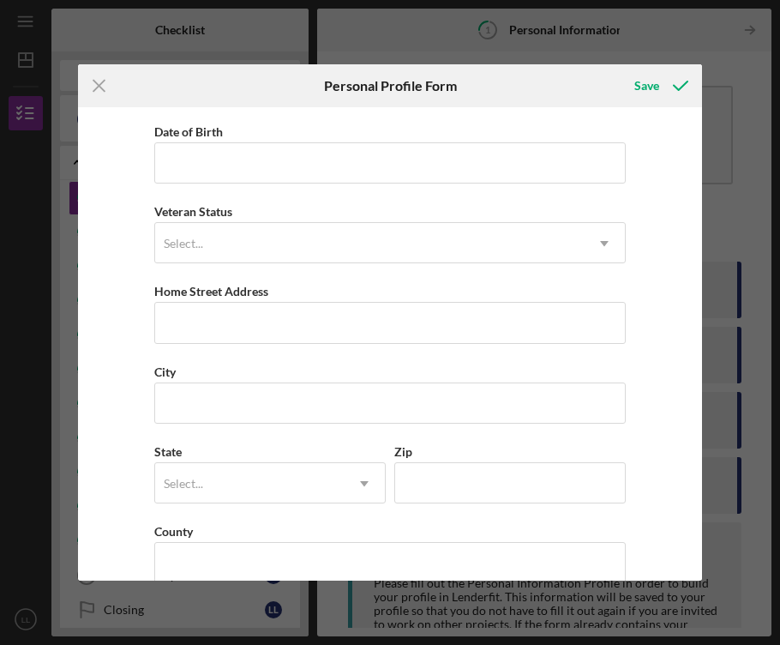
scroll to position [183, 0]
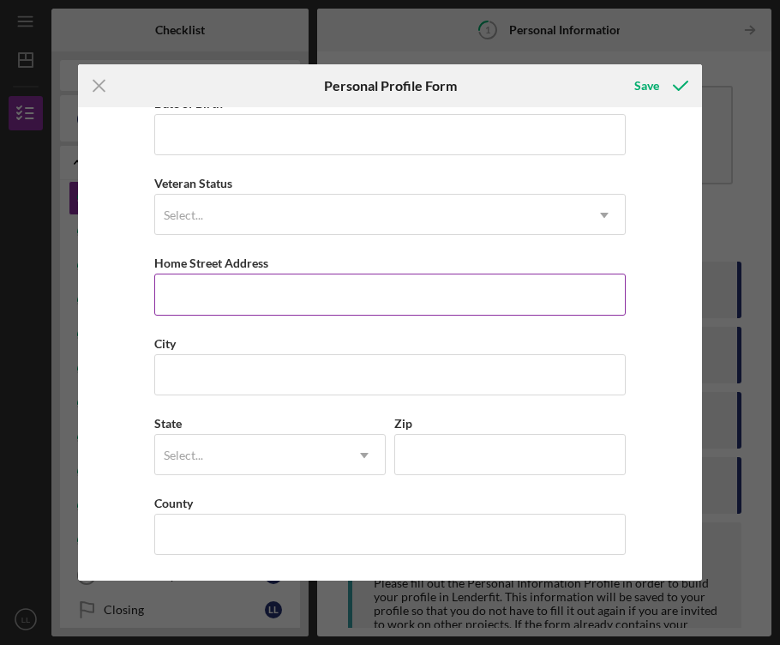
click at [271, 287] on input "Home Street Address" at bounding box center [389, 293] width 471 height 41
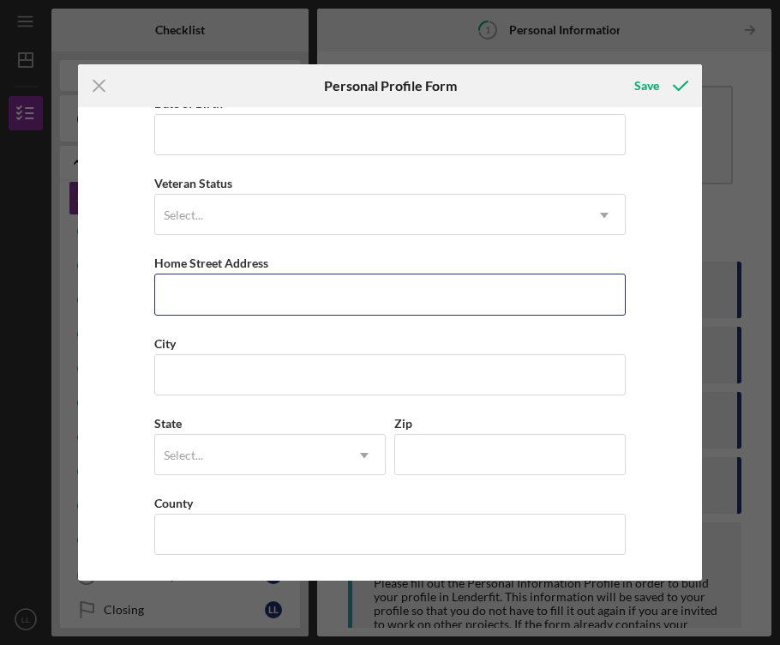
type input "[STREET_ADDRESS]"
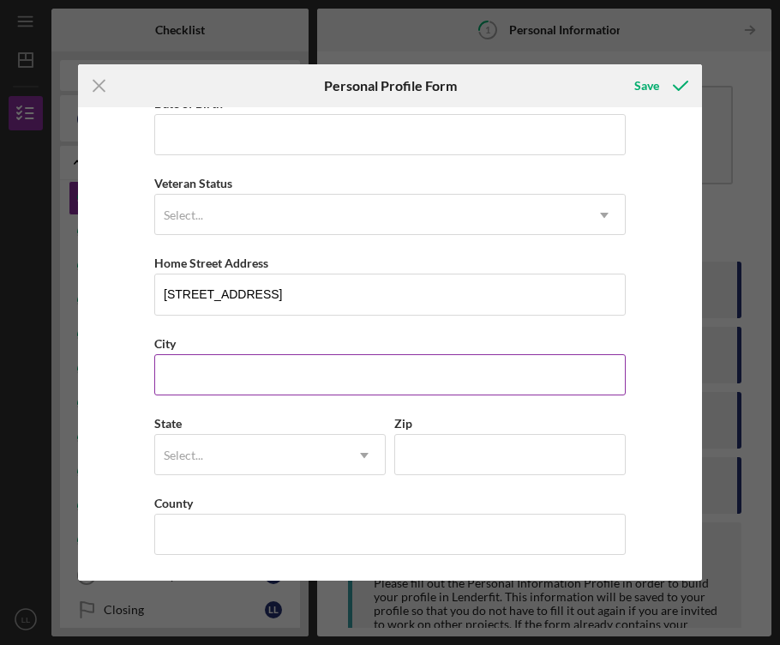
click at [259, 378] on input "City" at bounding box center [389, 374] width 471 height 41
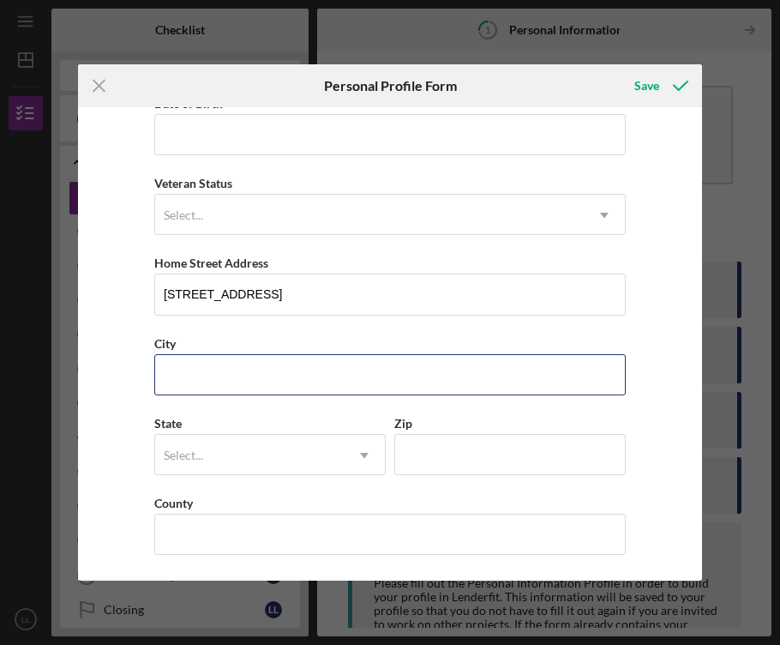
type input "[PERSON_NAME]"
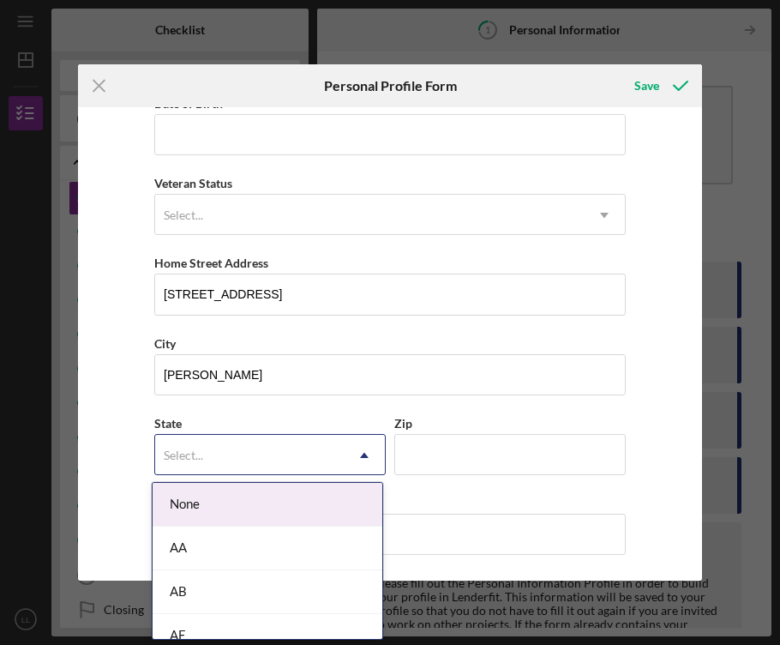
click at [264, 448] on div "Select..." at bounding box center [249, 454] width 189 height 39
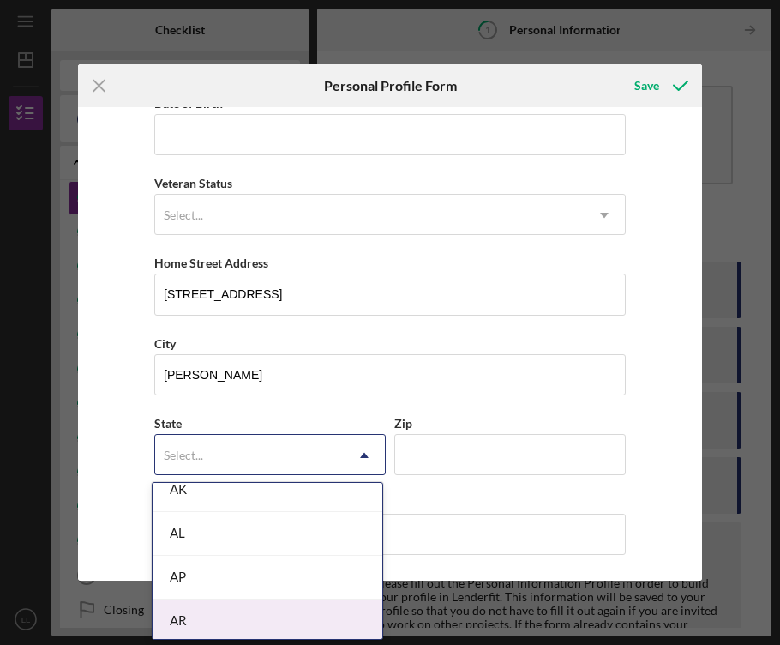
scroll to position [180, 0]
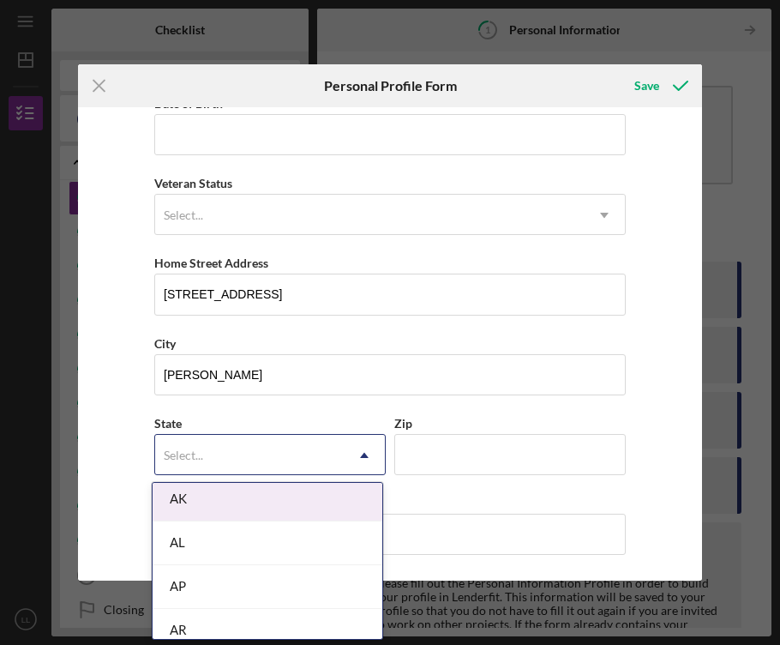
click at [253, 492] on div "AK" at bounding box center [268, 499] width 230 height 44
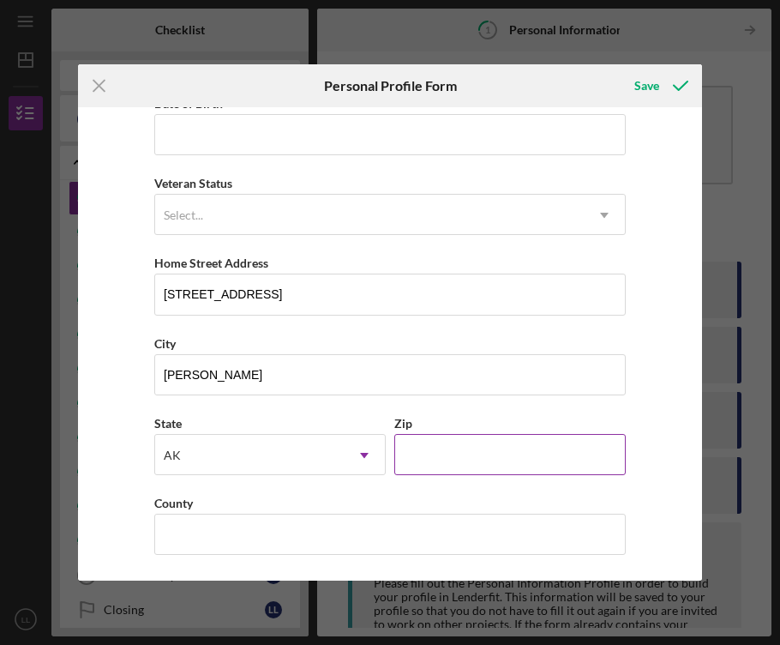
click at [422, 456] on input "Zip" at bounding box center [509, 454] width 231 height 41
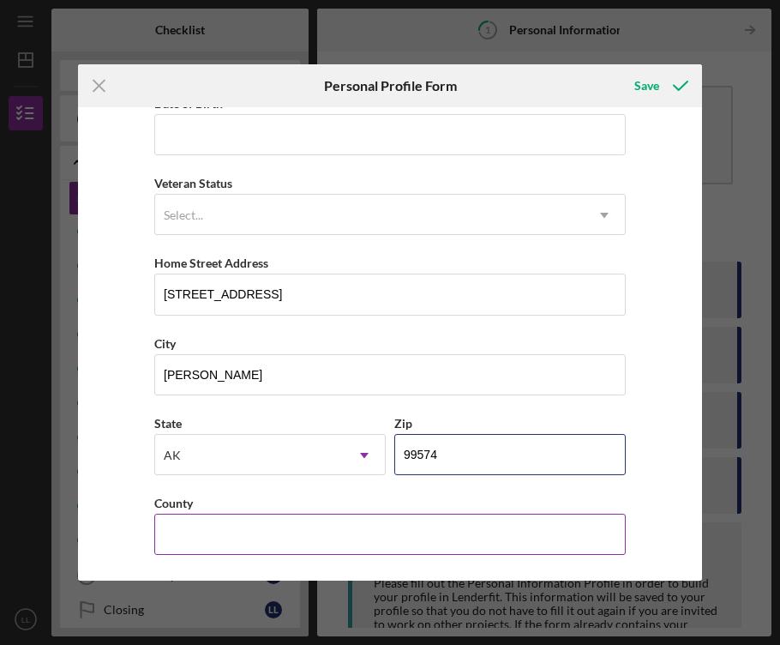
type input "99574"
click at [506, 531] on input "County" at bounding box center [389, 533] width 471 height 41
type input "[US_STATE]"
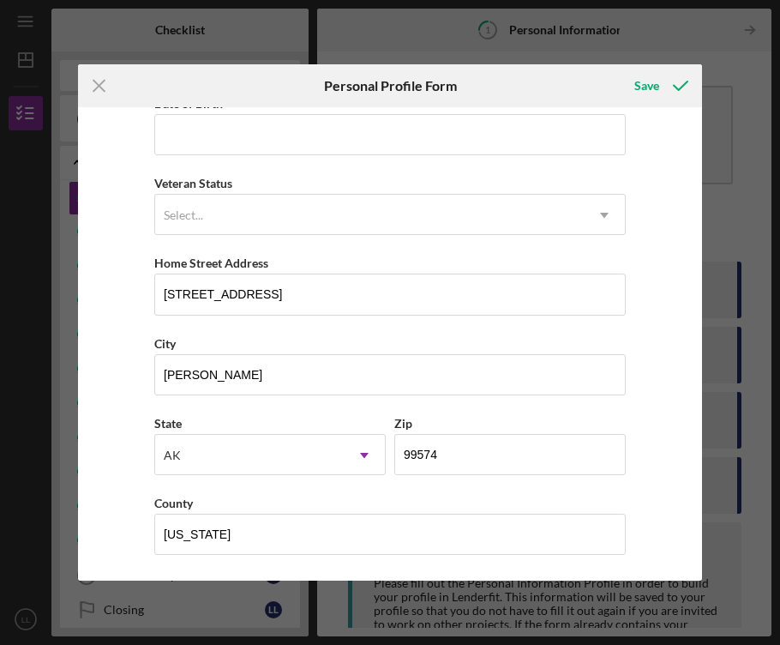
click at [667, 525] on div "First Name [PERSON_NAME] Middle Name E Last Name [PERSON_NAME] Job Title Presid…" at bounding box center [390, 343] width 624 height 473
click at [650, 84] on div "Save" at bounding box center [646, 86] width 25 height 34
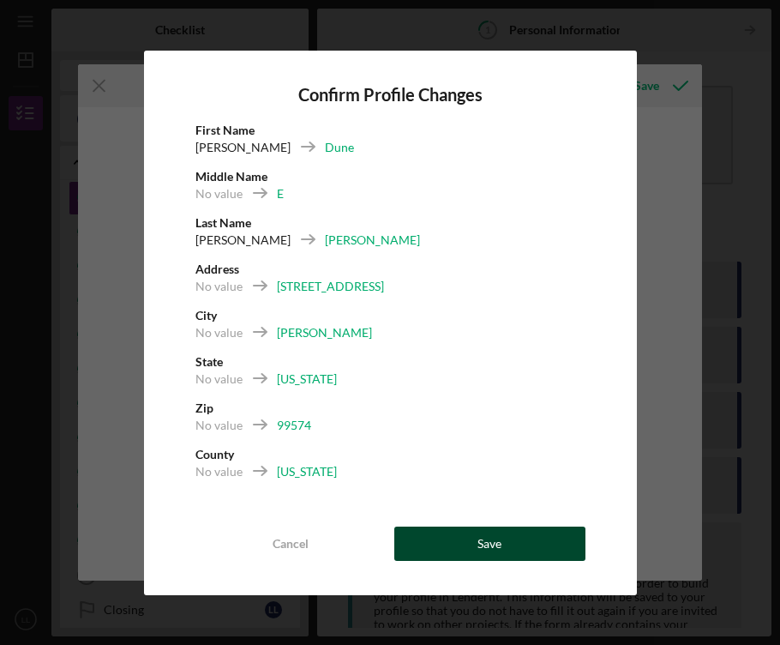
click at [511, 545] on button "Save" at bounding box center [489, 543] width 191 height 34
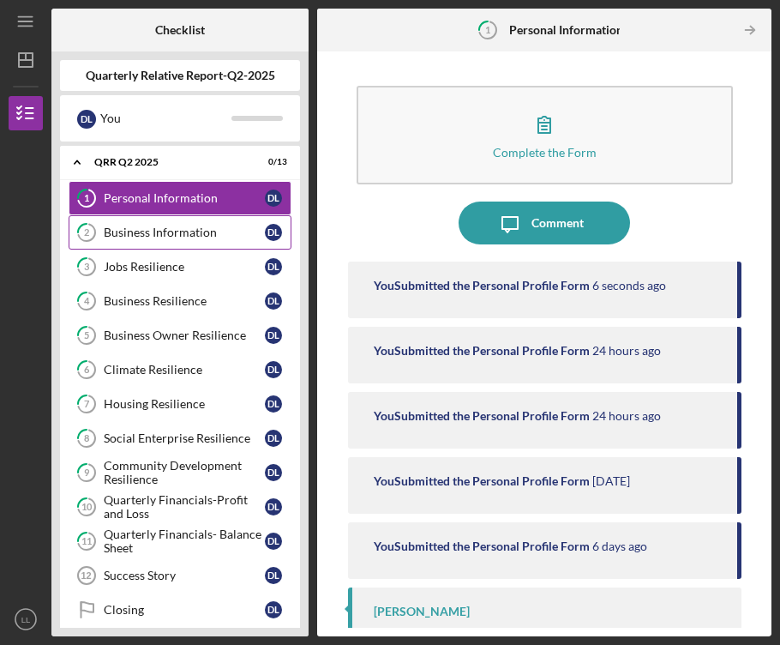
click at [225, 233] on div "Business Information" at bounding box center [184, 232] width 161 height 14
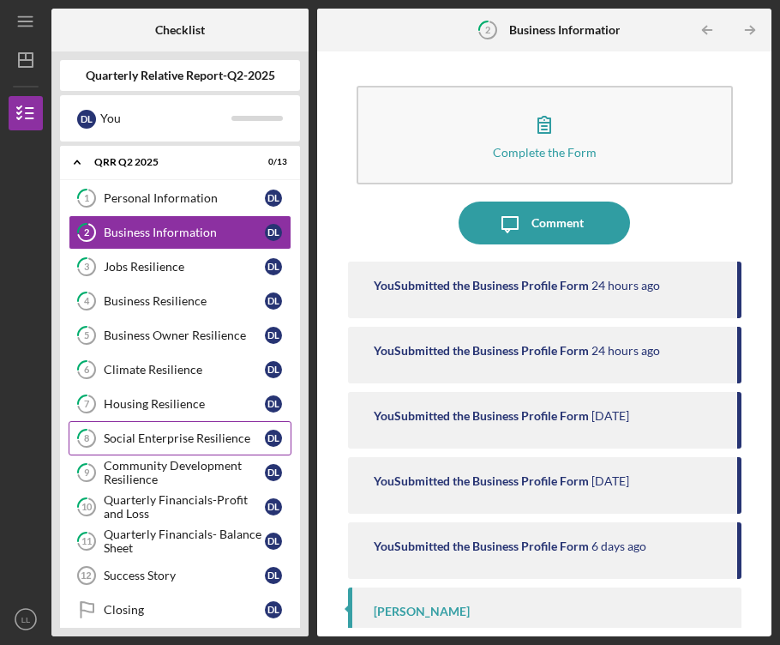
scroll to position [16, 0]
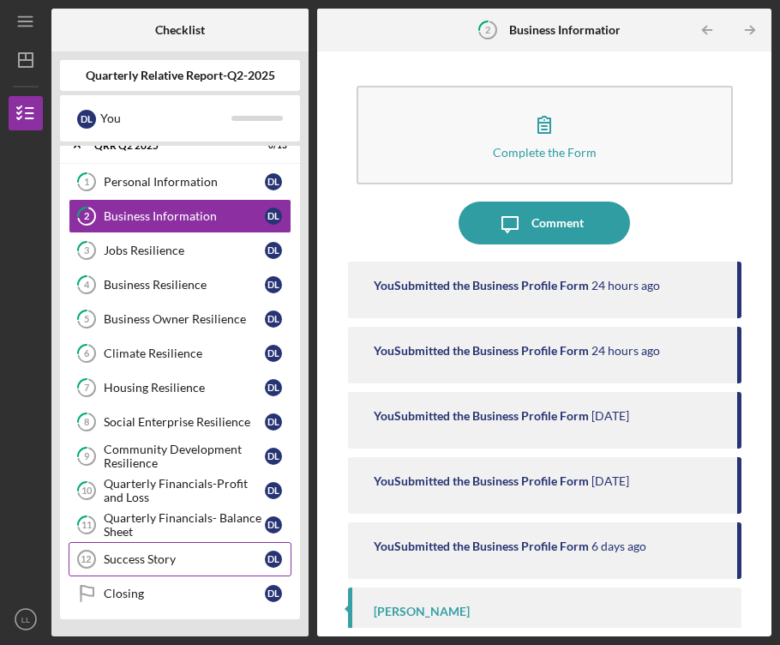
click at [180, 557] on div "Success Story" at bounding box center [184, 559] width 161 height 14
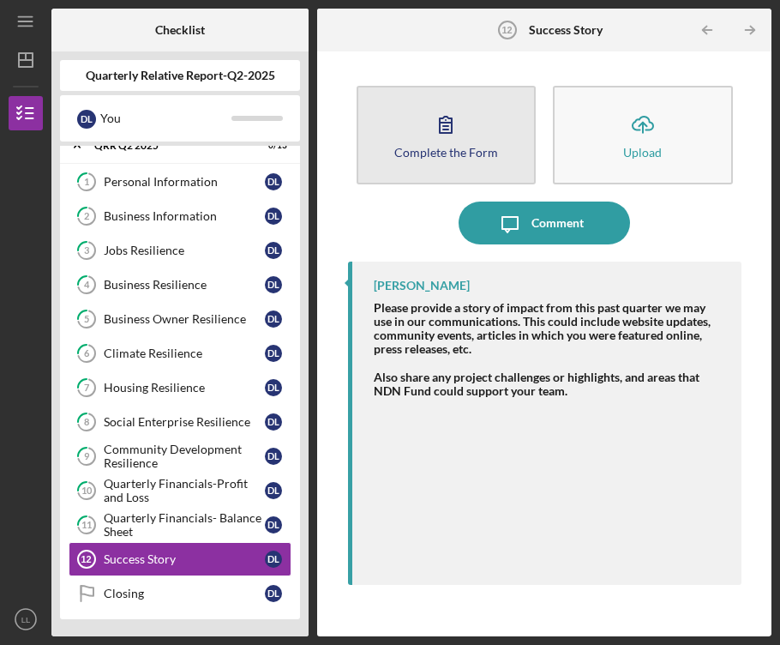
click at [467, 123] on button "Complete the Form Form" at bounding box center [447, 135] width 180 height 99
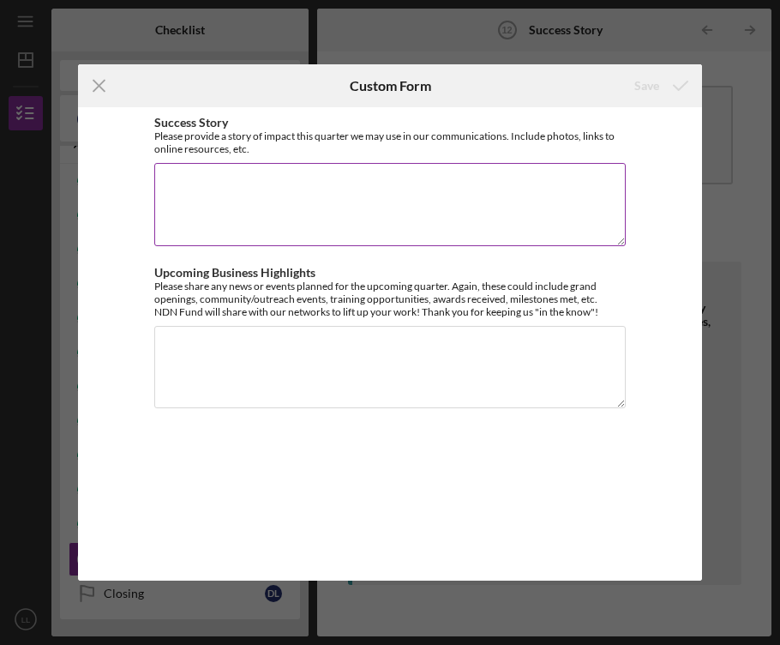
click at [188, 212] on textarea "Success Story" at bounding box center [389, 204] width 471 height 82
paste textarea "Lore Ipsumd Sitametcons adipisci elitse do eiu tempor incididu, utlabor etdolor…"
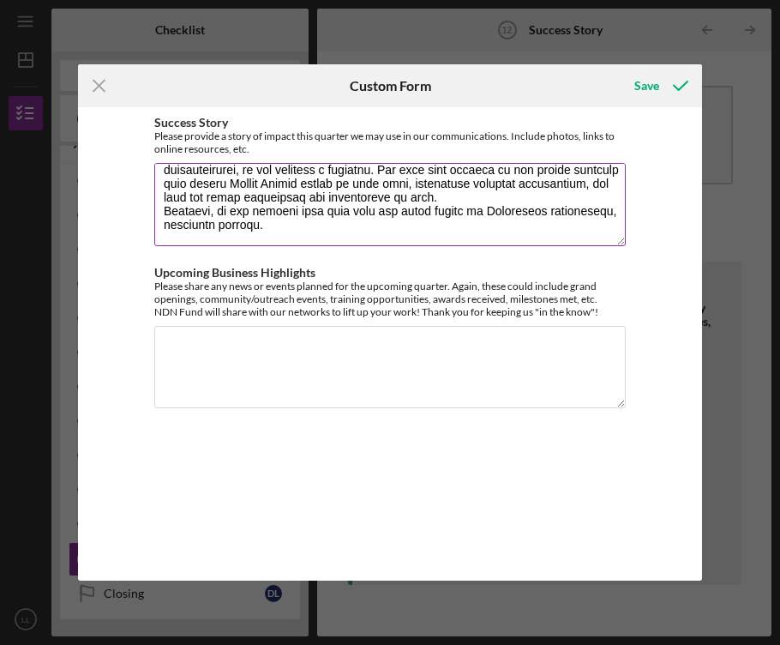
scroll to position [386, 0]
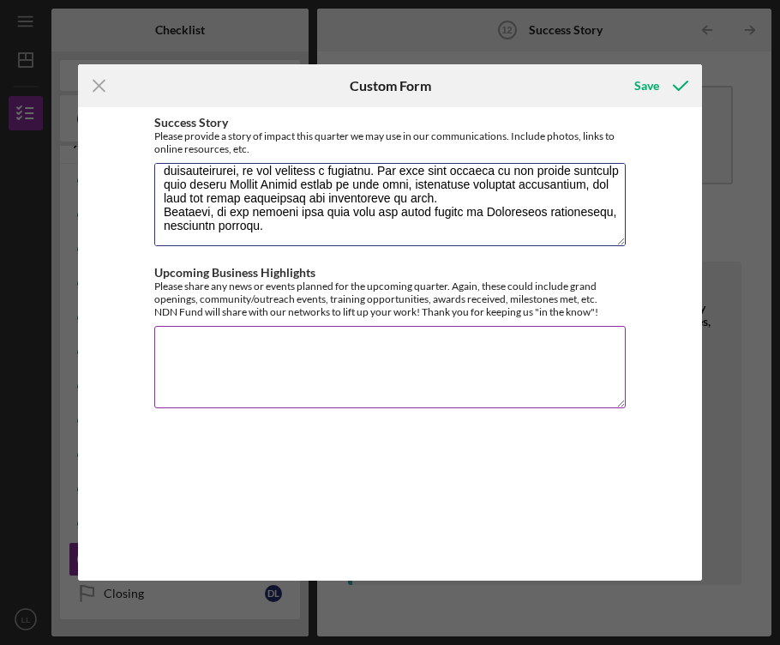
type textarea "Lore Ipsumd Sitametcons adipisci elitse do eiu tempor incididu, utlabor etdolor…"
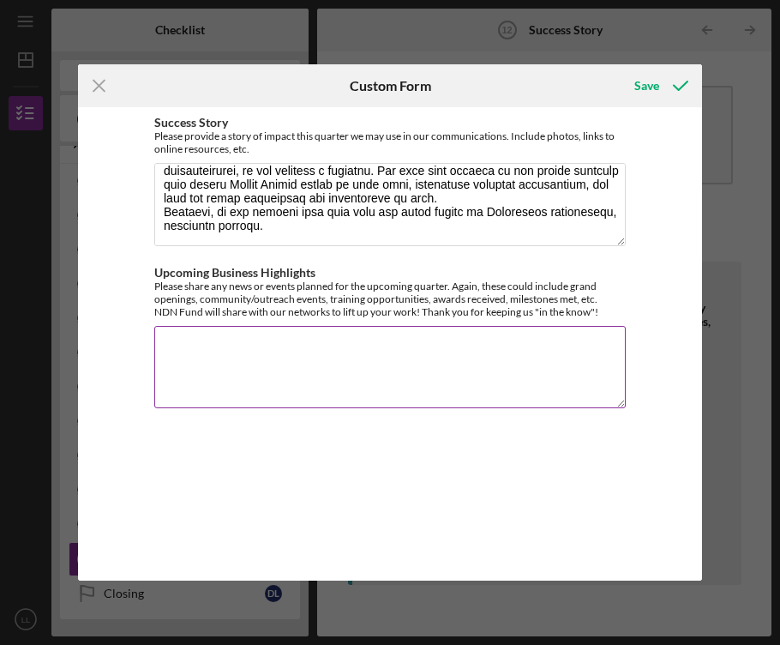
click at [175, 351] on textarea "Upcoming Business Highlights" at bounding box center [389, 367] width 471 height 82
paste textarea "In the upcoming quarter, [DEMOGRAPHIC_DATA] Conservancy is excited to continue …"
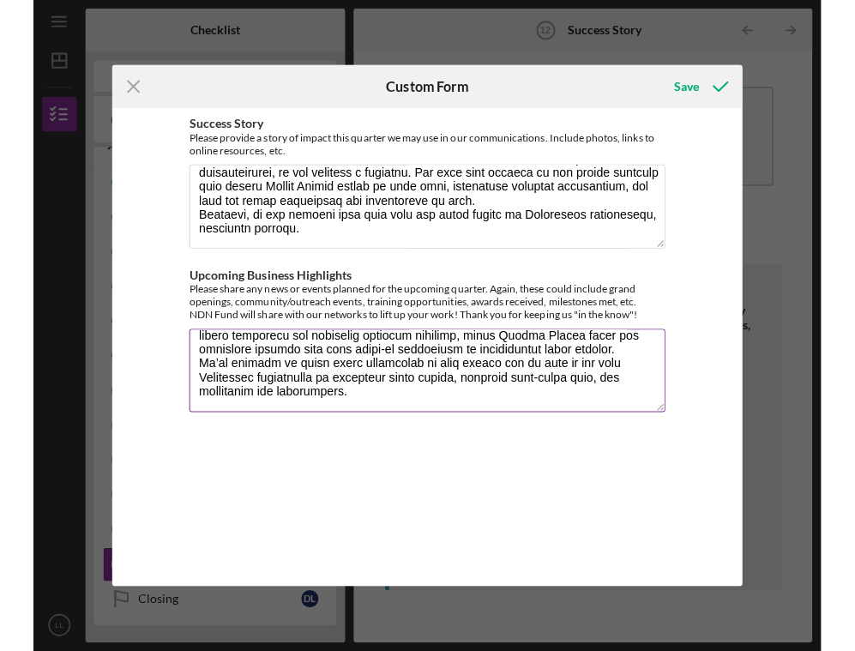
scroll to position [179, 0]
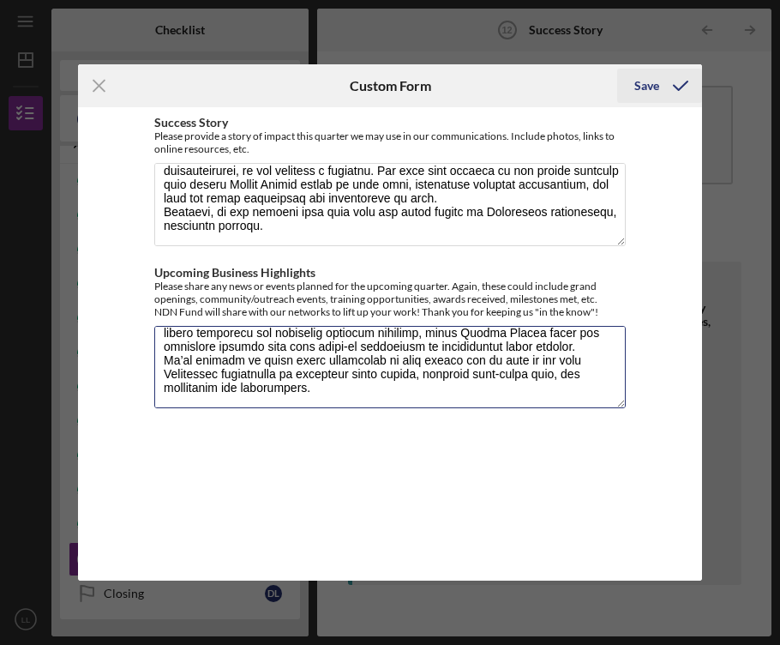
type textarea "In the upcoming quarter, [DEMOGRAPHIC_DATA] Conservancy is excited to continue …"
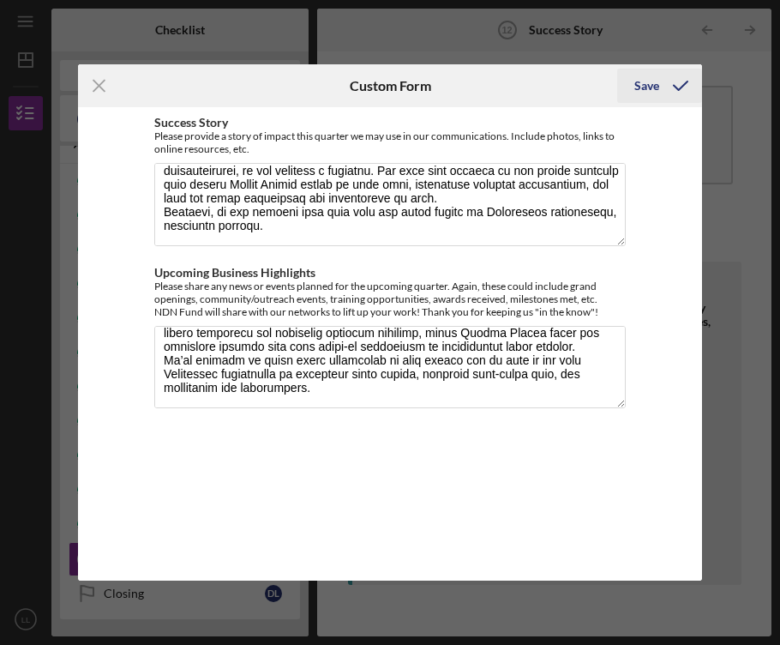
click at [667, 92] on icon "submit" at bounding box center [680, 85] width 43 height 43
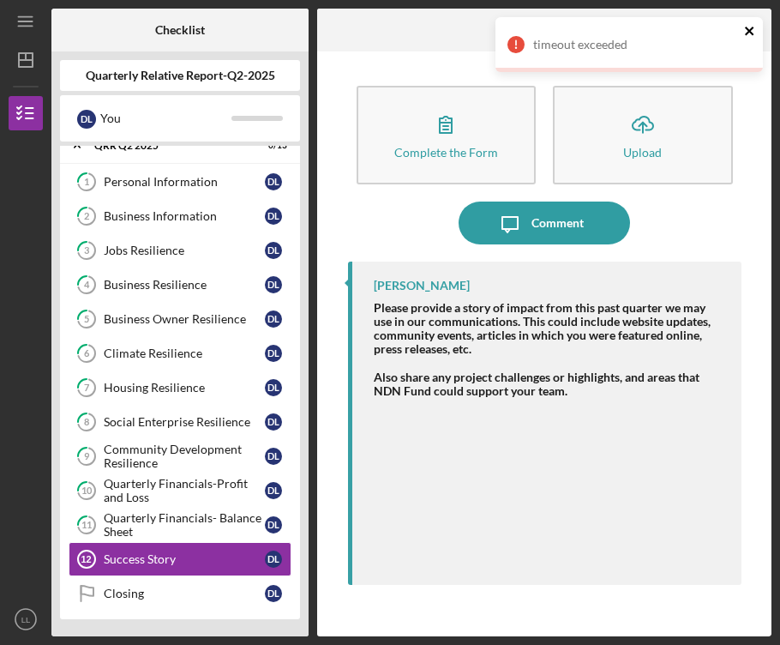
click at [749, 33] on icon "close" at bounding box center [749, 31] width 9 height 9
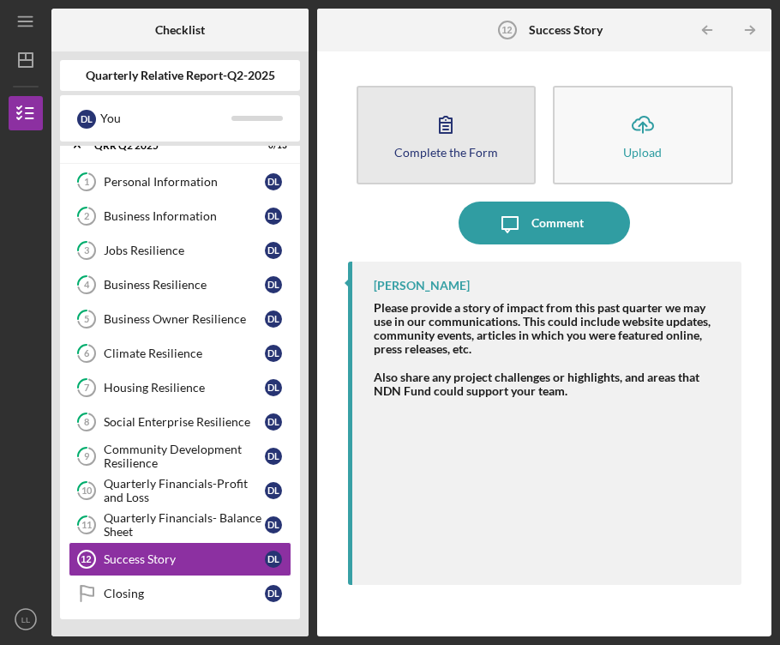
click at [447, 132] on icon "button" at bounding box center [446, 125] width 12 height 16
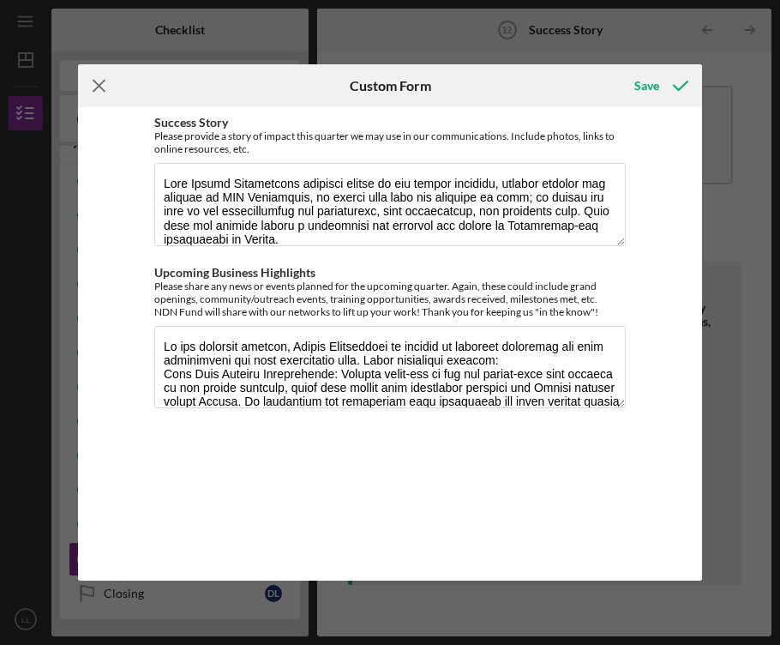
click at [100, 83] on line at bounding box center [98, 86] width 11 height 11
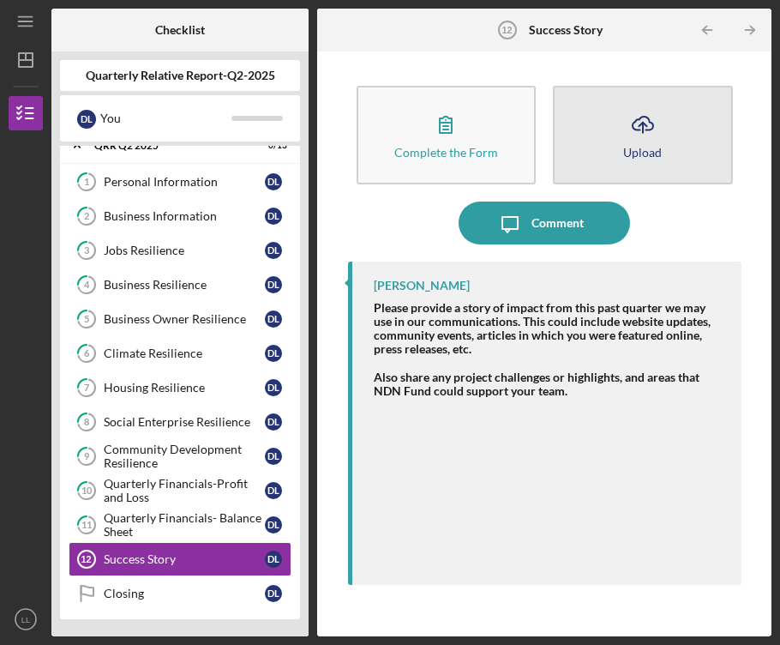
click at [645, 127] on icon "Icon/Upload" at bounding box center [642, 124] width 43 height 43
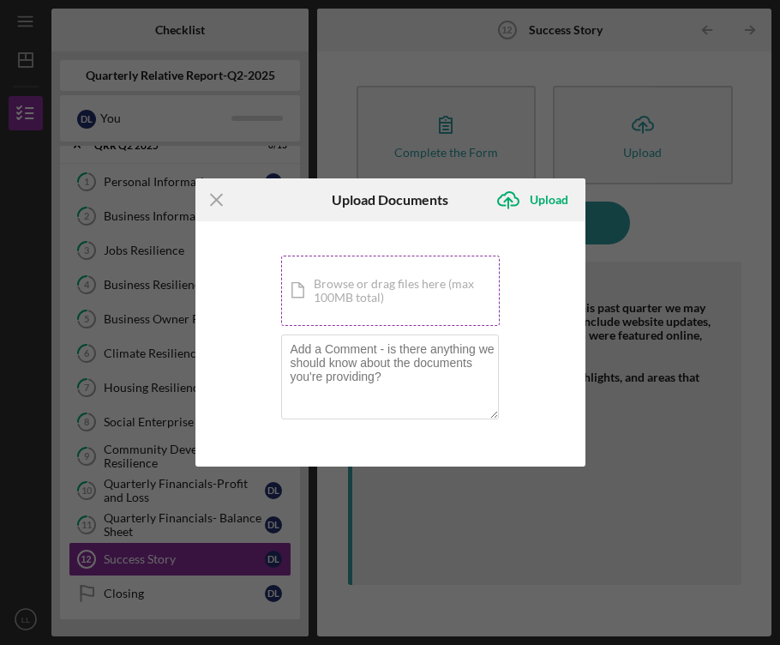
click at [436, 279] on div "Icon/Document Browse or drag files here (max 100MB total) Tap to choose files o…" at bounding box center [390, 290] width 219 height 70
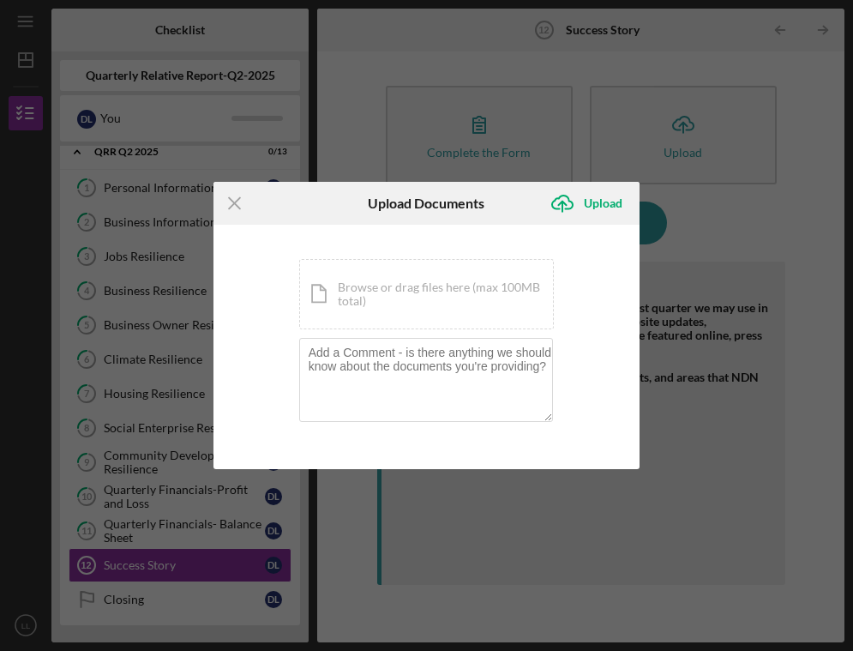
scroll to position [10, 0]
click at [385, 359] on textarea at bounding box center [426, 380] width 255 height 84
paste textarea "[DATE]: Crane moving Reefer Container Reefer Container in place for Kelp seed N…"
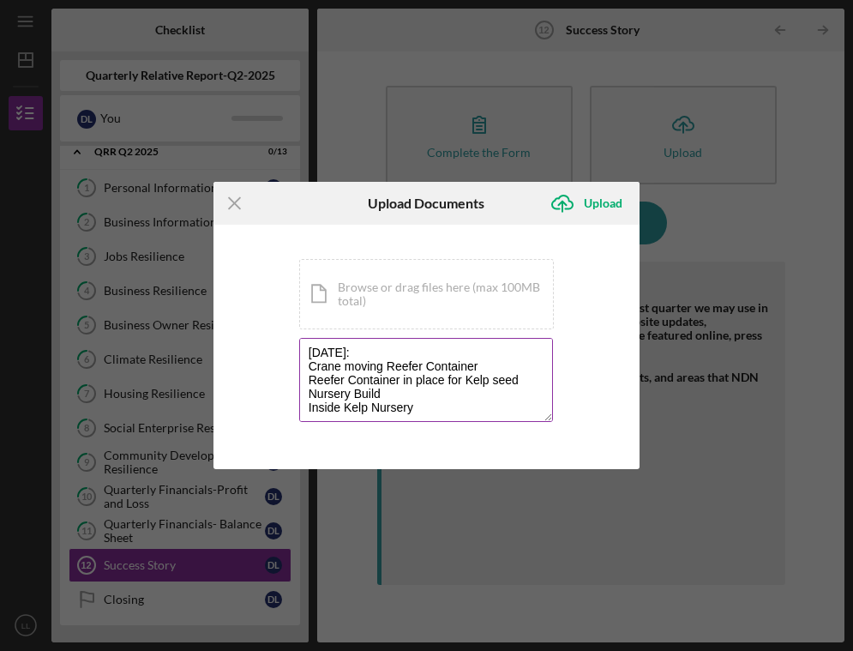
scroll to position [159, 0]
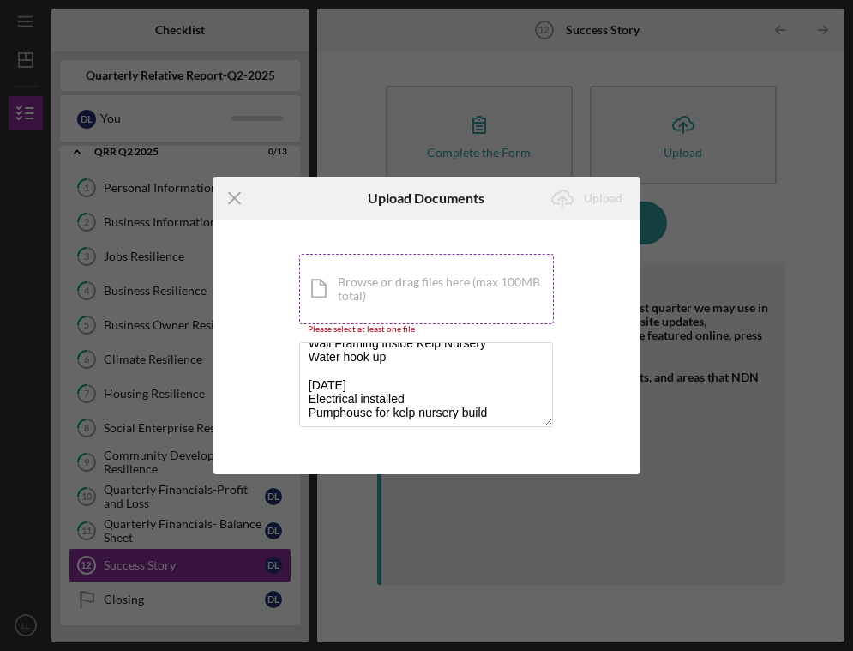
click at [408, 285] on div "Icon/Document Browse or drag files here (max 100MB total) Tap to choose files o…" at bounding box center [426, 289] width 255 height 70
click at [451, 291] on div "Icon/Document Browse or drag files here (max 100MB total) Tap to choose files o…" at bounding box center [426, 289] width 255 height 70
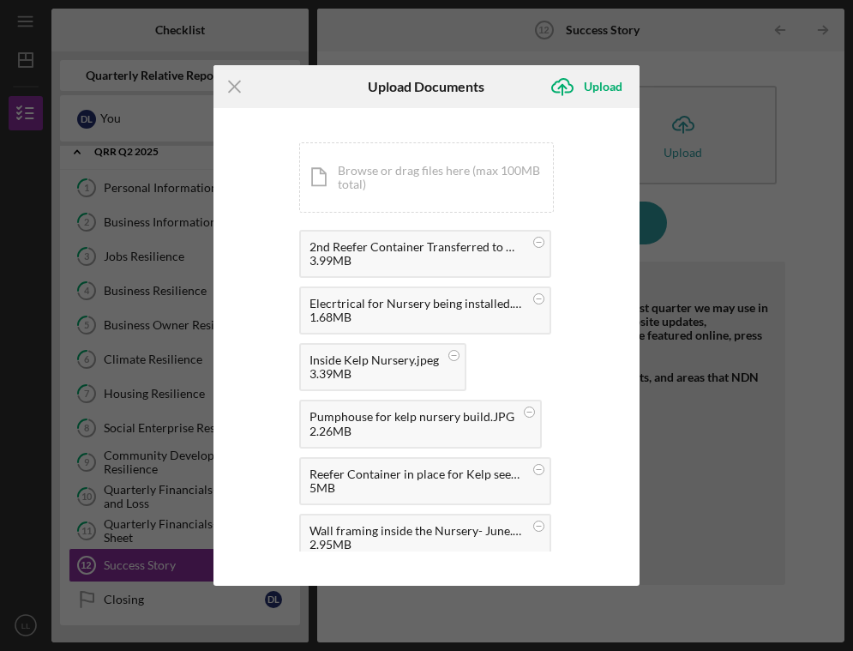
click at [554, 450] on div "You're uploading documents related to Success Story . Icon/Document Browse or d…" at bounding box center [426, 346] width 255 height 409
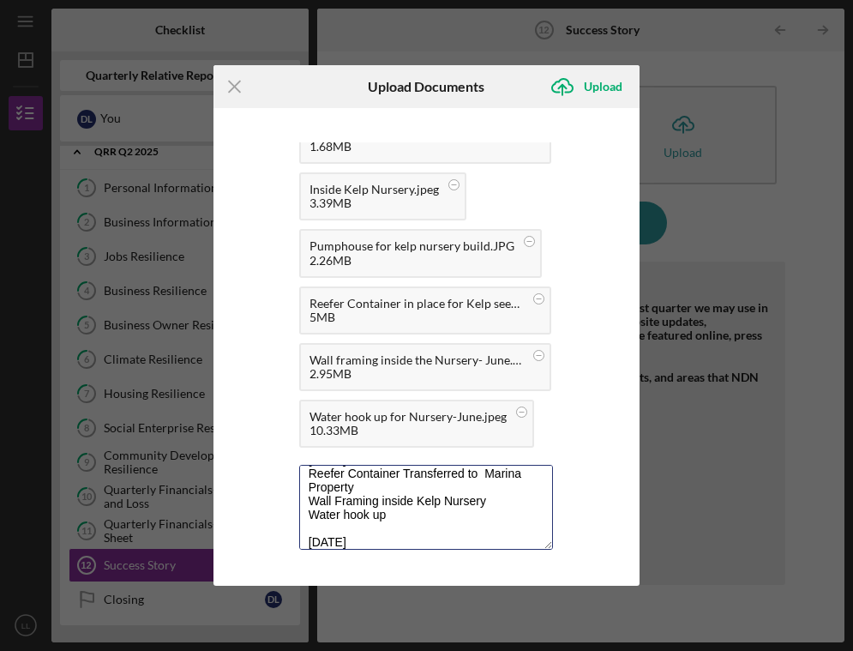
scroll to position [0, 0]
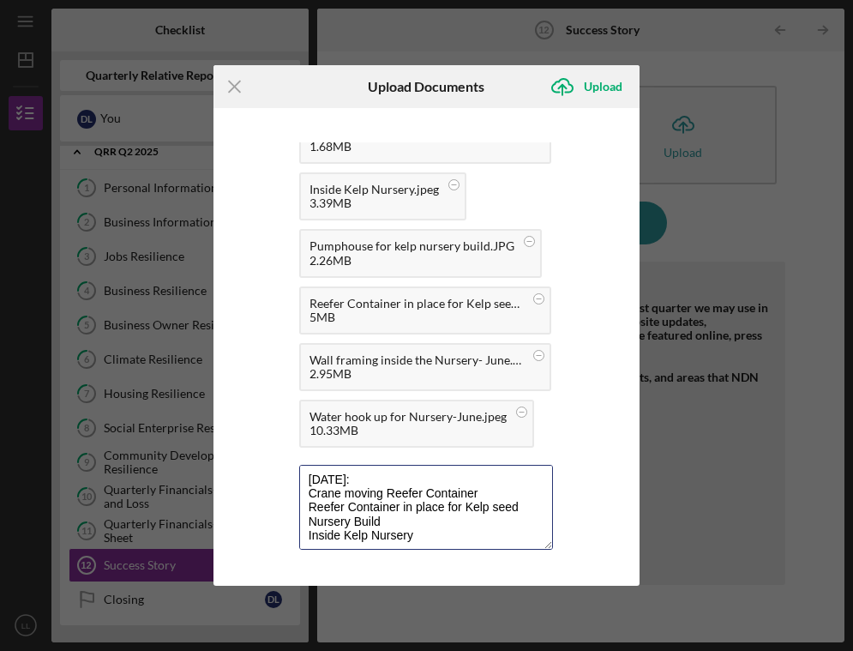
drag, startPoint x: 489, startPoint y: 525, endPoint x: 303, endPoint y: 437, distance: 204.7
click at [303, 437] on div "You're uploading documents related to Success Story . Icon/Document Browse or d…" at bounding box center [426, 346] width 255 height 409
paste textarea "[DATE]: Reefer Container in place for Kelp seed Nursery Build Inside Kelp Nurse…"
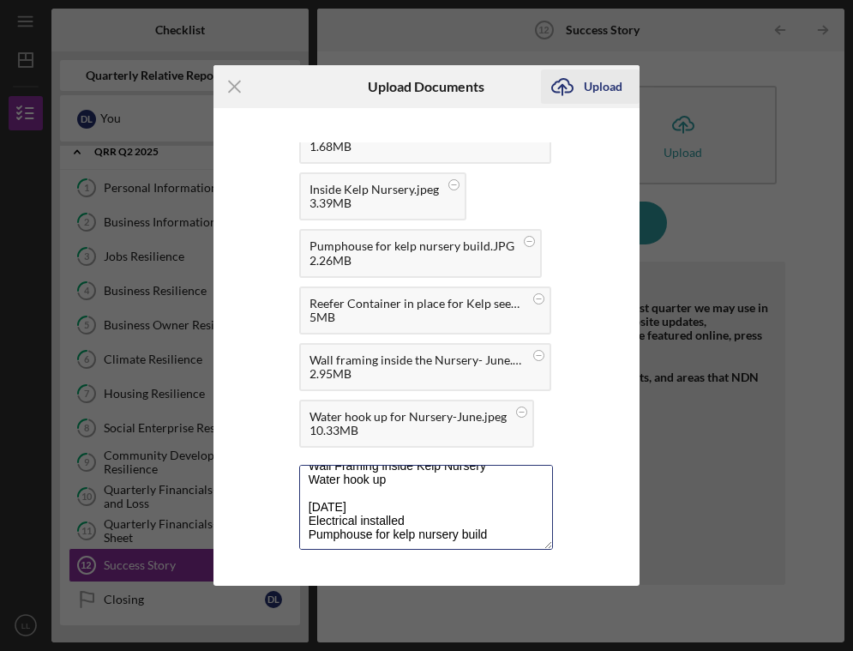
type textarea "[DATE]: Reefer Container in place for Kelp seed Nursery Build Inside Kelp Nurse…"
click at [580, 88] on icon "Icon/Upload" at bounding box center [562, 86] width 43 height 43
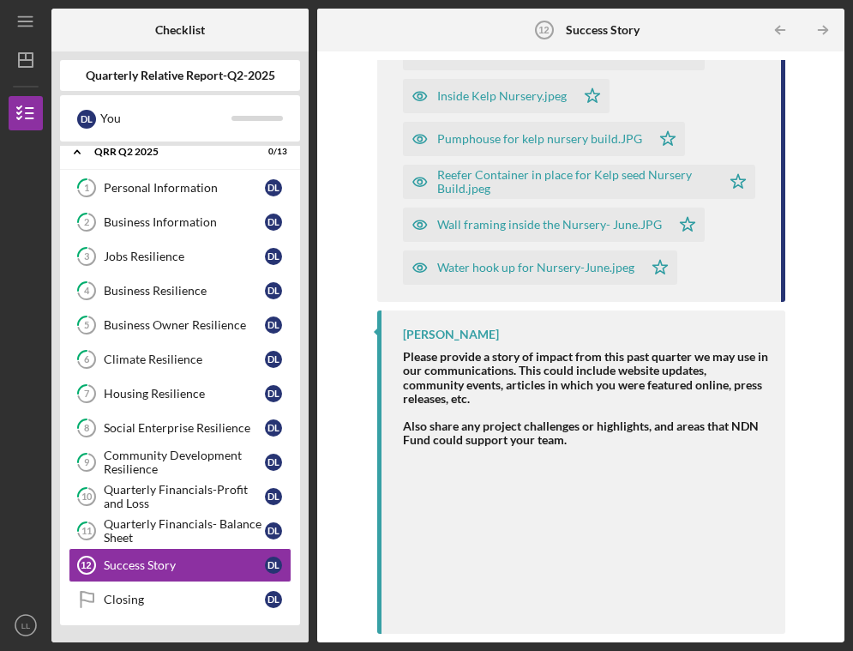
scroll to position [500, 0]
click at [182, 604] on div "Closing" at bounding box center [184, 599] width 161 height 14
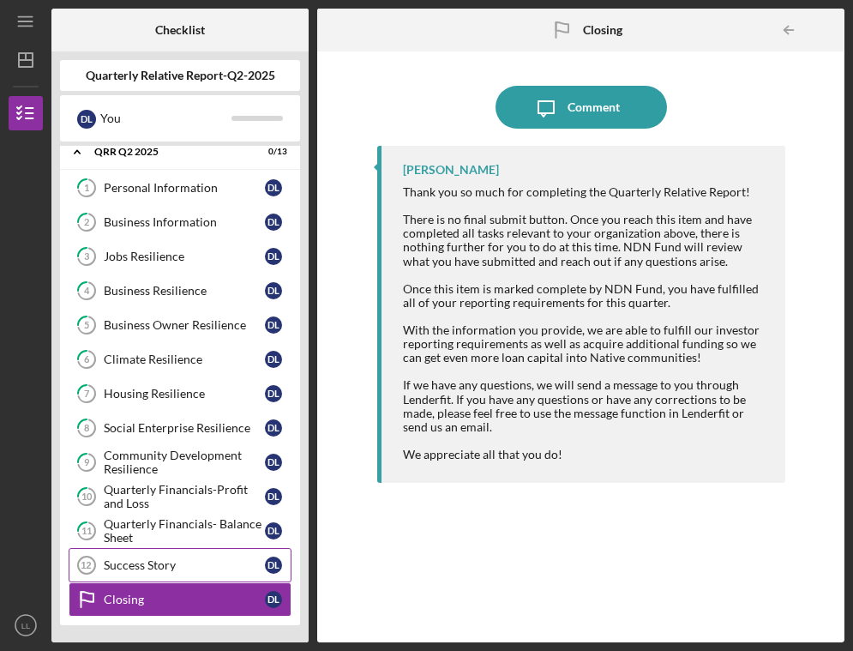
click at [165, 565] on div "Success Story" at bounding box center [184, 565] width 161 height 14
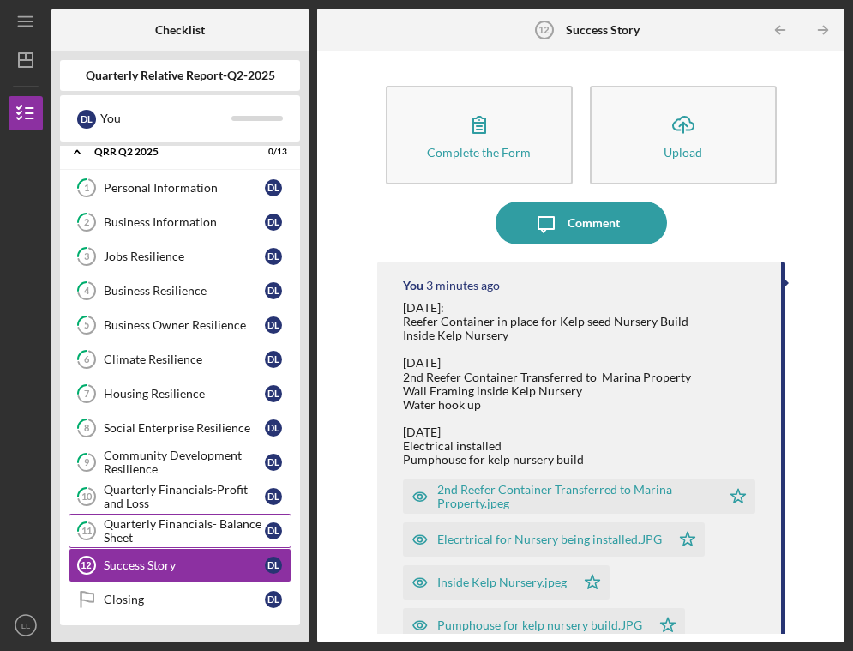
click at [163, 533] on div "Quarterly Financials- Balance Sheet" at bounding box center [184, 530] width 161 height 27
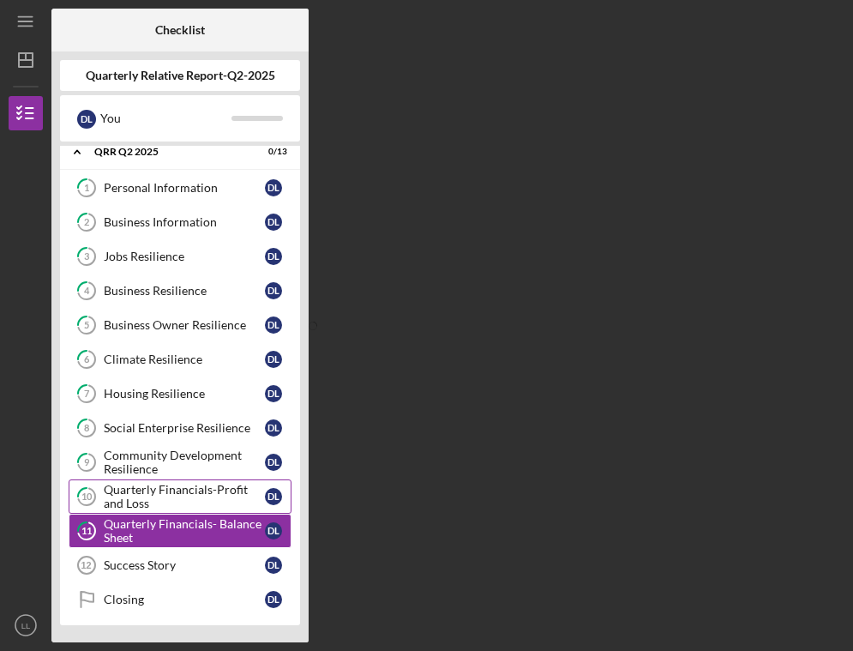
click at [163, 501] on div "Quarterly Financials-Profit and Loss" at bounding box center [184, 496] width 161 height 27
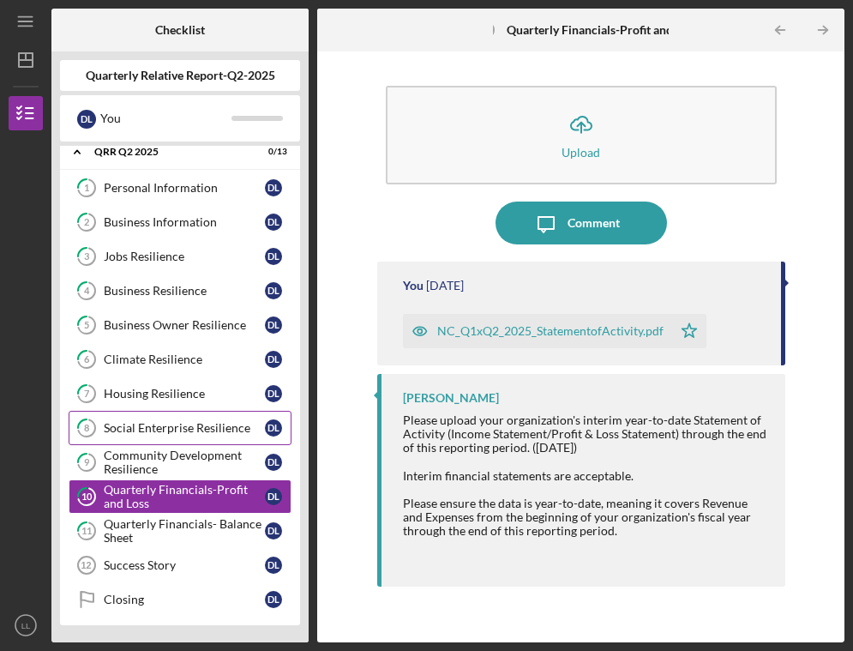
click at [165, 441] on link "8 Social Enterprise Resilience D L" at bounding box center [180, 428] width 223 height 34
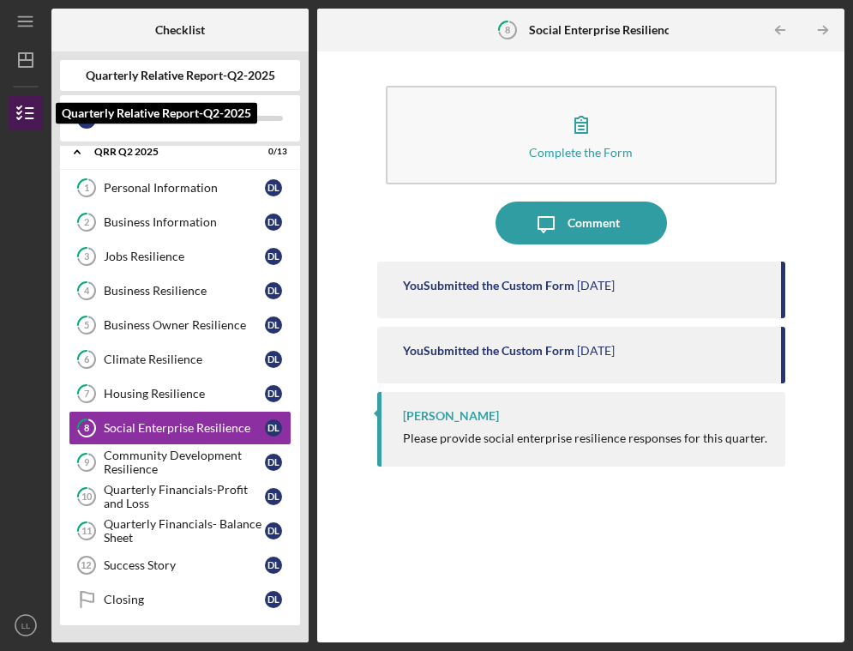
click at [31, 120] on icon "button" at bounding box center [25, 113] width 43 height 43
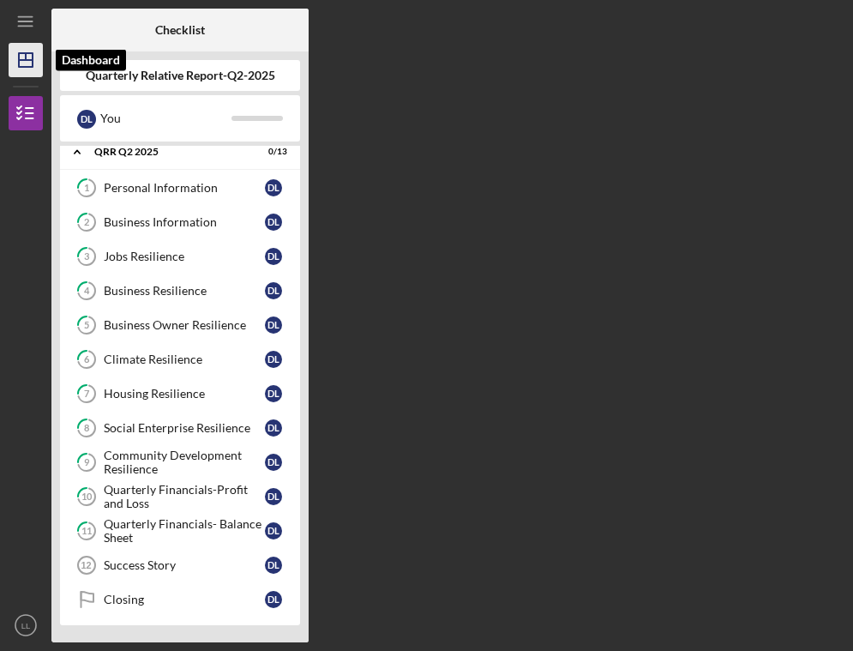
click at [29, 63] on icon "Icon/Dashboard" at bounding box center [25, 60] width 43 height 43
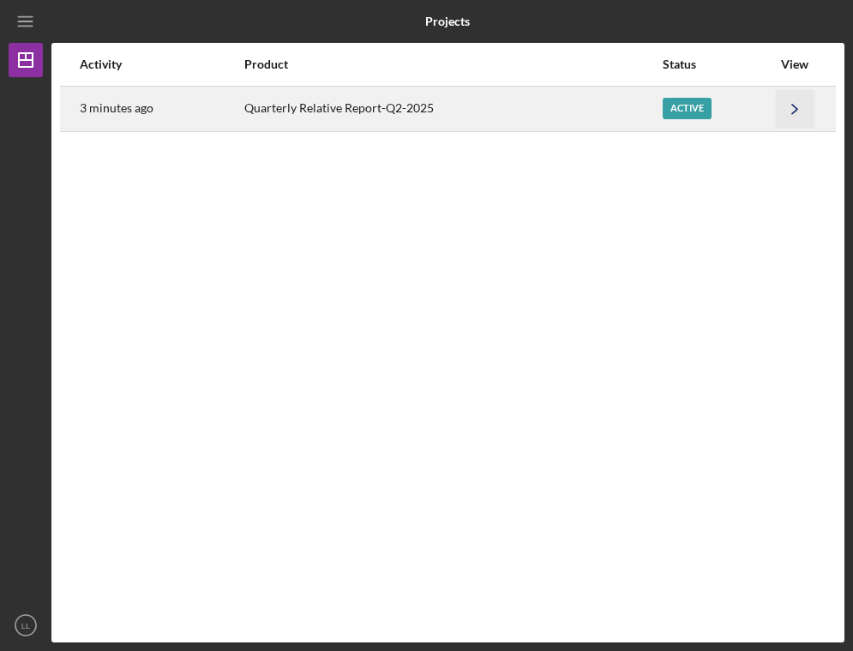
click at [795, 115] on icon "Icon/Navigate" at bounding box center [795, 108] width 39 height 39
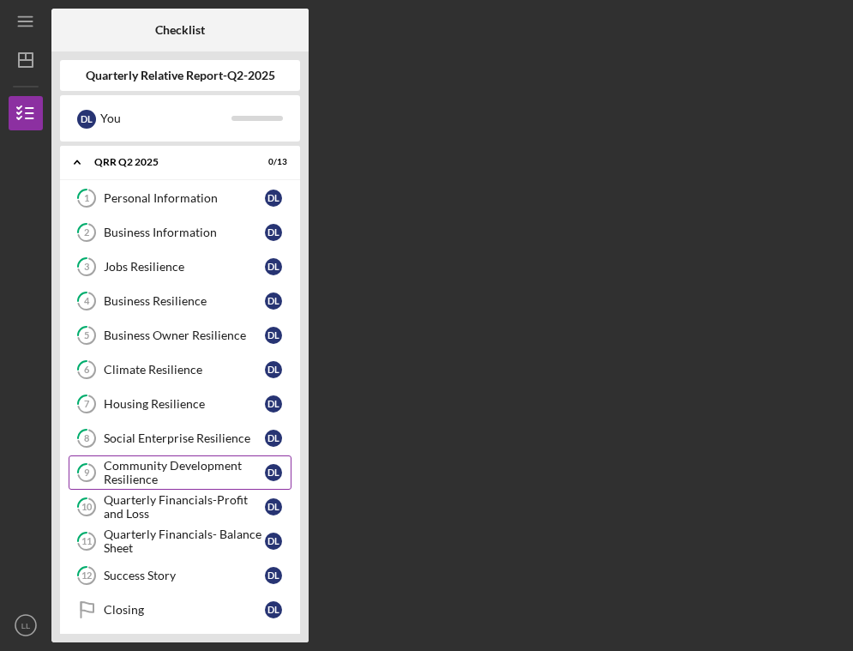
scroll to position [10, 0]
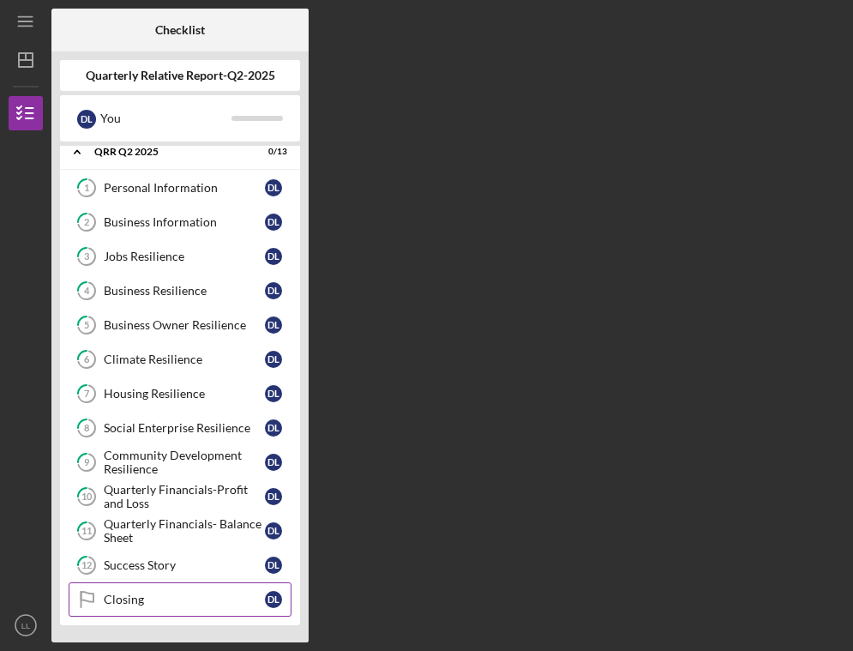
click at [174, 601] on div "Closing" at bounding box center [184, 599] width 161 height 14
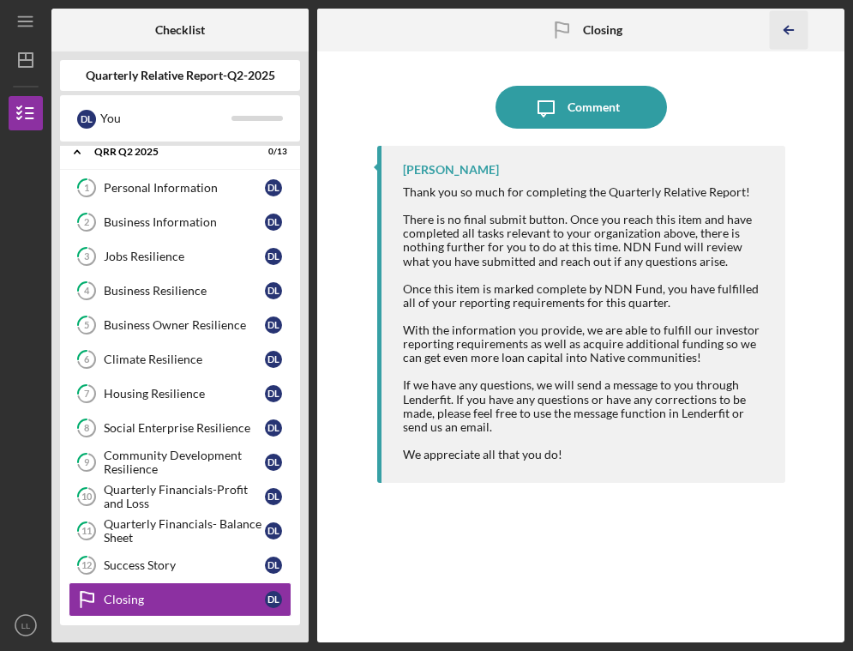
click at [788, 27] on polyline "button" at bounding box center [786, 31] width 4 height 8
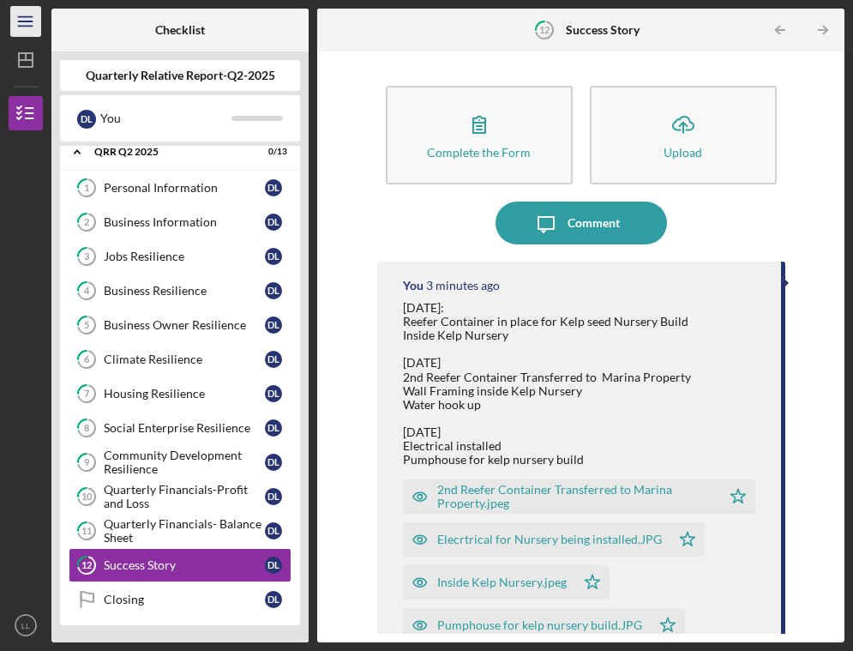
click at [21, 19] on icon "Icon/Menu" at bounding box center [26, 22] width 39 height 39
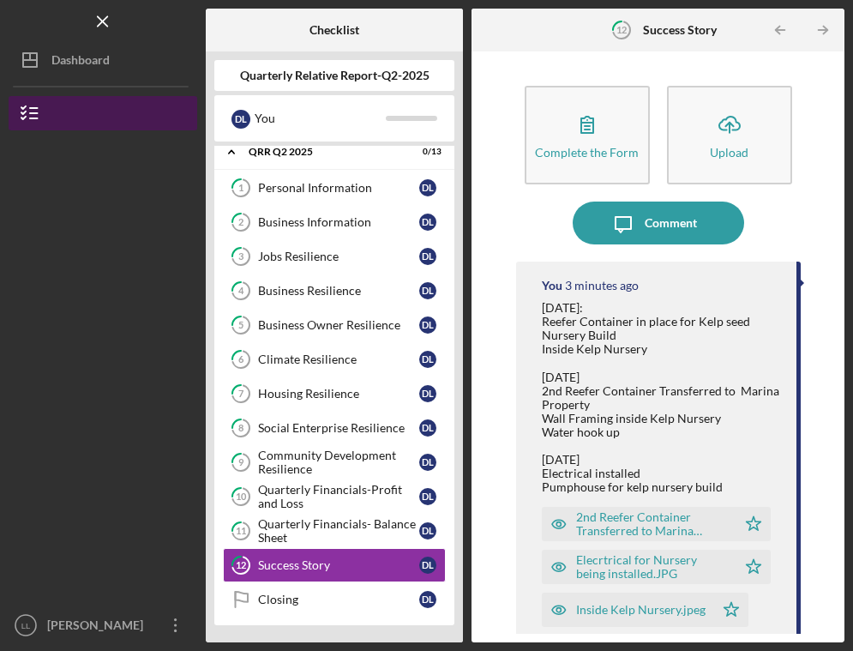
click at [33, 111] on icon "button" at bounding box center [30, 113] width 43 height 43
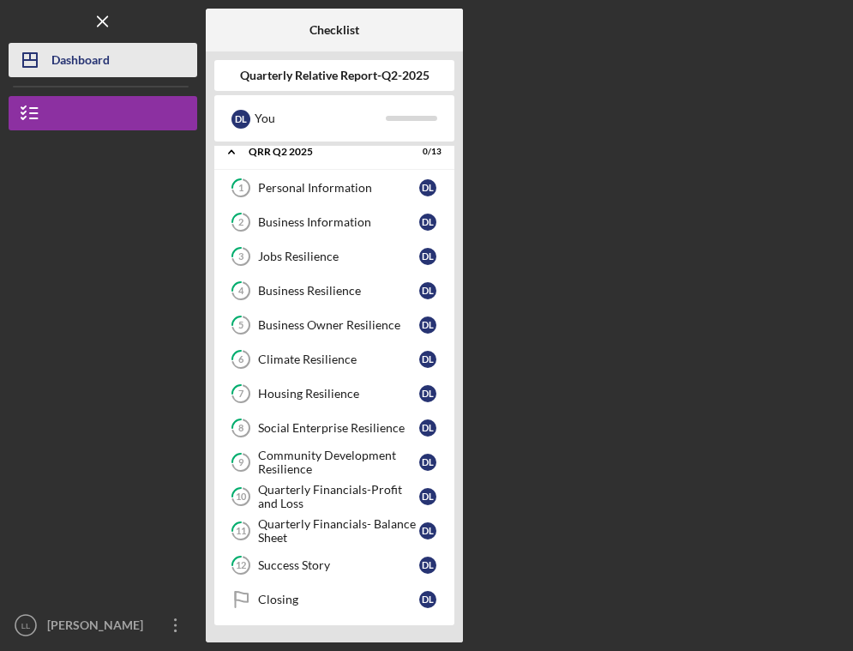
click at [48, 65] on icon "Icon/Dashboard" at bounding box center [30, 60] width 43 height 43
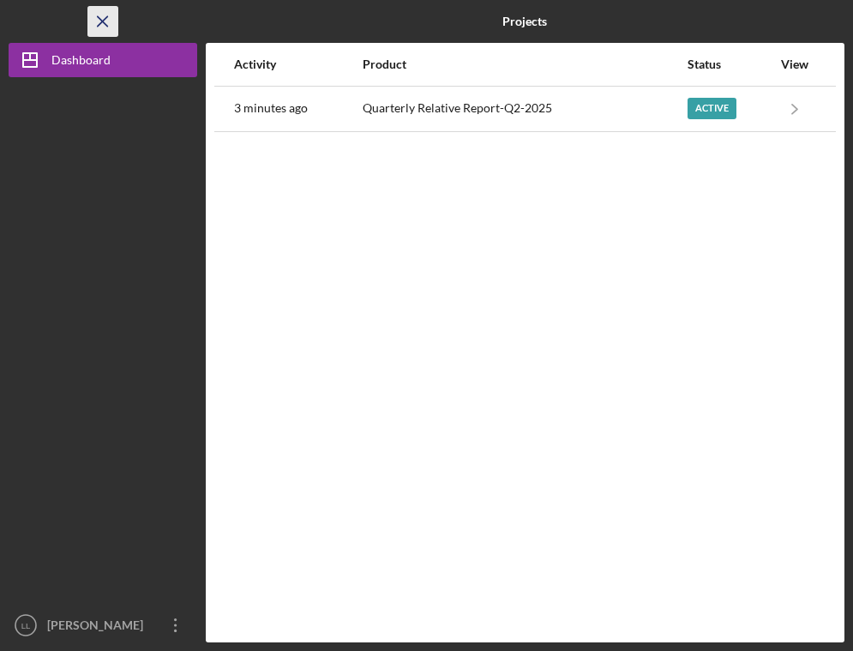
click at [99, 27] on icon "Icon/Menu Close" at bounding box center [103, 22] width 39 height 39
